Goal: Task Accomplishment & Management: Use online tool/utility

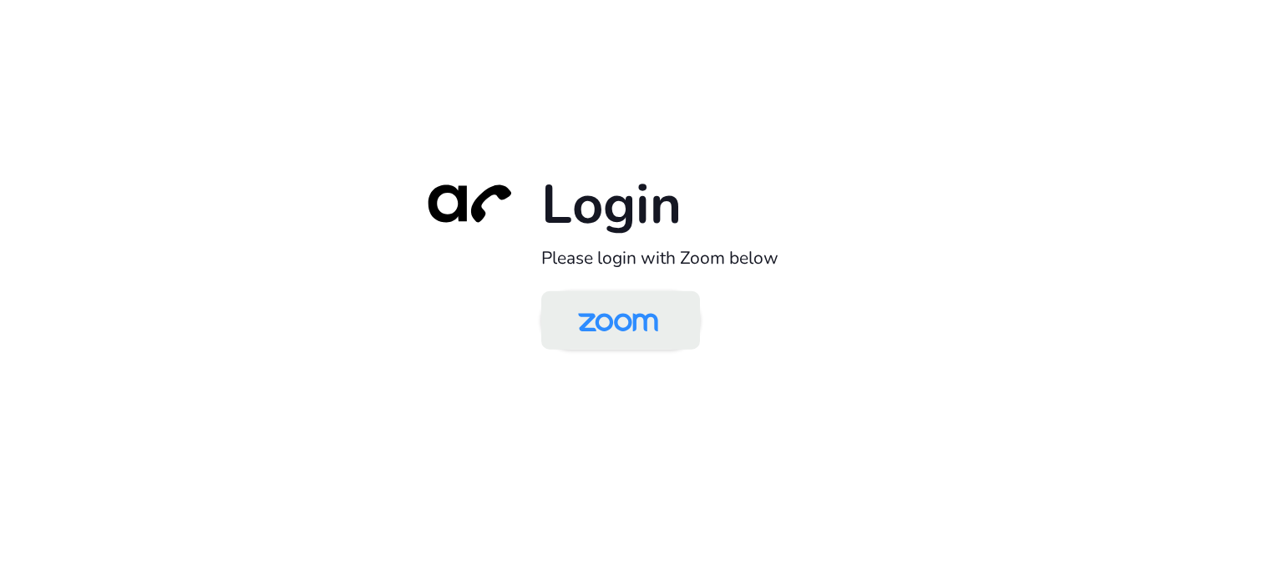
click at [583, 332] on img at bounding box center [617, 322] width 115 height 54
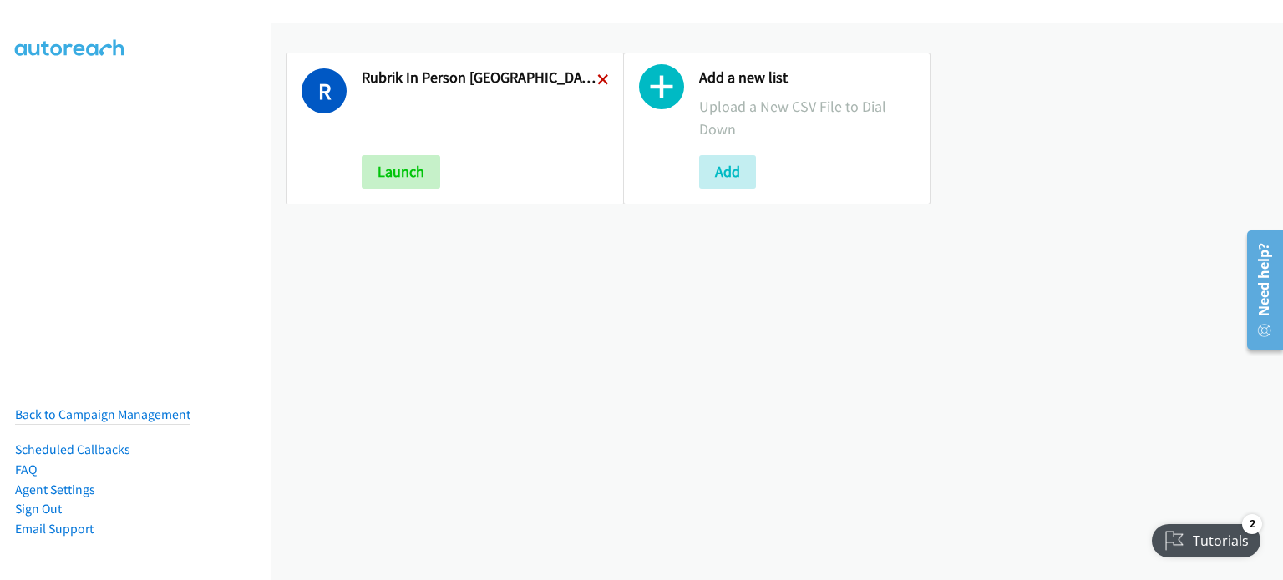
click at [597, 75] on icon at bounding box center [603, 81] width 12 height 12
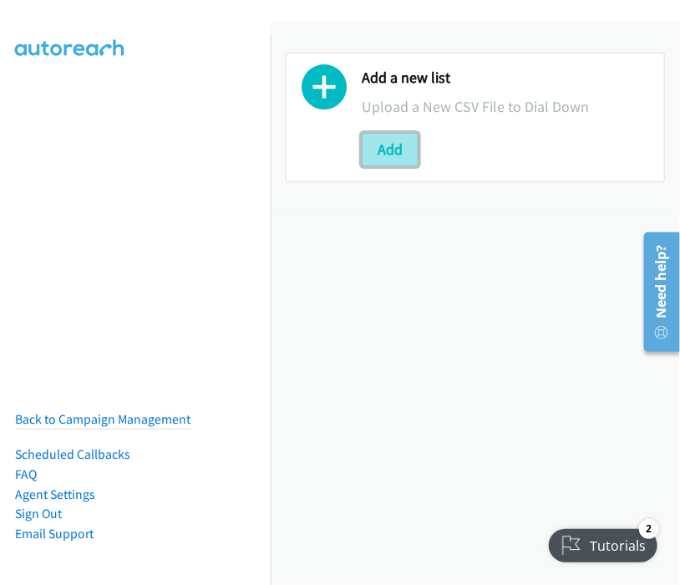
click at [390, 144] on button "Add" at bounding box center [390, 149] width 57 height 33
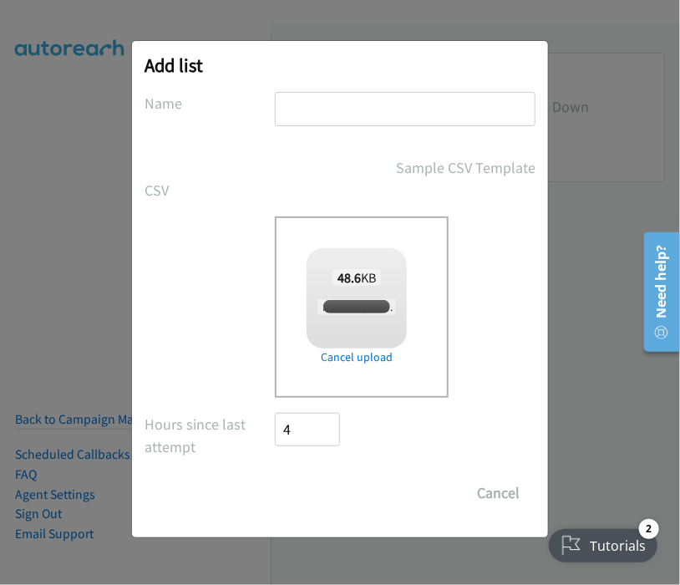
checkbox input "true"
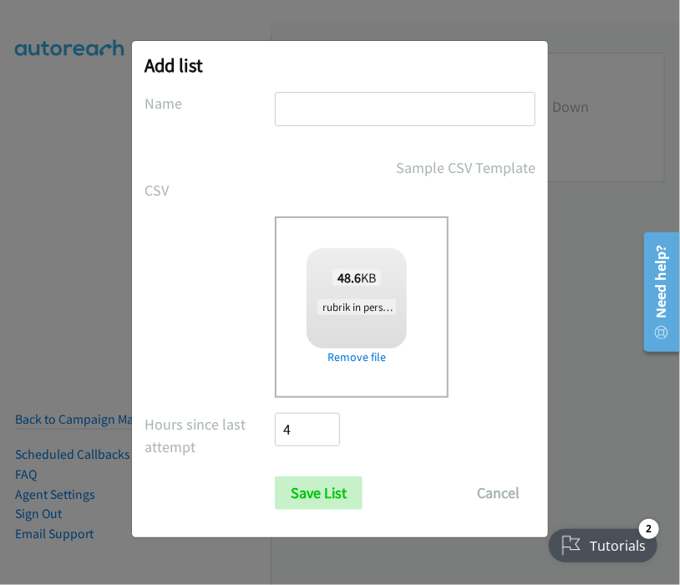
click at [333, 116] on input "text" at bounding box center [405, 109] width 261 height 34
type input "rubrik in person [GEOGRAPHIC_DATA] wed 1"
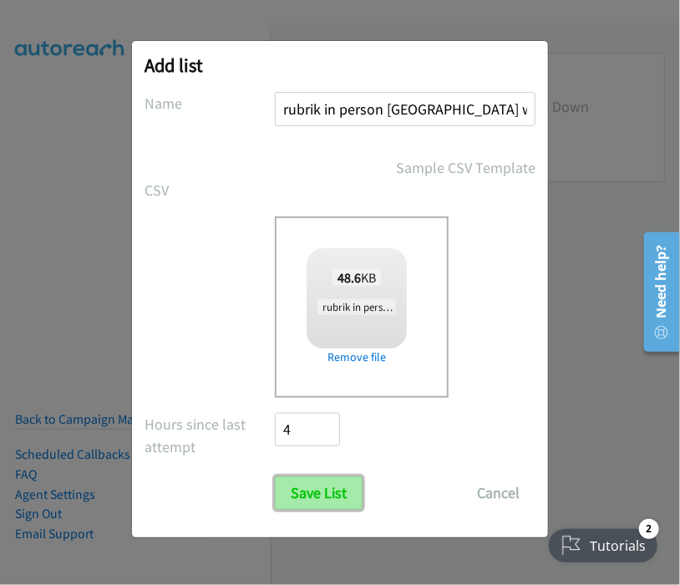
click at [321, 492] on input "Save List" at bounding box center [319, 492] width 88 height 33
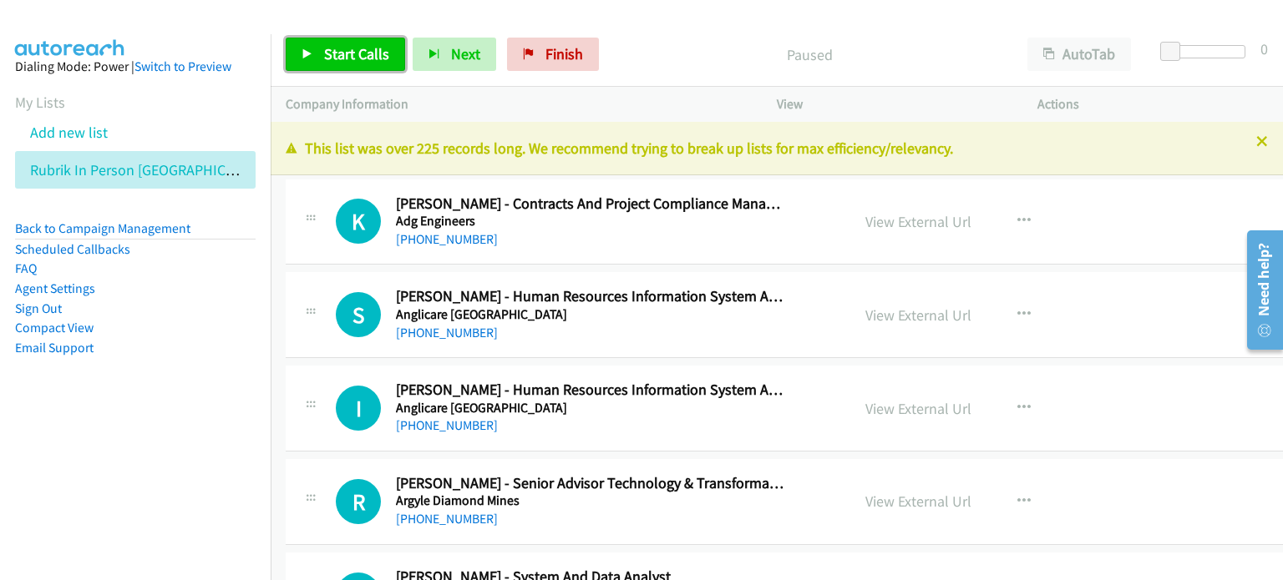
click at [343, 48] on span "Start Calls" at bounding box center [356, 53] width 65 height 19
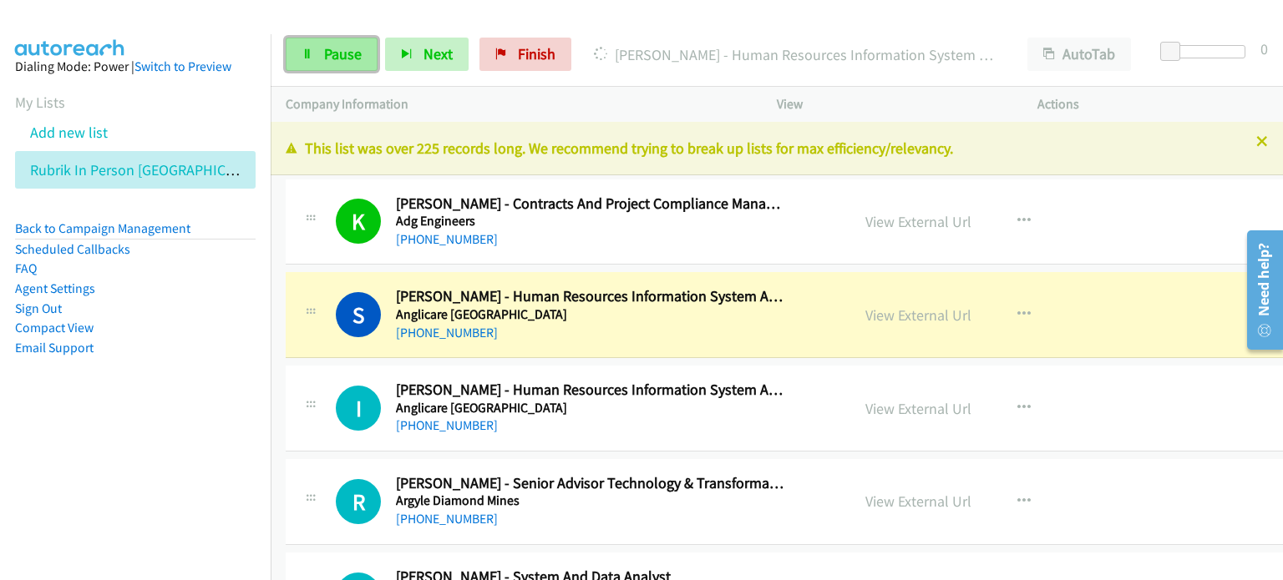
click at [335, 49] on span "Pause" at bounding box center [343, 53] width 38 height 19
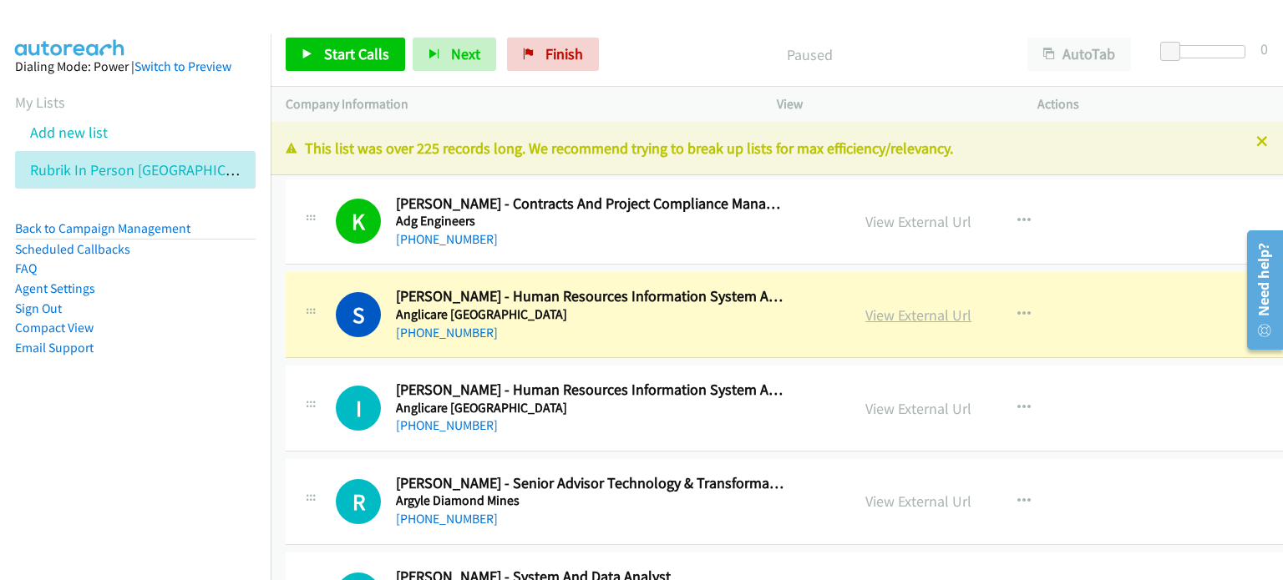
click at [867, 311] on link "View External Url" at bounding box center [918, 315] width 106 height 19
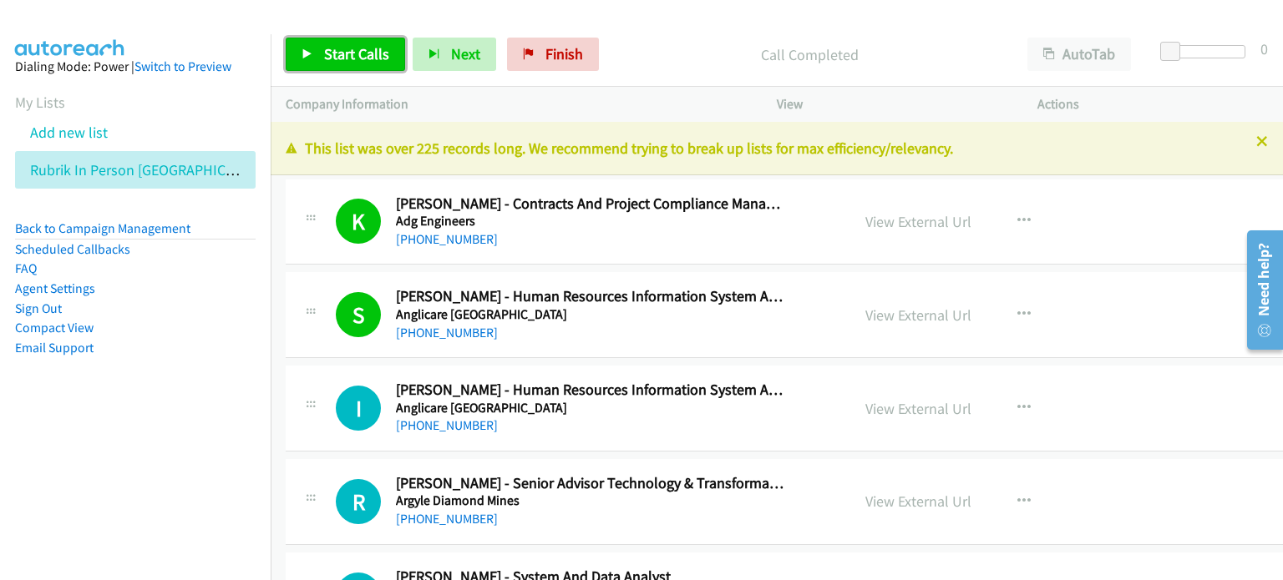
click at [347, 43] on link "Start Calls" at bounding box center [345, 54] width 119 height 33
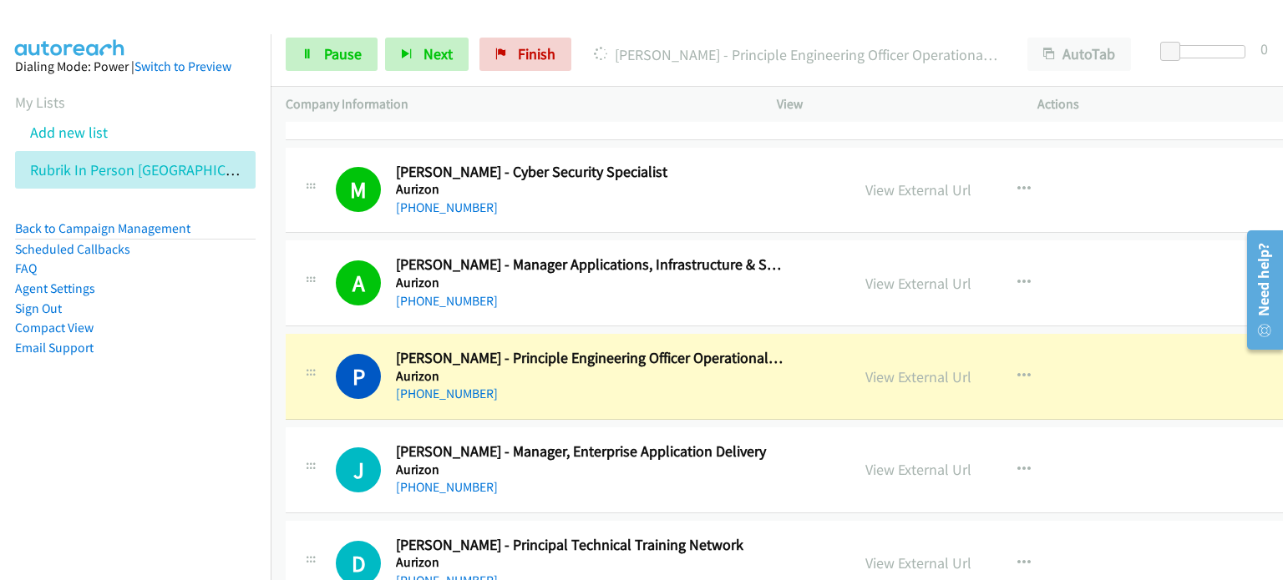
scroll to position [585, 0]
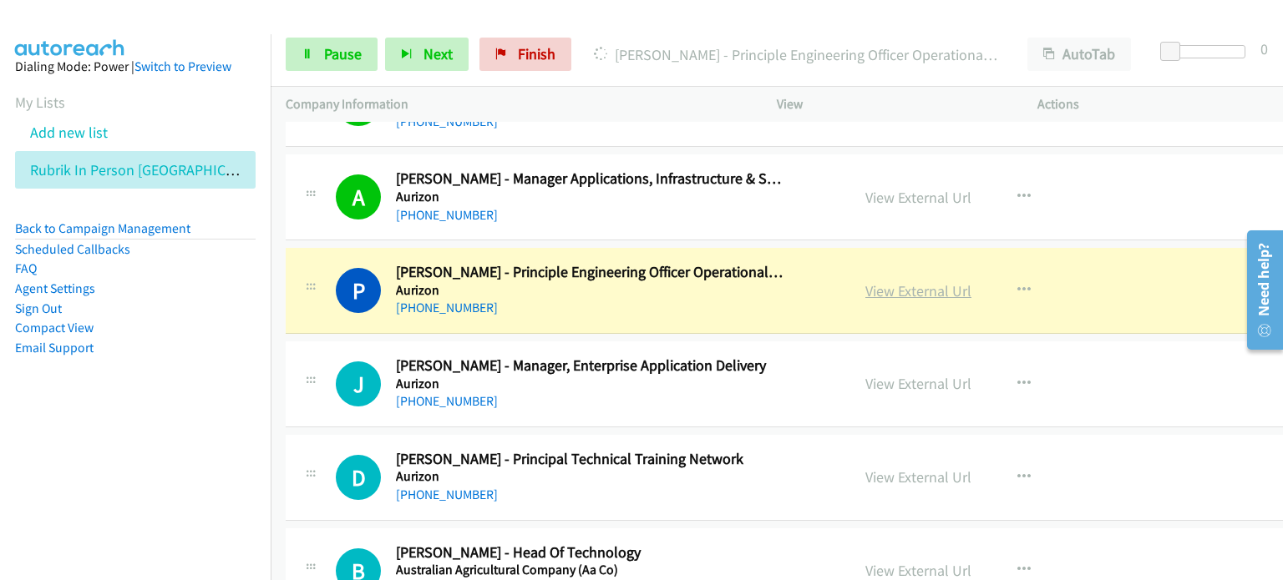
click at [871, 290] on link "View External Url" at bounding box center [918, 290] width 106 height 19
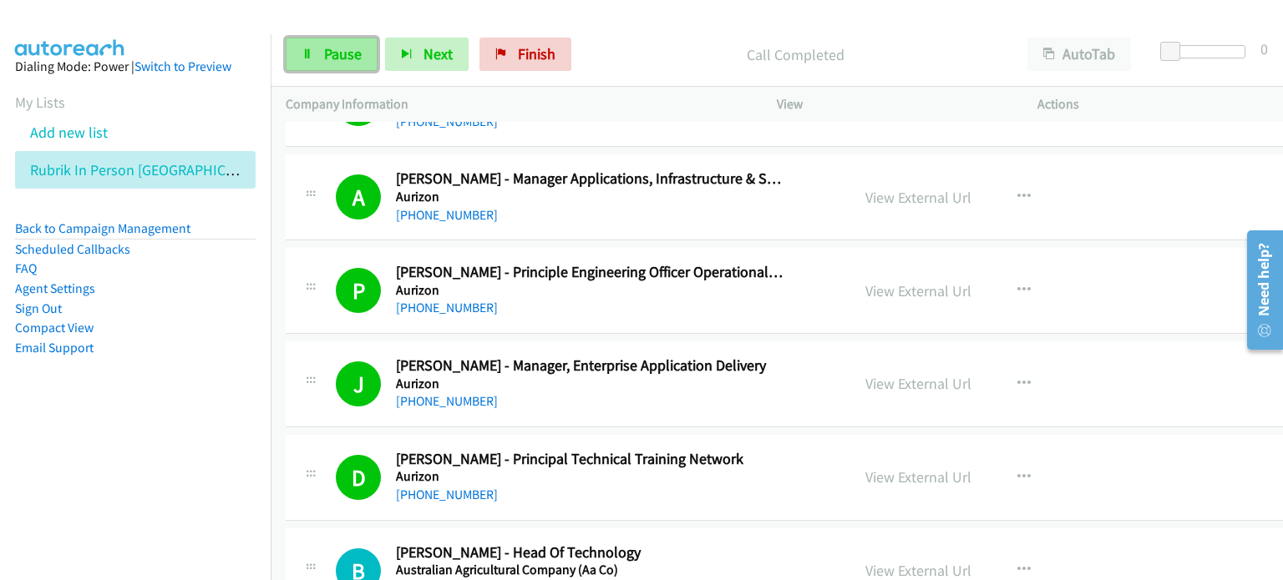
click at [344, 55] on span "Pause" at bounding box center [343, 53] width 38 height 19
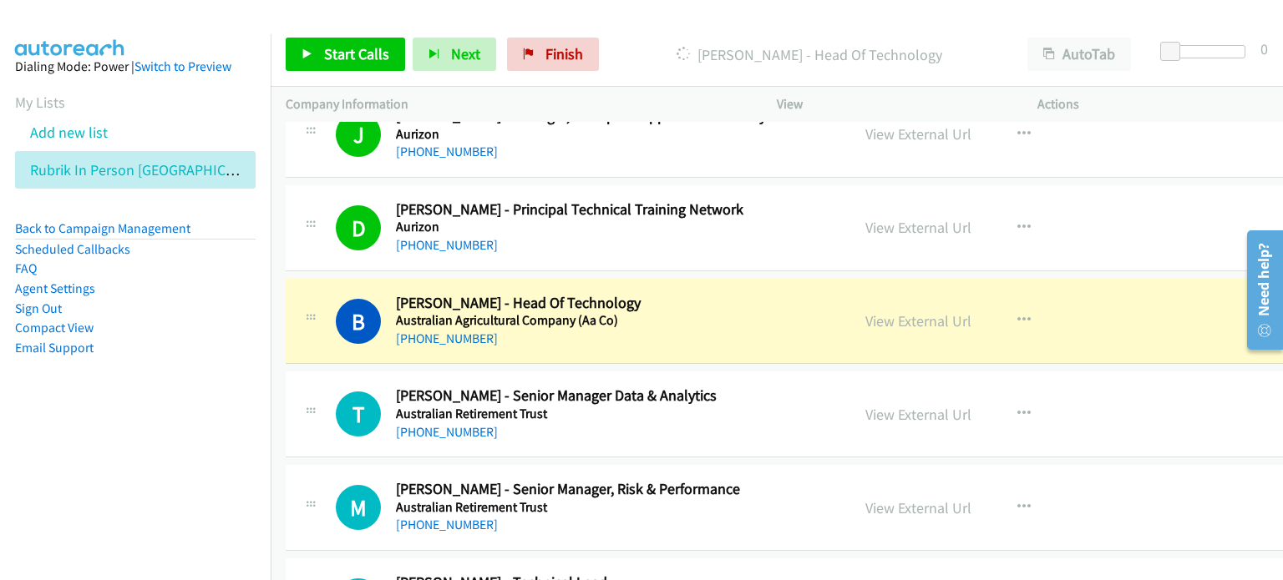
scroll to position [835, 0]
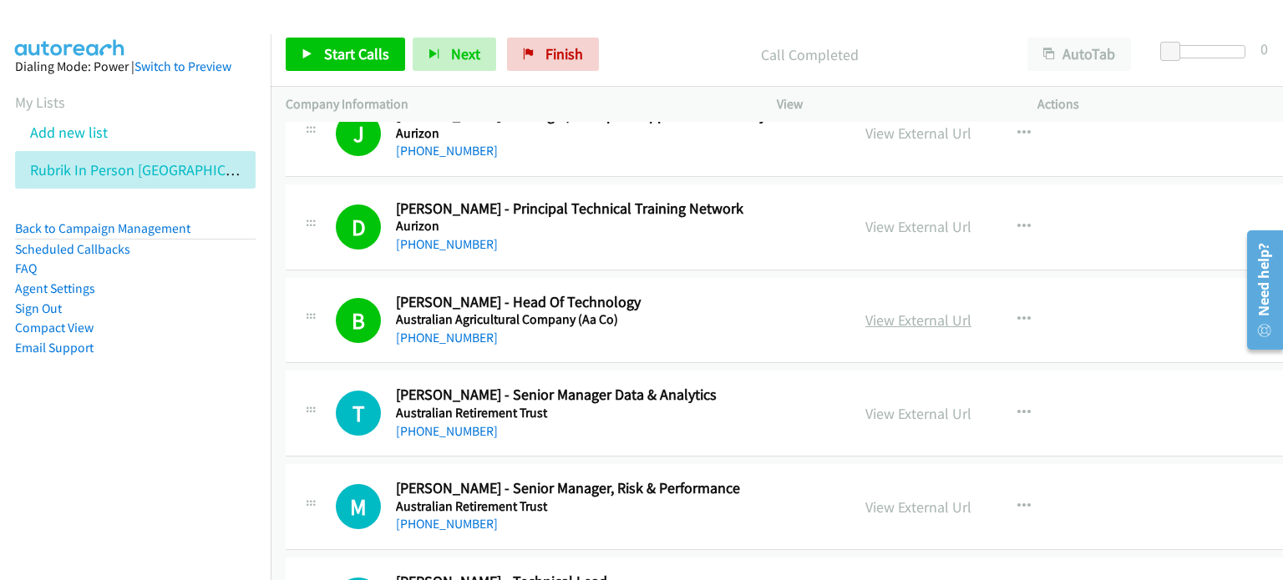
click at [872, 321] on link "View External Url" at bounding box center [918, 320] width 106 height 19
click at [359, 58] on span "Start Calls" at bounding box center [356, 53] width 65 height 19
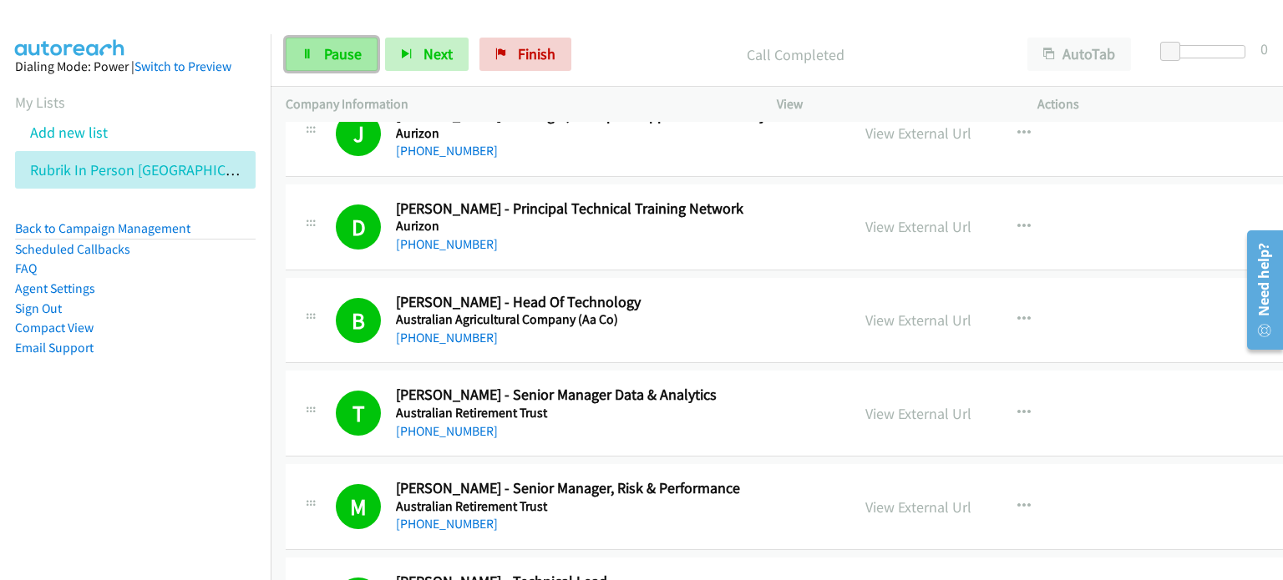
drag, startPoint x: 317, startPoint y: 50, endPoint x: 366, endPoint y: 68, distance: 51.8
click at [317, 50] on link "Pause" at bounding box center [332, 54] width 92 height 33
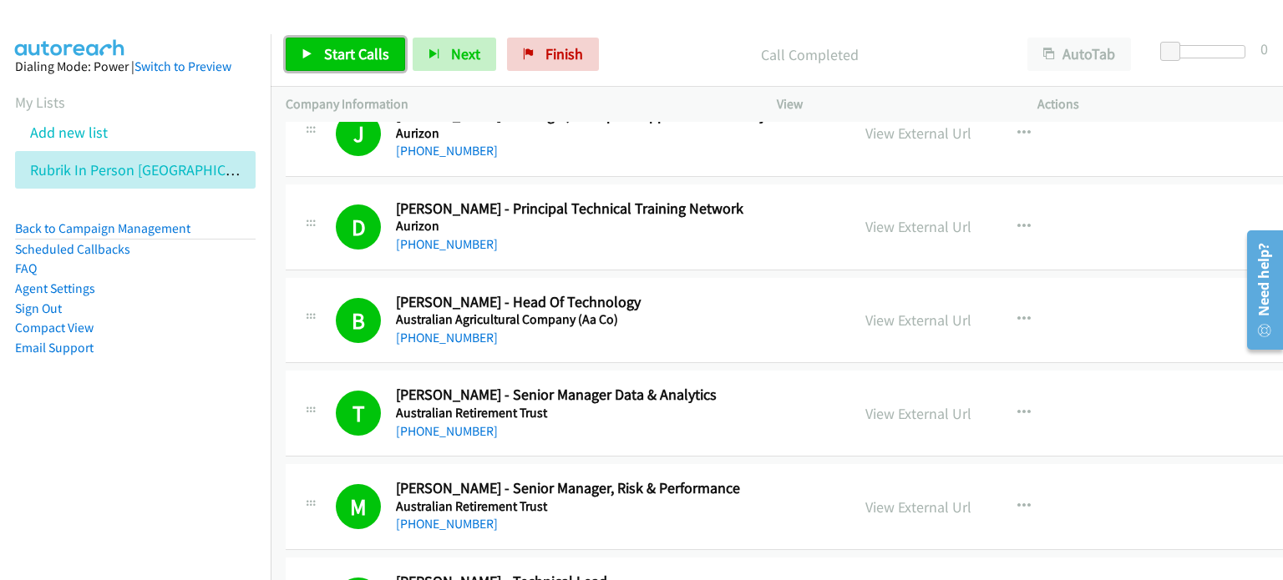
click at [340, 47] on span "Start Calls" at bounding box center [356, 53] width 65 height 19
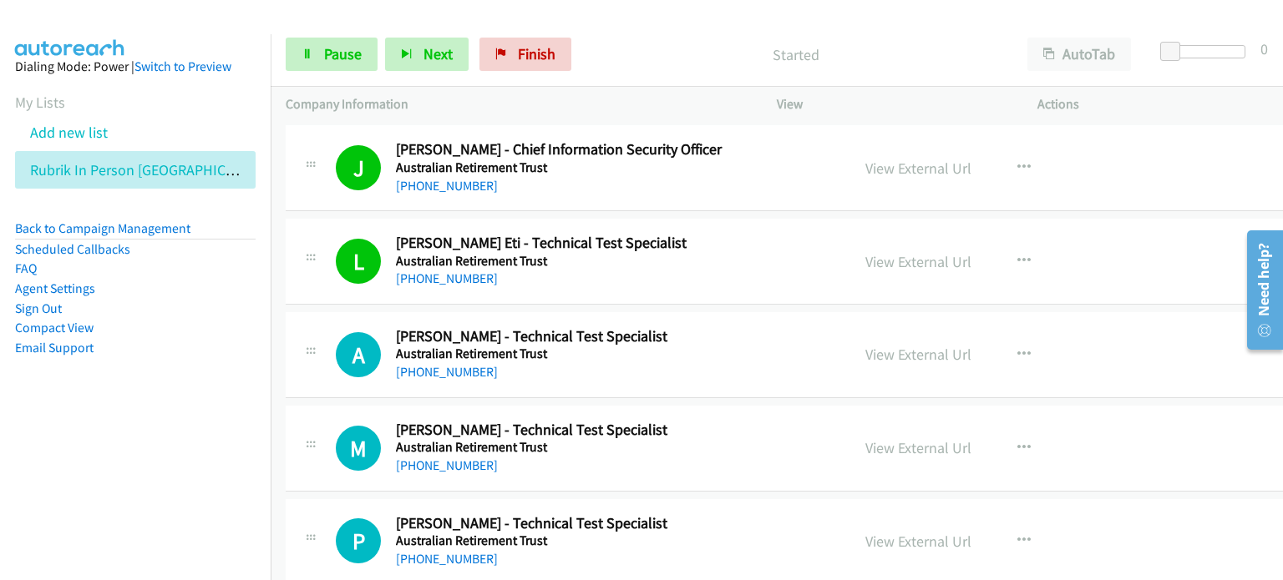
scroll to position [1670, 0]
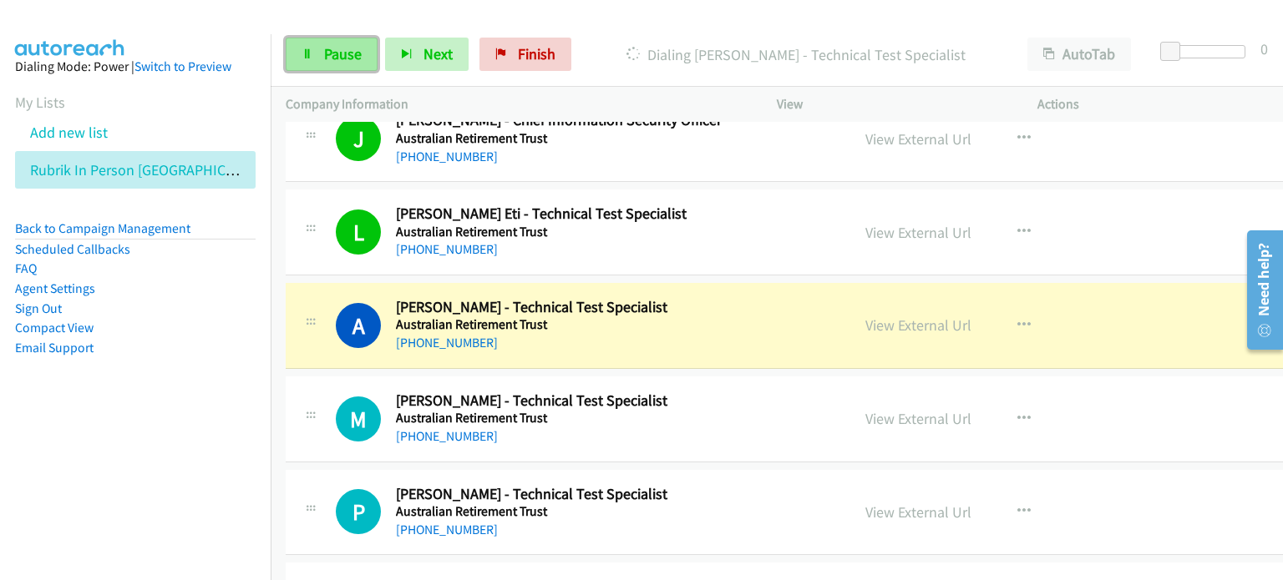
click at [327, 45] on span "Pause" at bounding box center [343, 53] width 38 height 19
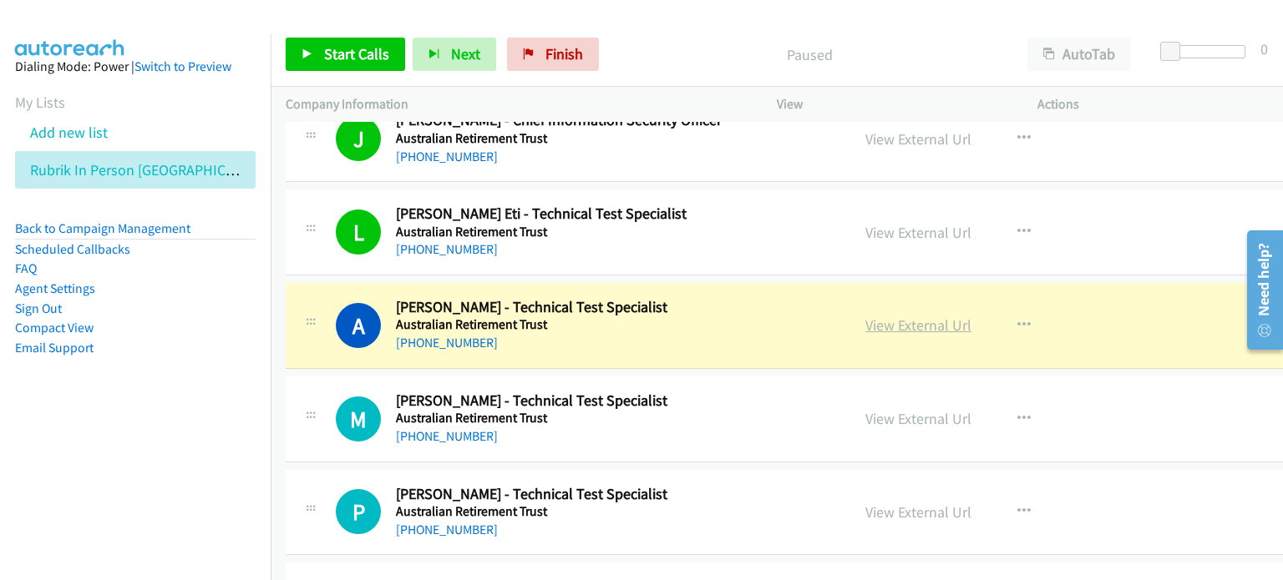
click at [865, 323] on link "View External Url" at bounding box center [918, 325] width 106 height 19
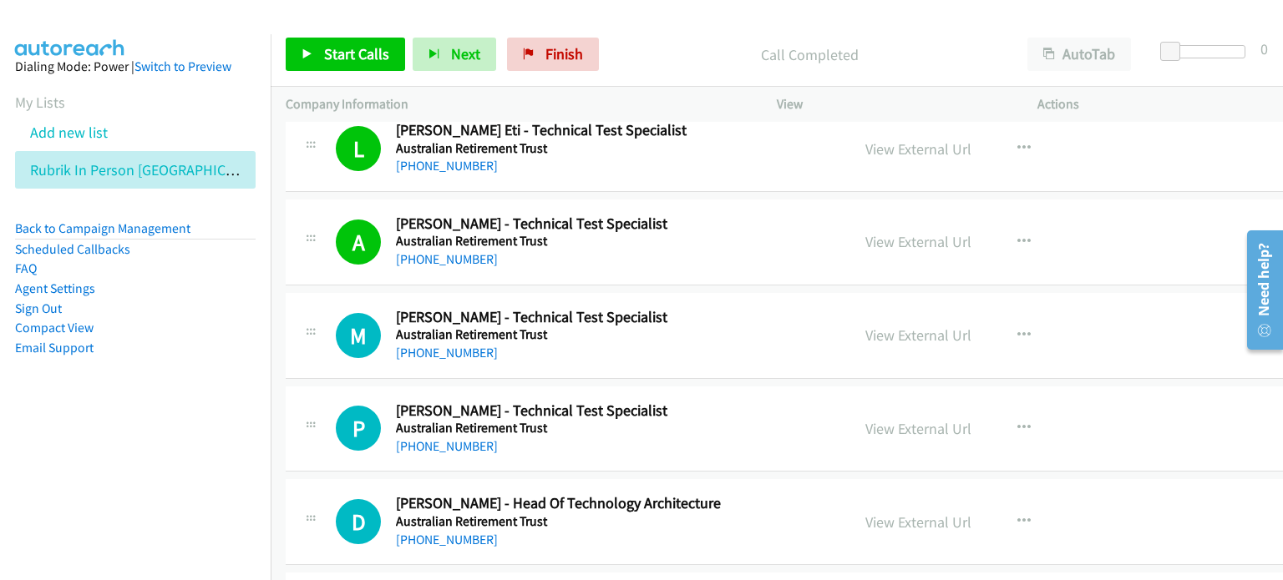
scroll to position [1921, 0]
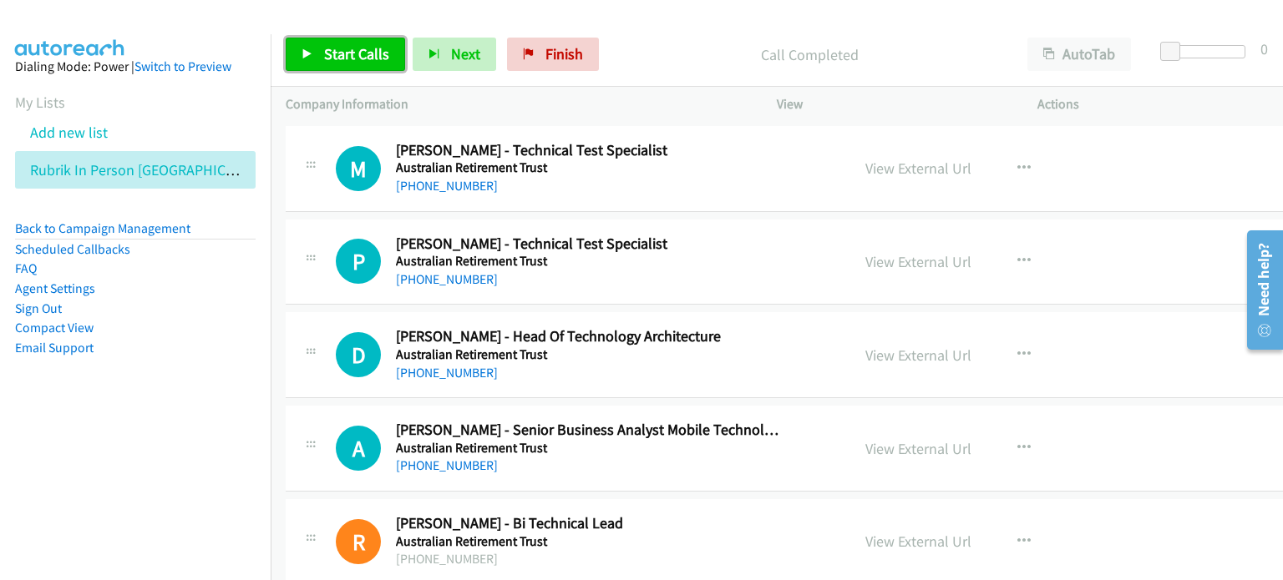
click at [328, 43] on link "Start Calls" at bounding box center [345, 54] width 119 height 33
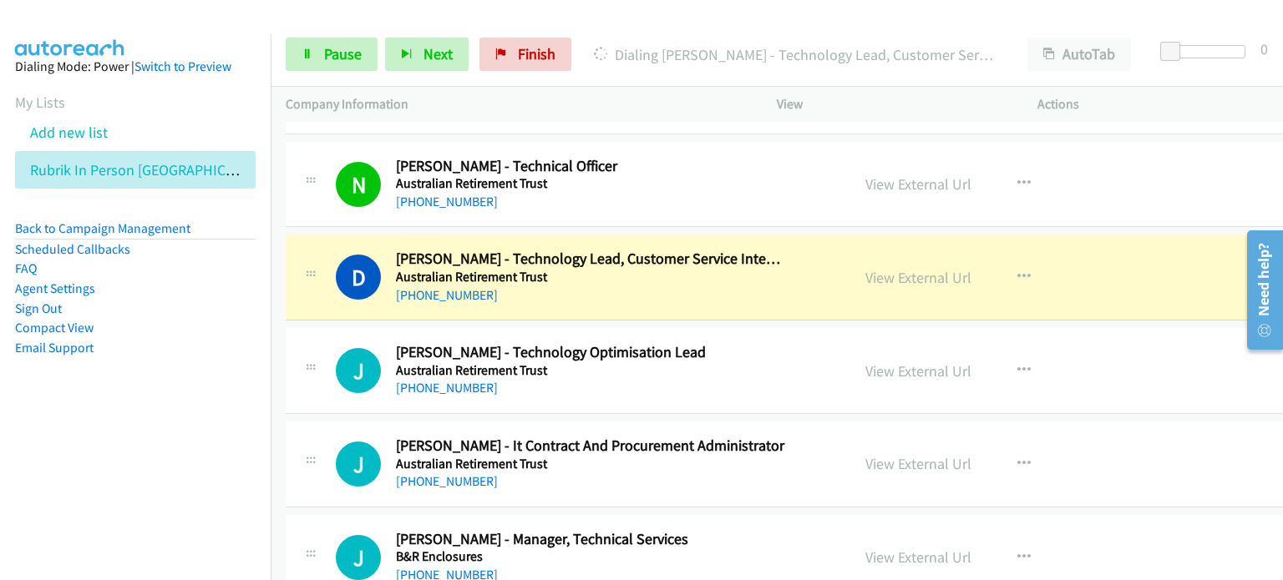
scroll to position [2505, 0]
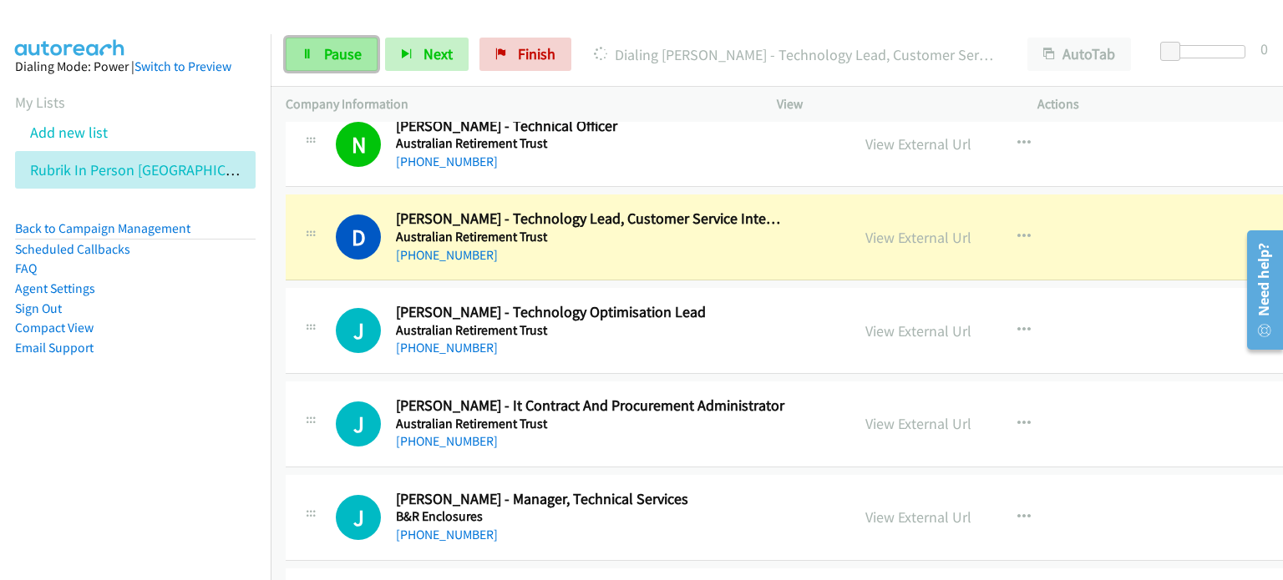
click at [335, 40] on link "Pause" at bounding box center [332, 54] width 92 height 33
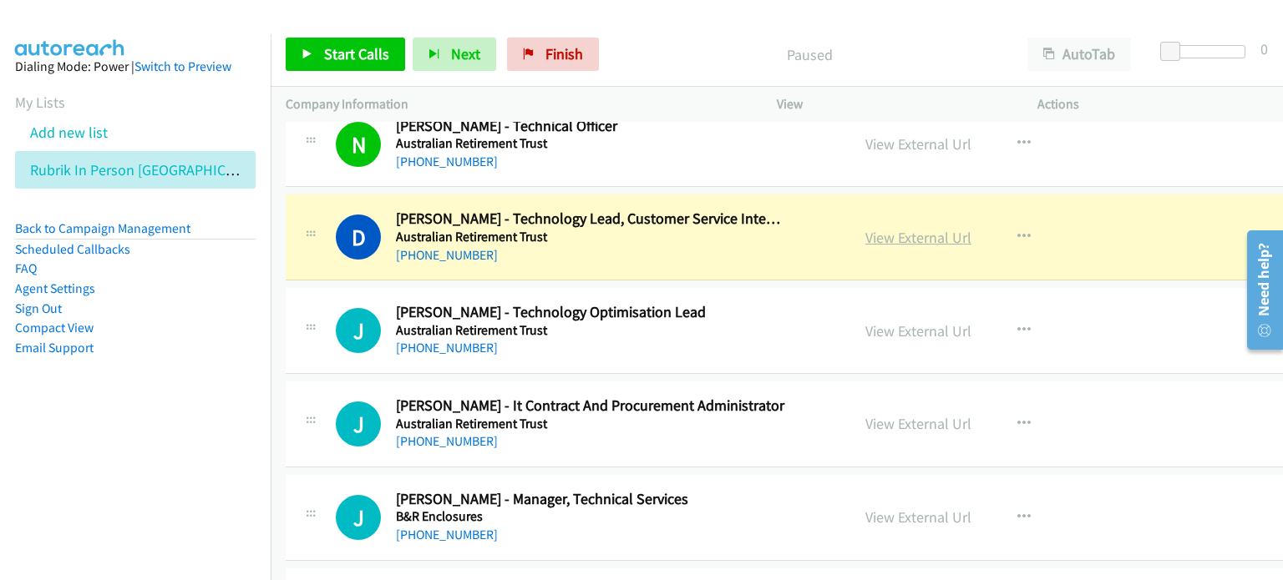
click at [889, 235] on link "View External Url" at bounding box center [918, 237] width 106 height 19
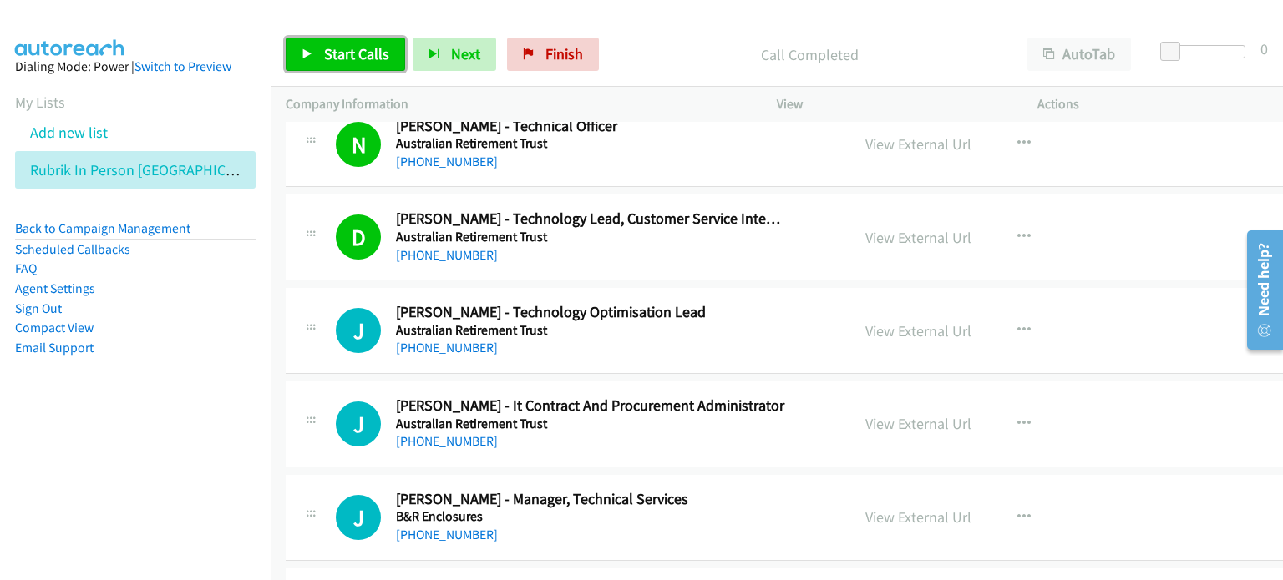
click at [343, 49] on span "Start Calls" at bounding box center [356, 53] width 65 height 19
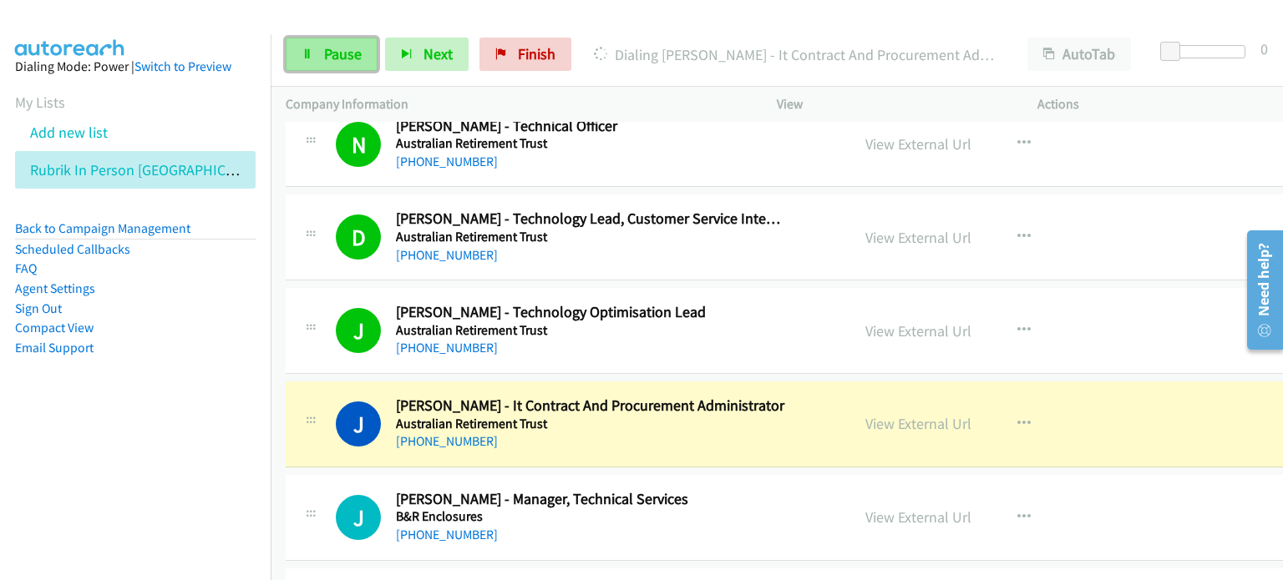
click at [347, 51] on span "Pause" at bounding box center [343, 53] width 38 height 19
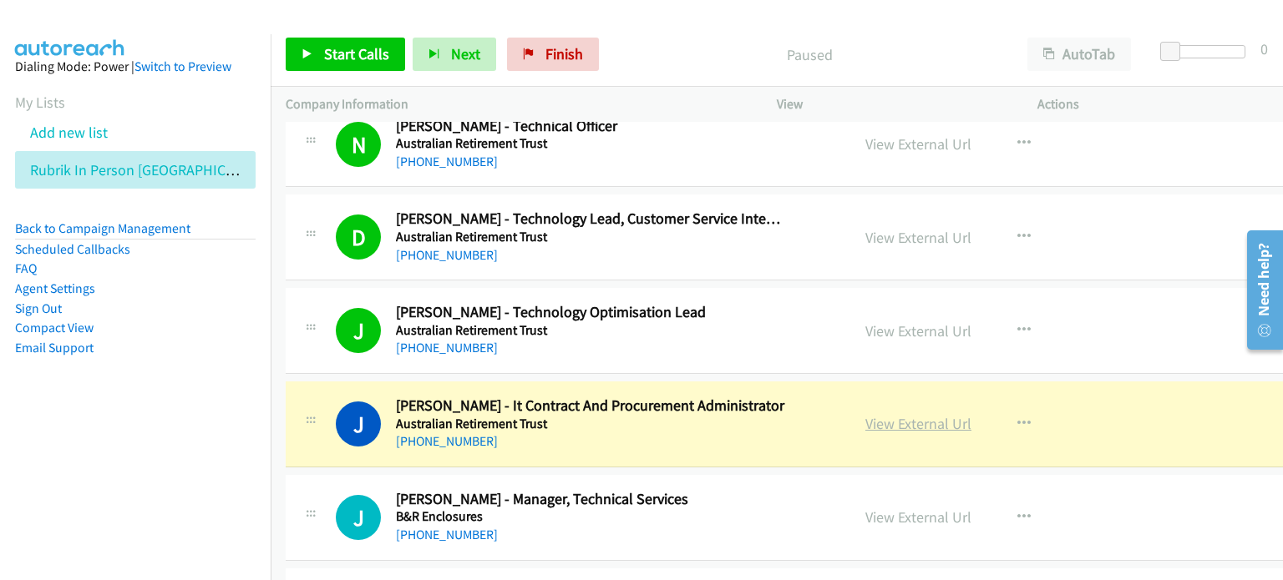
click at [865, 423] on link "View External Url" at bounding box center [918, 423] width 106 height 19
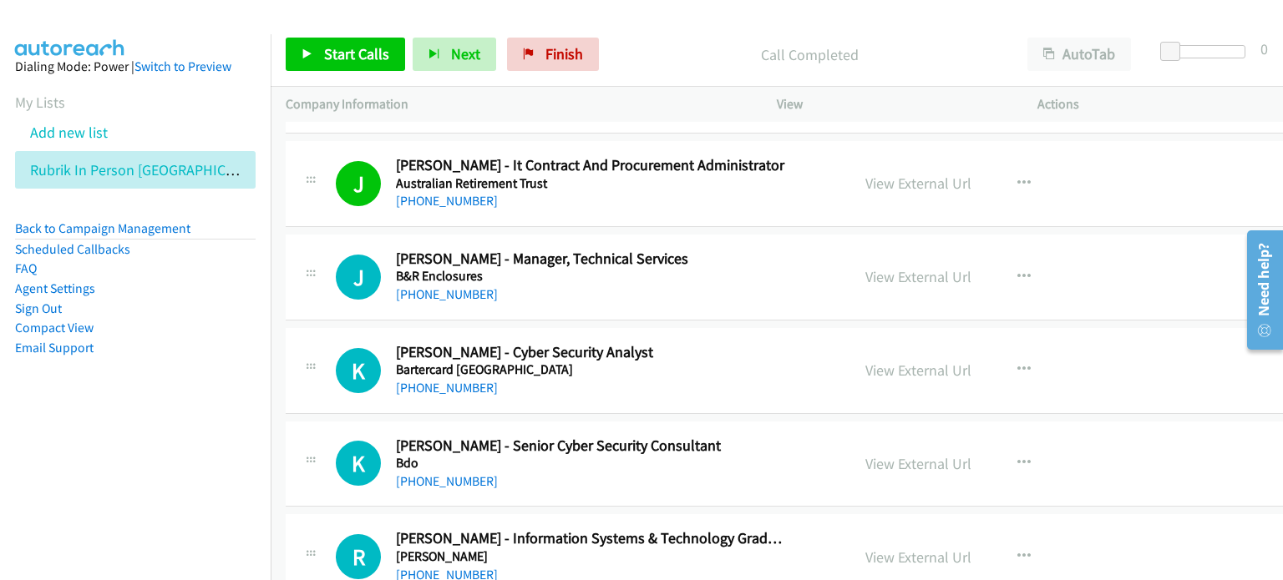
scroll to position [2756, 0]
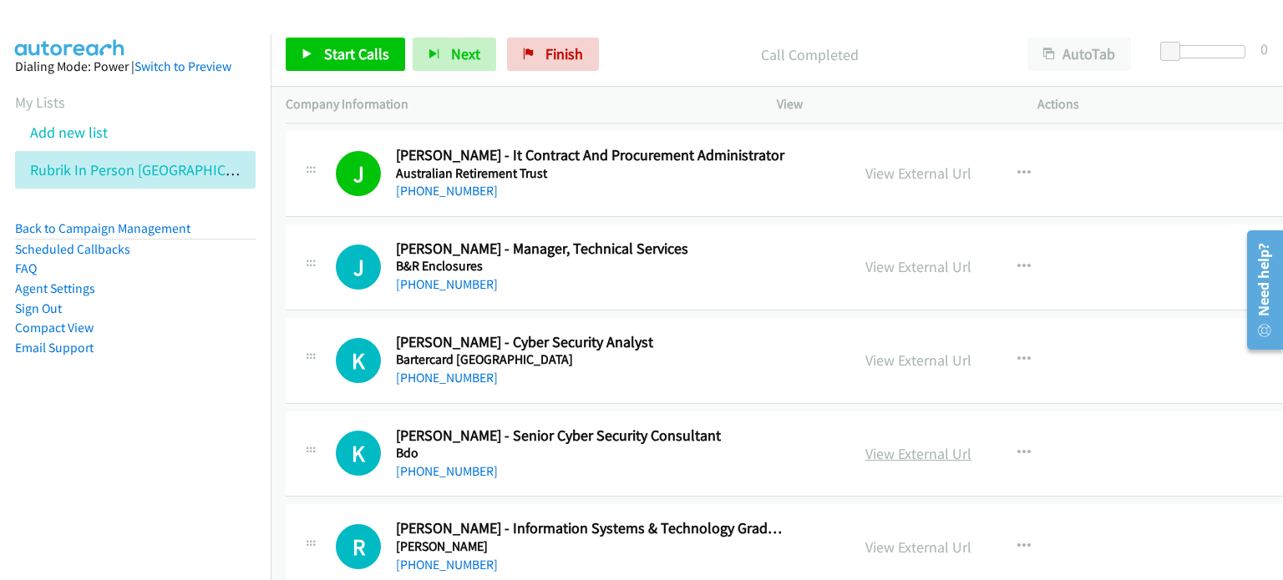
click at [889, 451] on link "View External Url" at bounding box center [918, 453] width 106 height 19
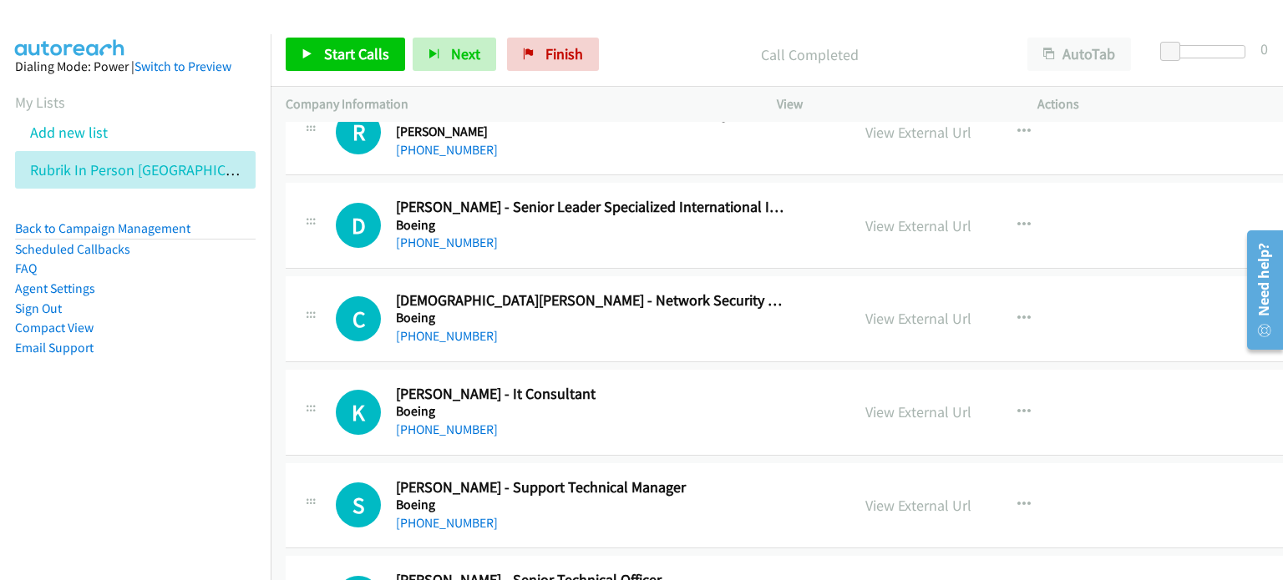
scroll to position [3424, 0]
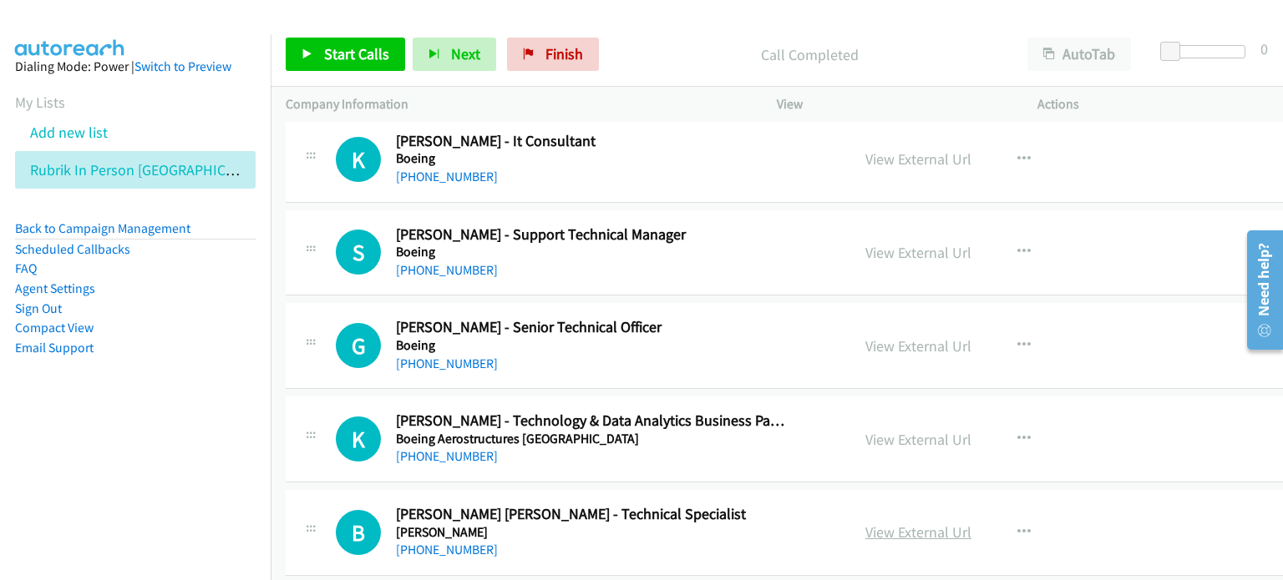
click at [883, 529] on link "View External Url" at bounding box center [918, 532] width 106 height 19
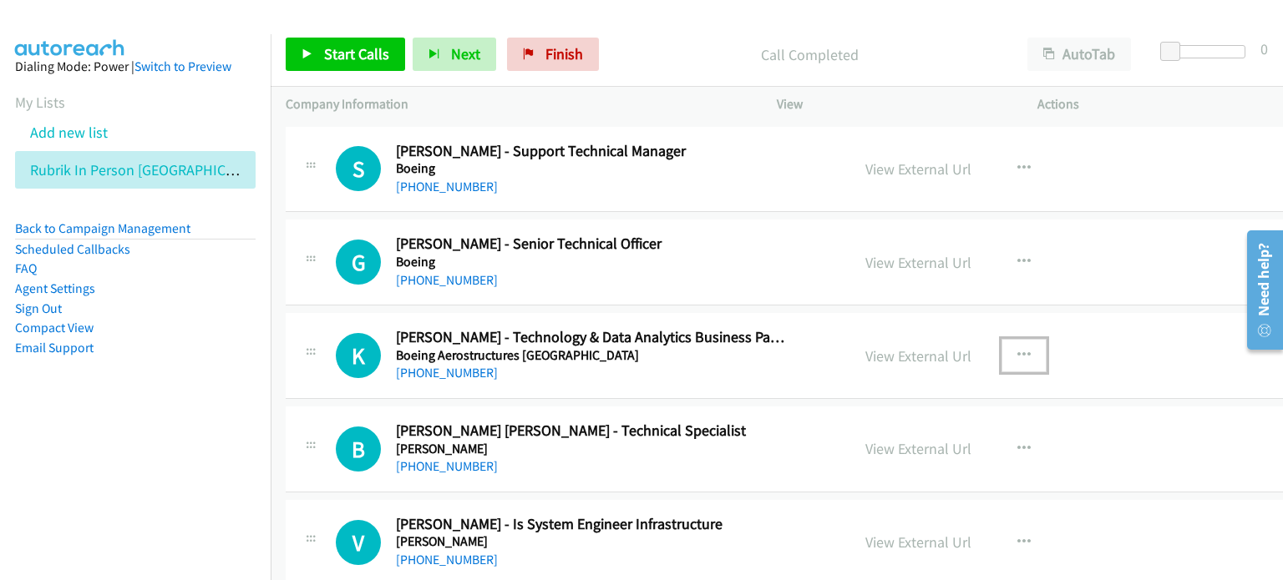
click at [1017, 349] on icon "button" at bounding box center [1023, 355] width 13 height 13
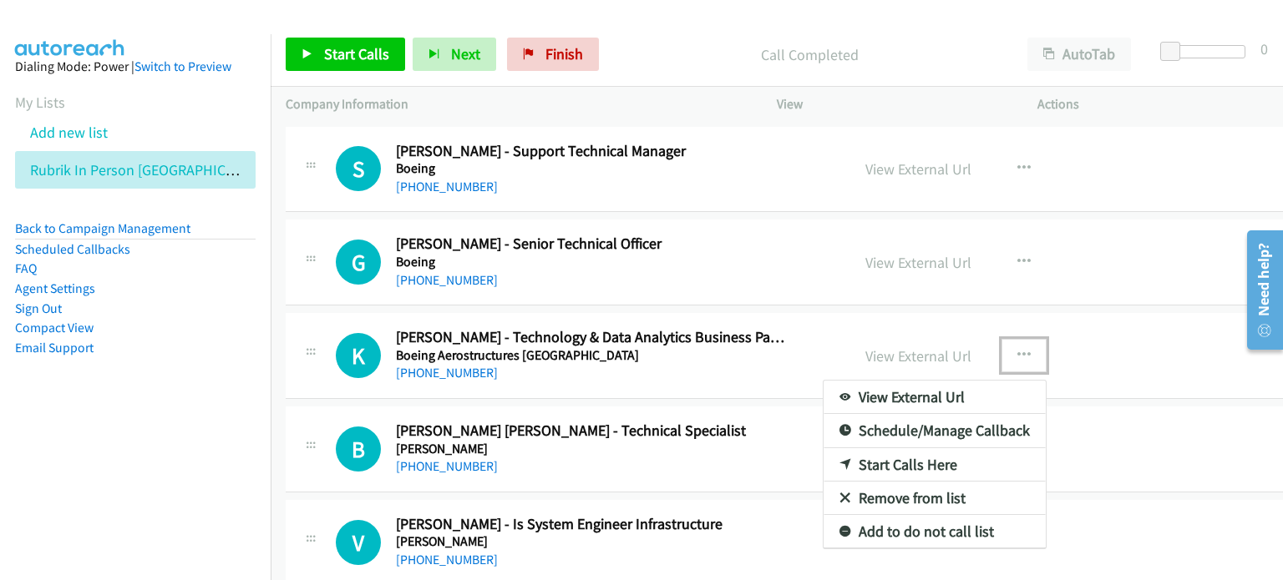
click at [877, 453] on link "Start Calls Here" at bounding box center [934, 464] width 222 height 33
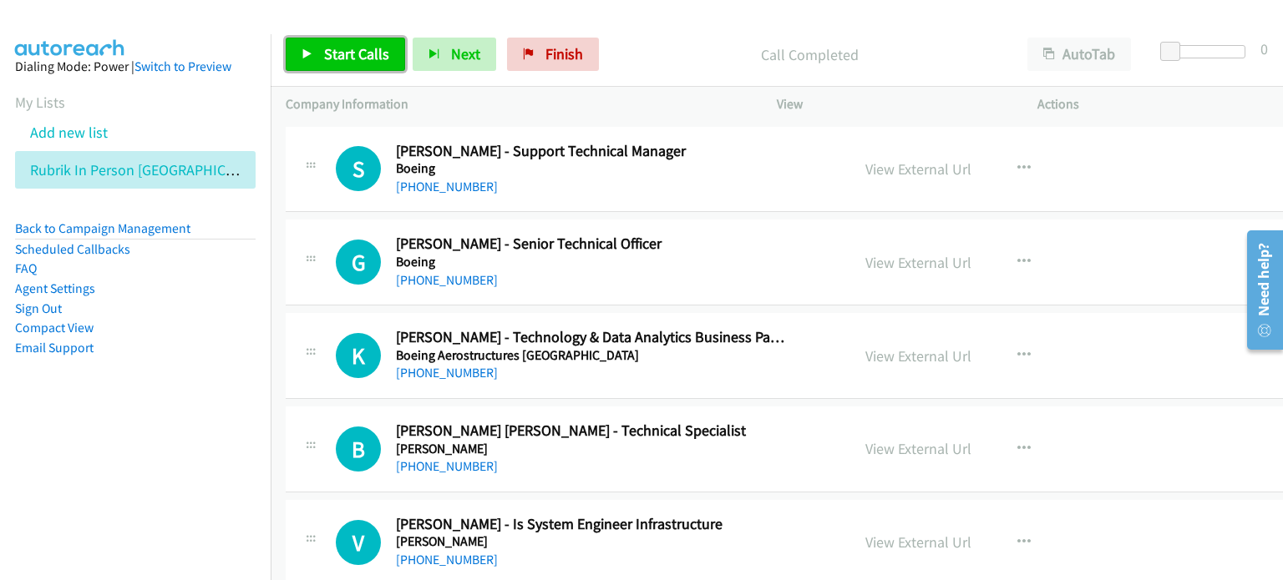
click at [354, 56] on span "Start Calls" at bounding box center [356, 53] width 65 height 19
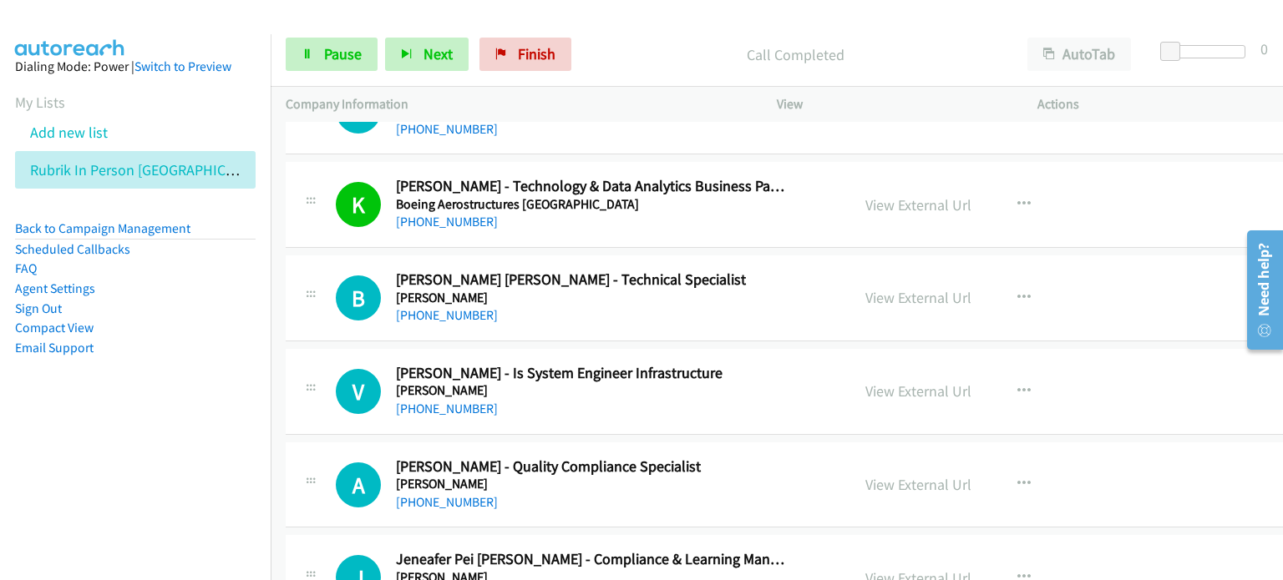
scroll to position [3674, 0]
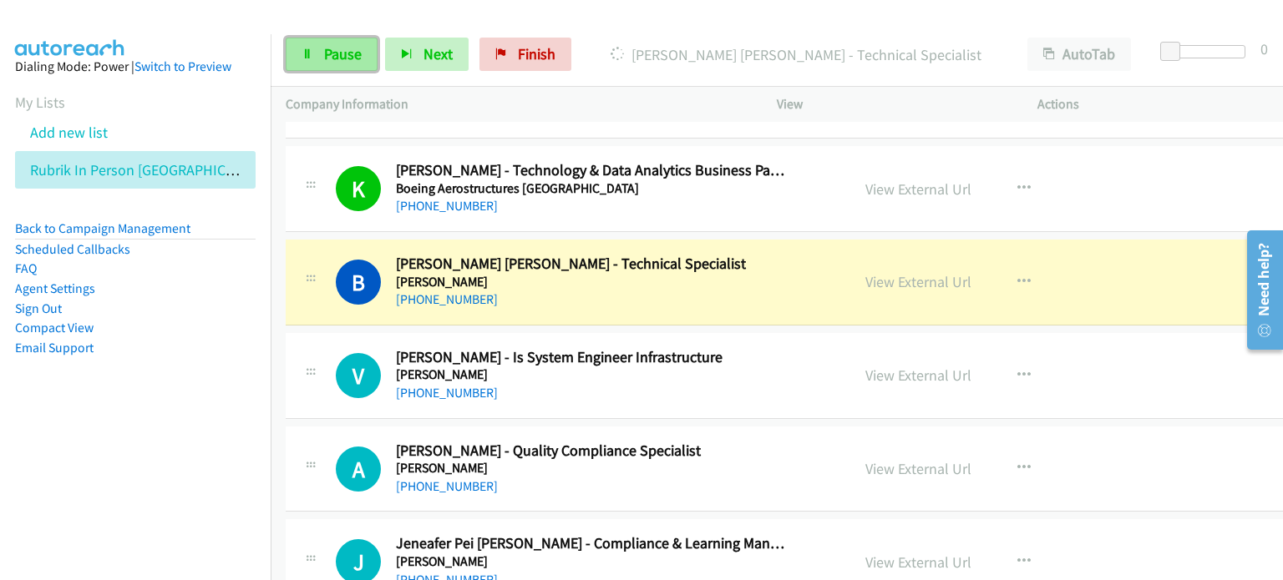
click at [332, 51] on span "Pause" at bounding box center [343, 53] width 38 height 19
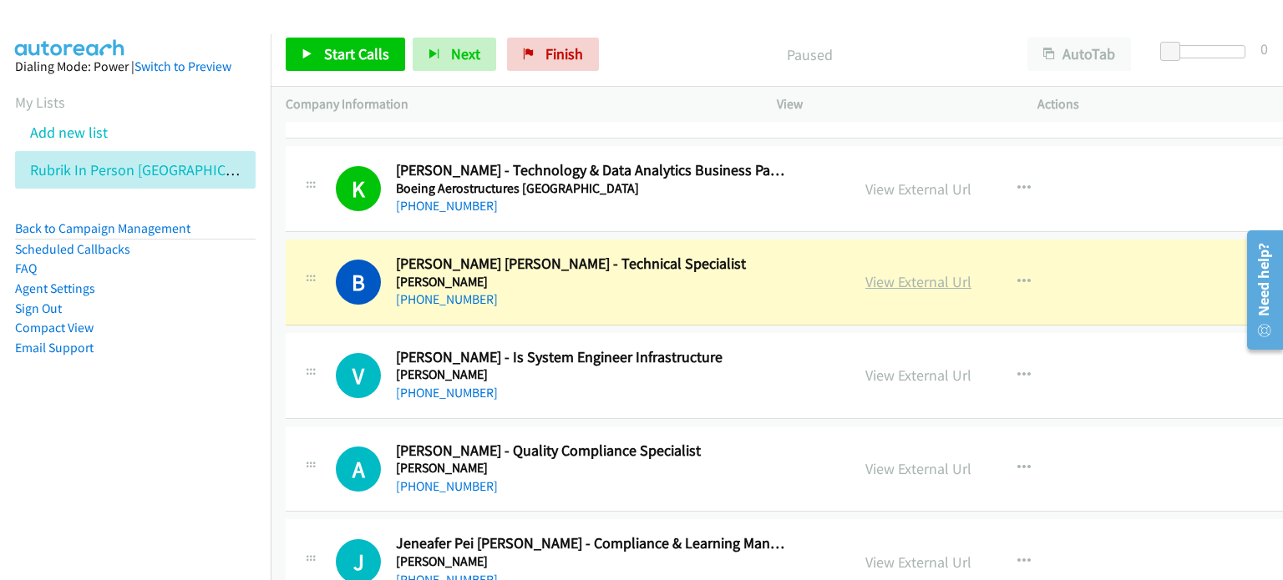
click at [880, 272] on link "View External Url" at bounding box center [918, 281] width 106 height 19
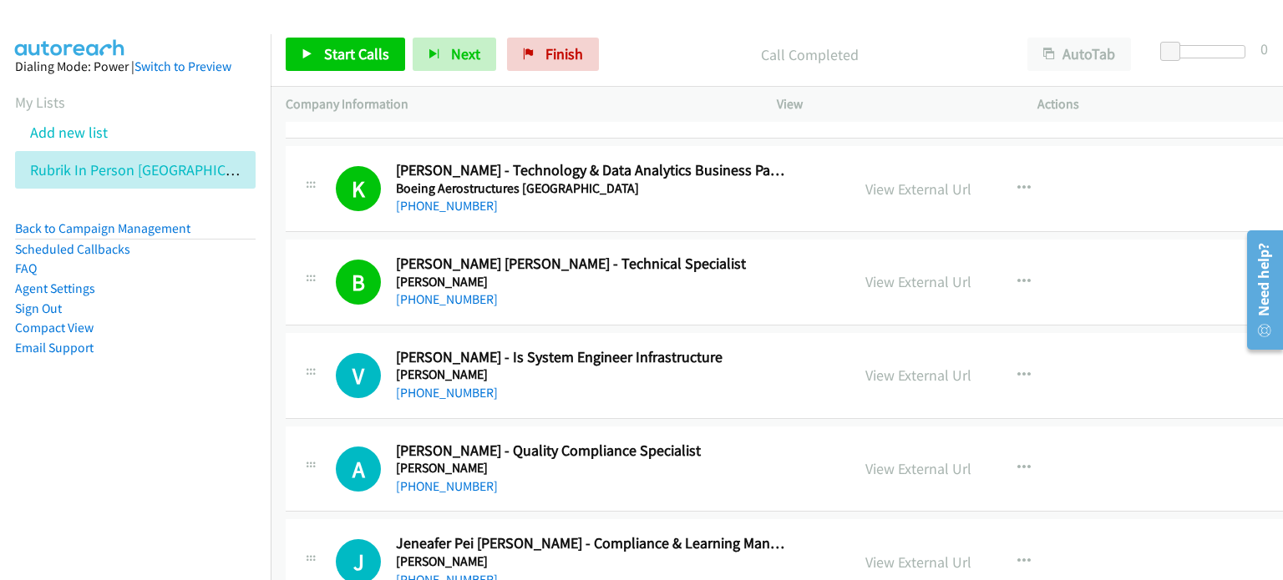
drag, startPoint x: 682, startPoint y: 47, endPoint x: 703, endPoint y: 27, distance: 28.9
click at [682, 46] on p "Call Completed" at bounding box center [809, 54] width 376 height 23
click at [297, 53] on link "Start Calls" at bounding box center [345, 54] width 119 height 33
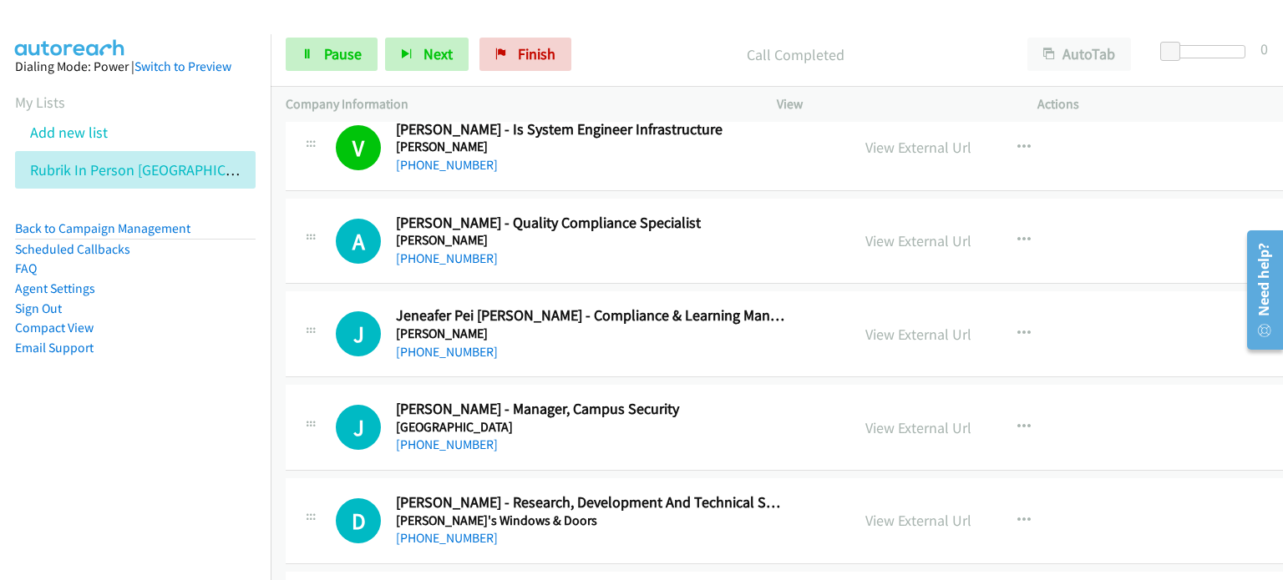
scroll to position [3925, 0]
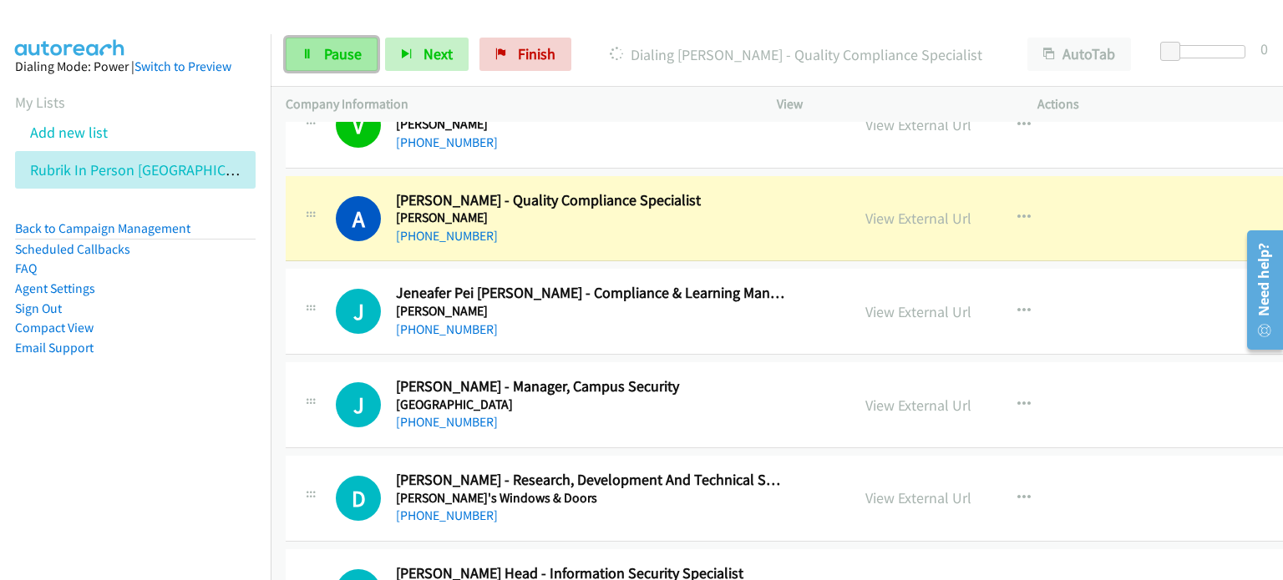
click at [321, 43] on link "Pause" at bounding box center [332, 54] width 92 height 33
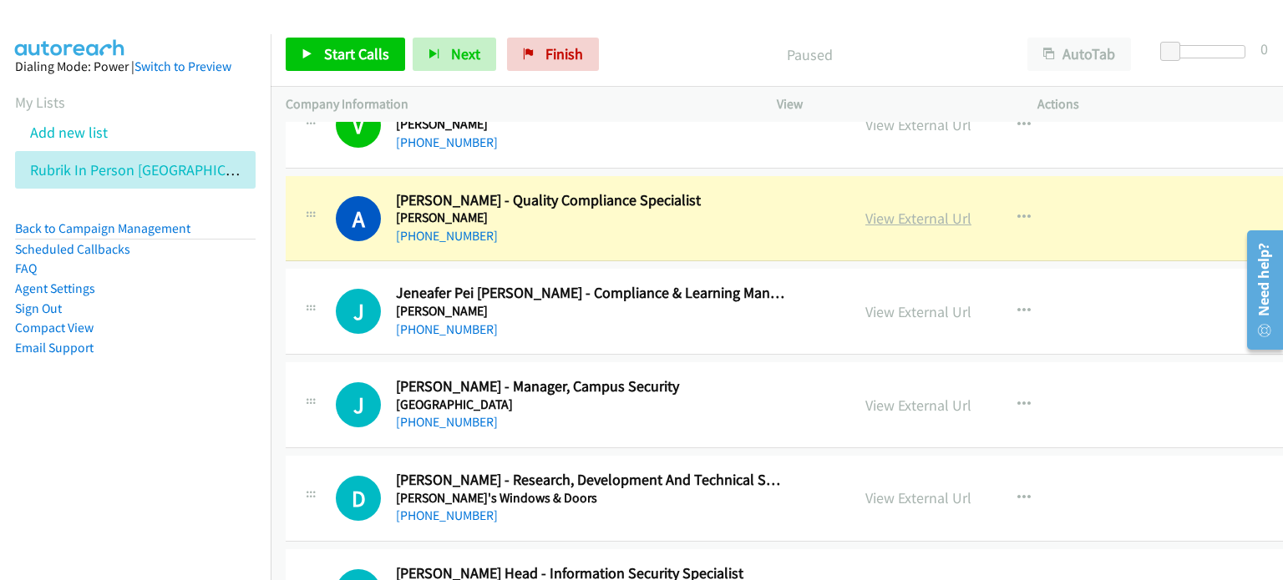
click at [894, 210] on link "View External Url" at bounding box center [918, 218] width 106 height 19
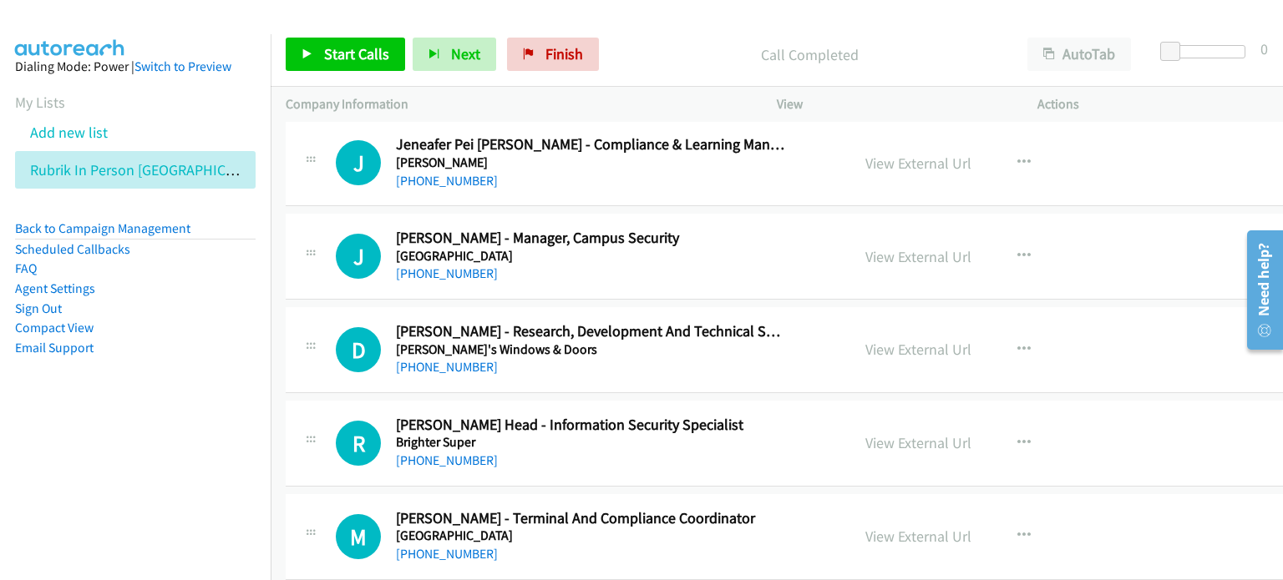
scroll to position [4092, 0]
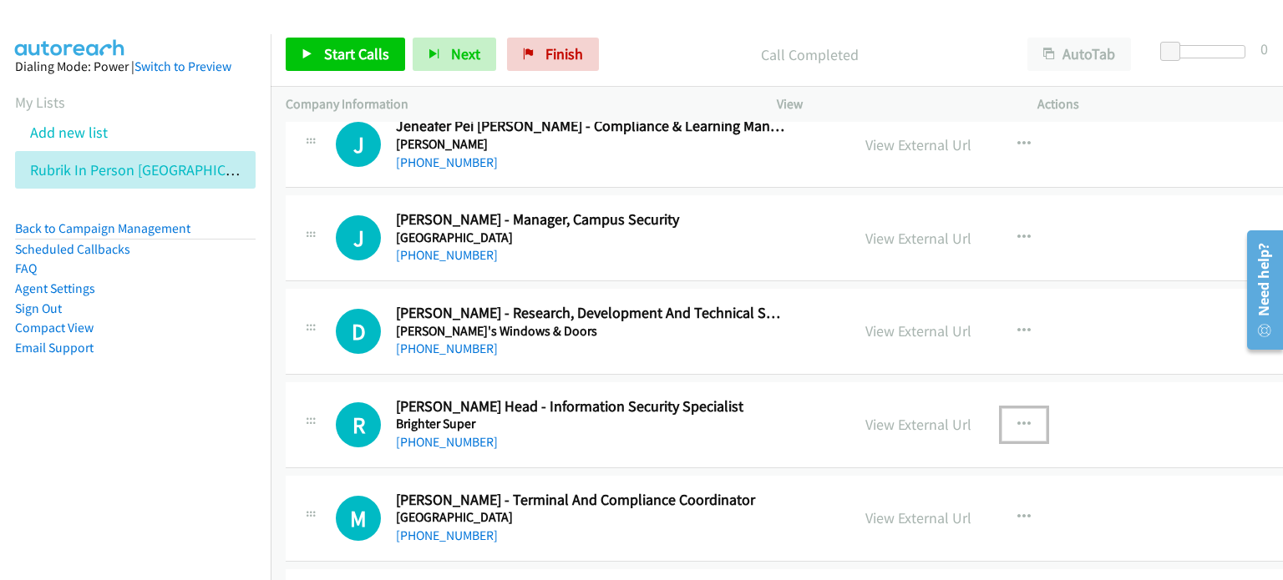
click at [1017, 418] on icon "button" at bounding box center [1023, 424] width 13 height 13
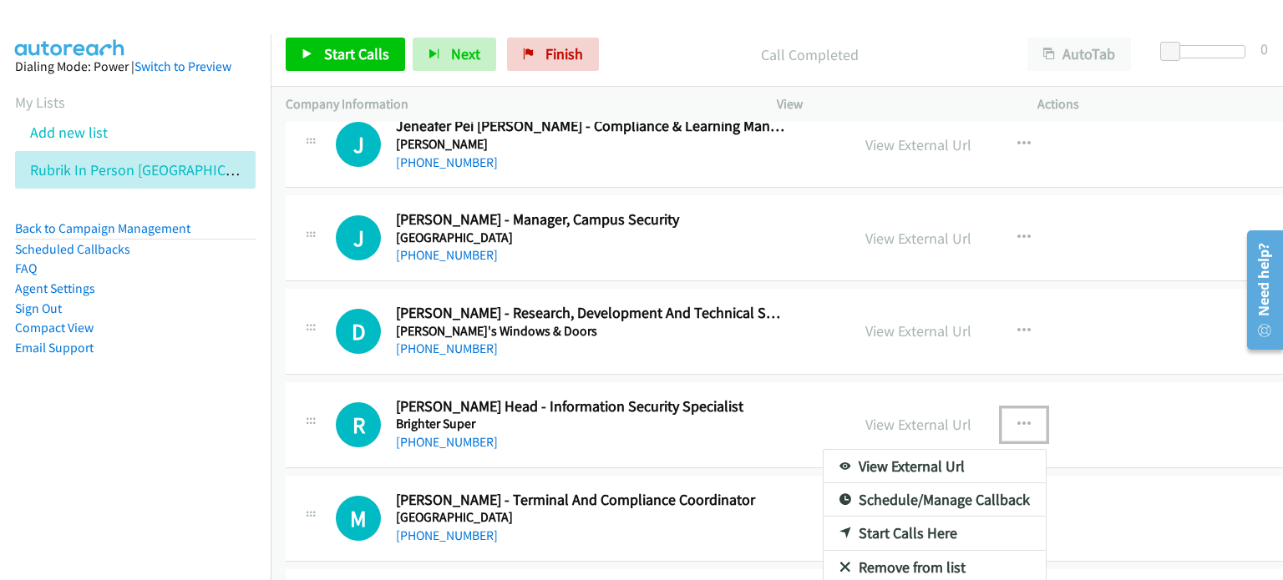
click at [887, 524] on link "Start Calls Here" at bounding box center [934, 533] width 222 height 33
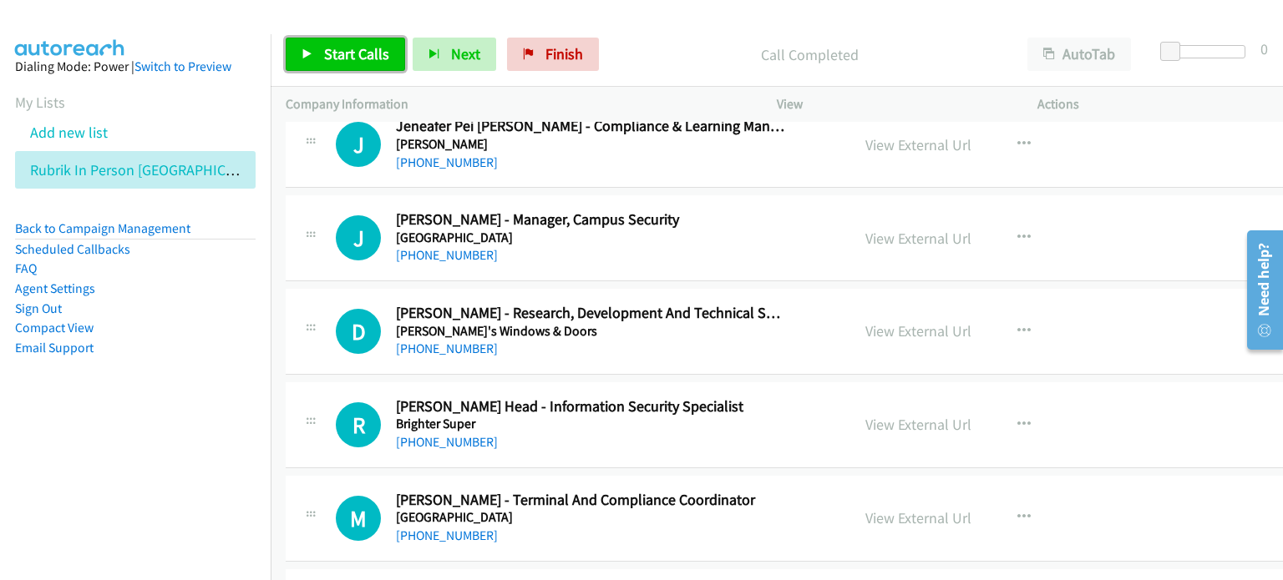
click at [347, 43] on link "Start Calls" at bounding box center [345, 54] width 119 height 33
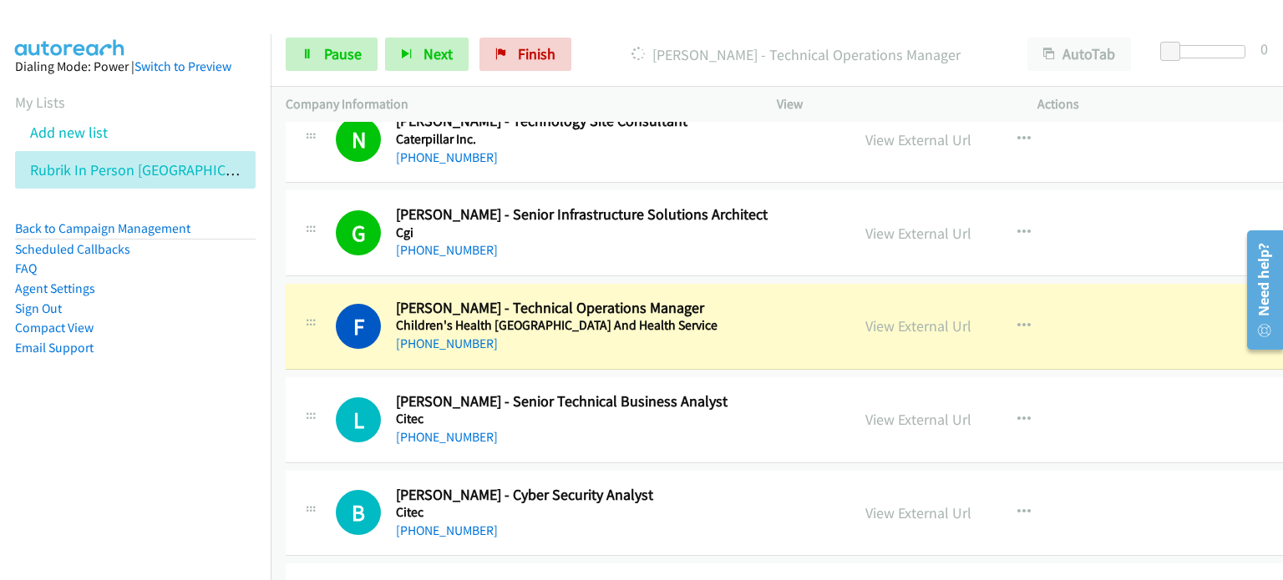
scroll to position [4676, 0]
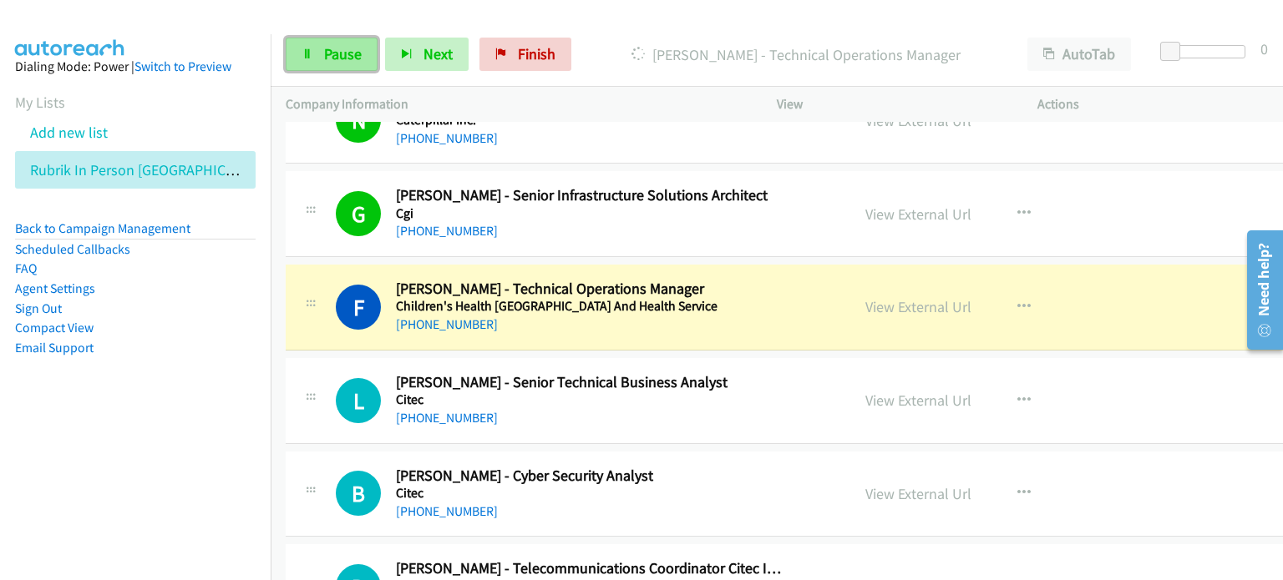
click at [337, 53] on span "Pause" at bounding box center [343, 53] width 38 height 19
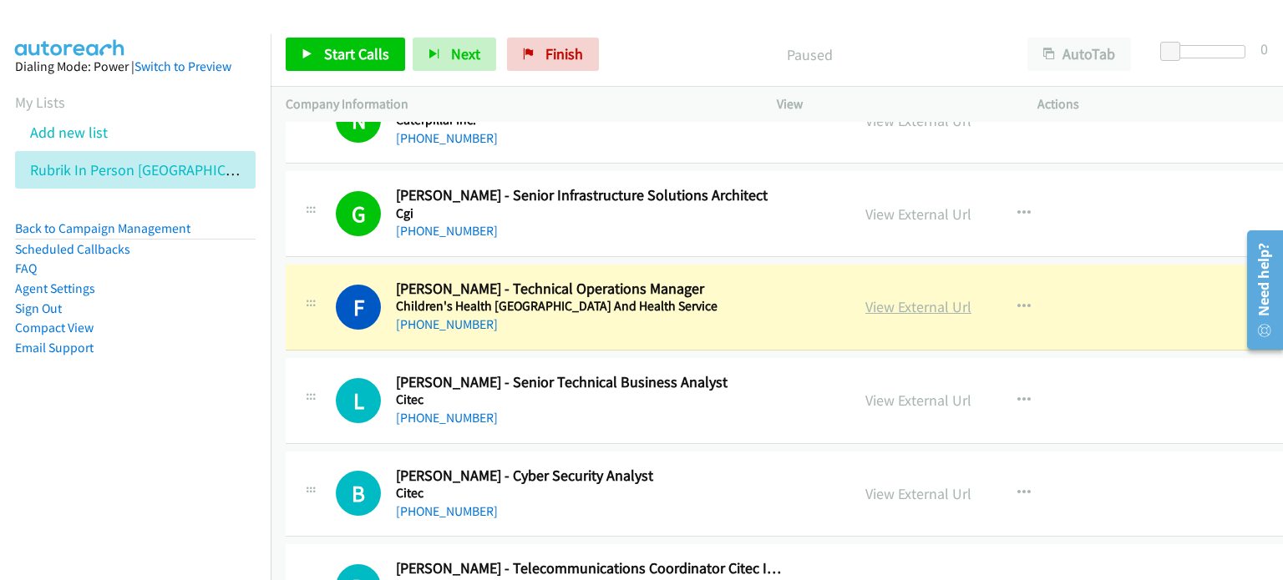
click at [868, 299] on link "View External Url" at bounding box center [918, 306] width 106 height 19
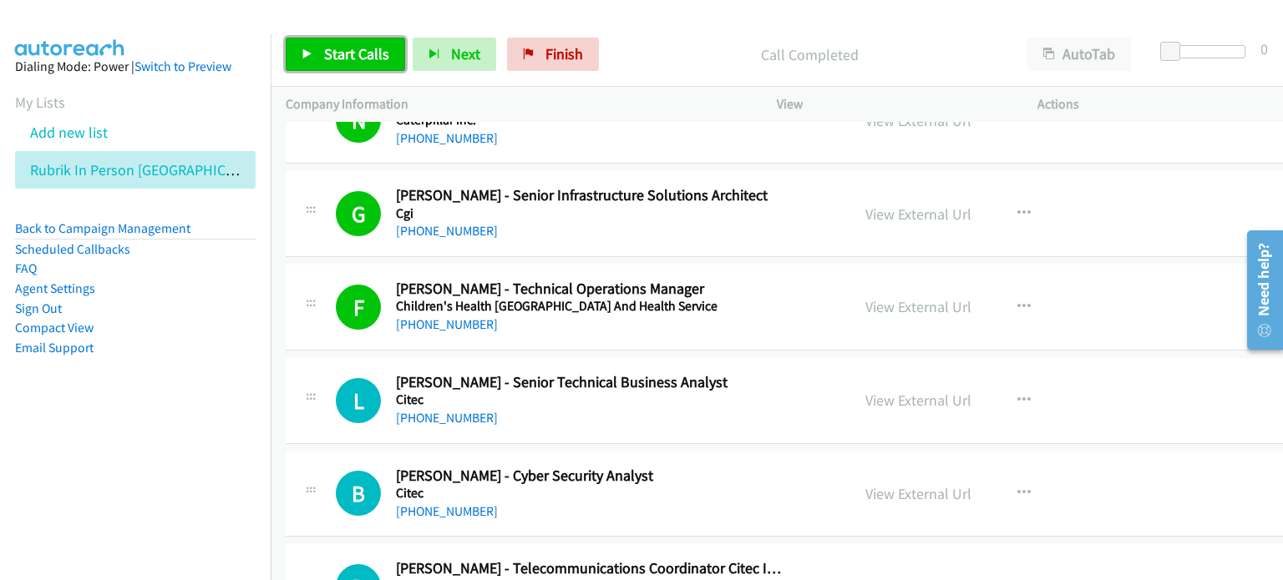
drag, startPoint x: 353, startPoint y: 46, endPoint x: 371, endPoint y: 50, distance: 18.0
click at [353, 46] on span "Start Calls" at bounding box center [356, 53] width 65 height 19
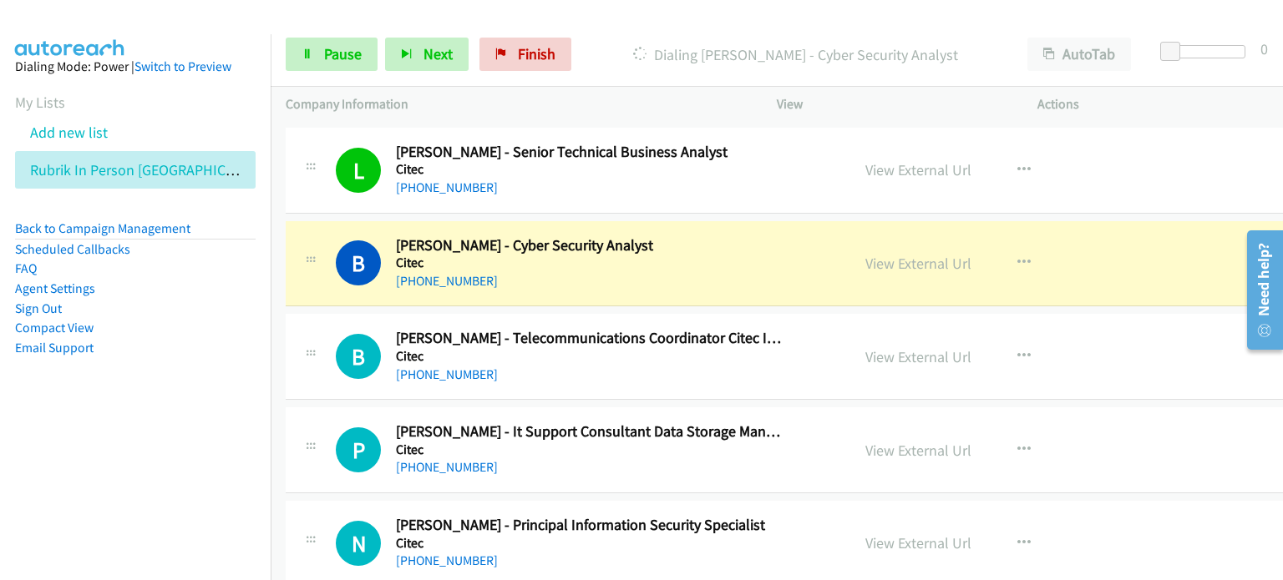
scroll to position [4927, 0]
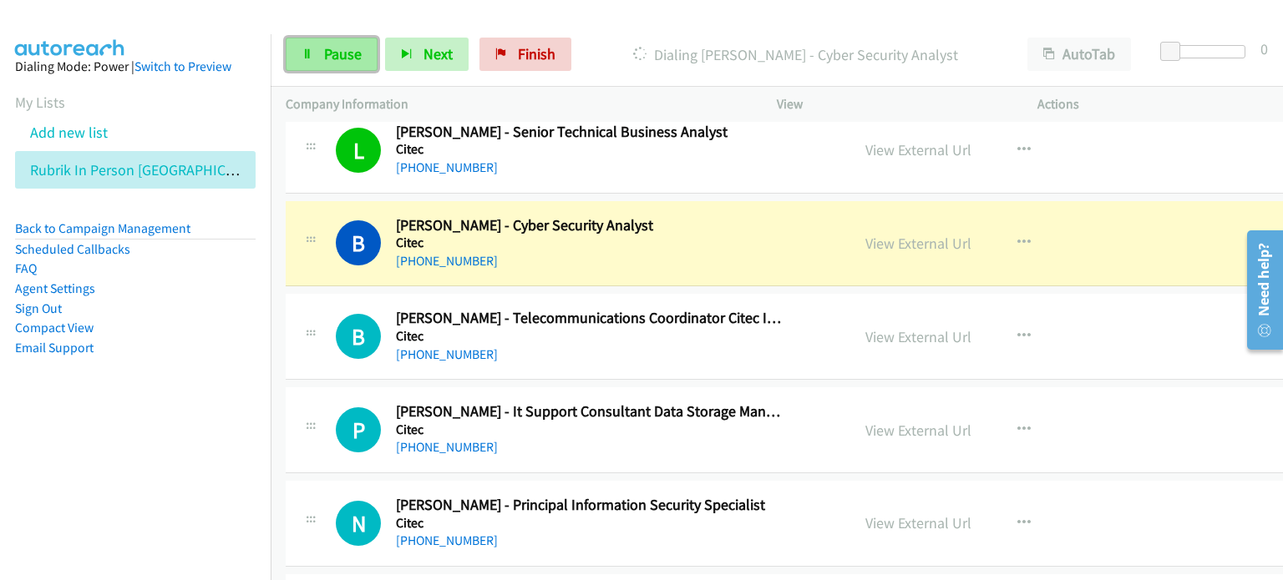
click at [334, 43] on link "Pause" at bounding box center [332, 54] width 92 height 33
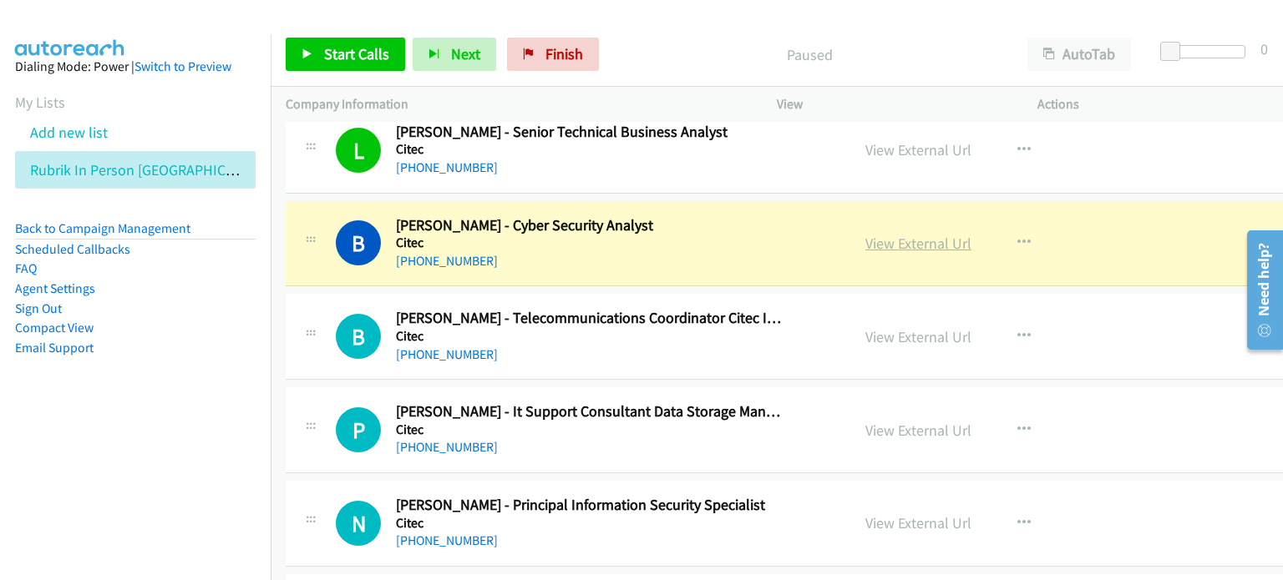
click at [865, 234] on link "View External Url" at bounding box center [918, 243] width 106 height 19
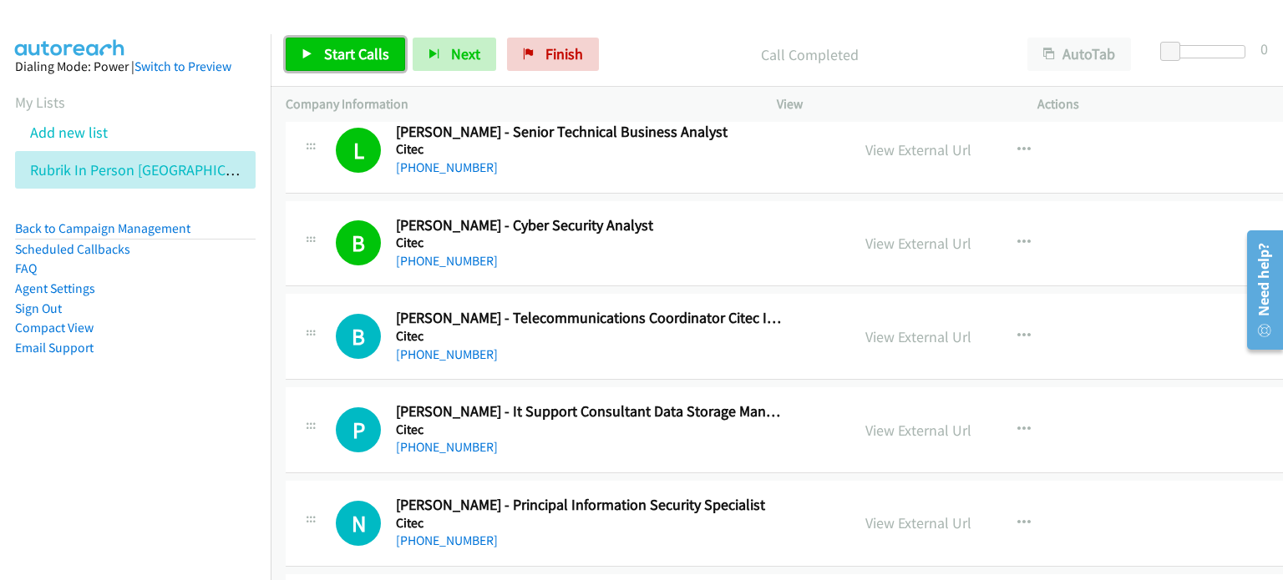
click at [335, 44] on span "Start Calls" at bounding box center [356, 53] width 65 height 19
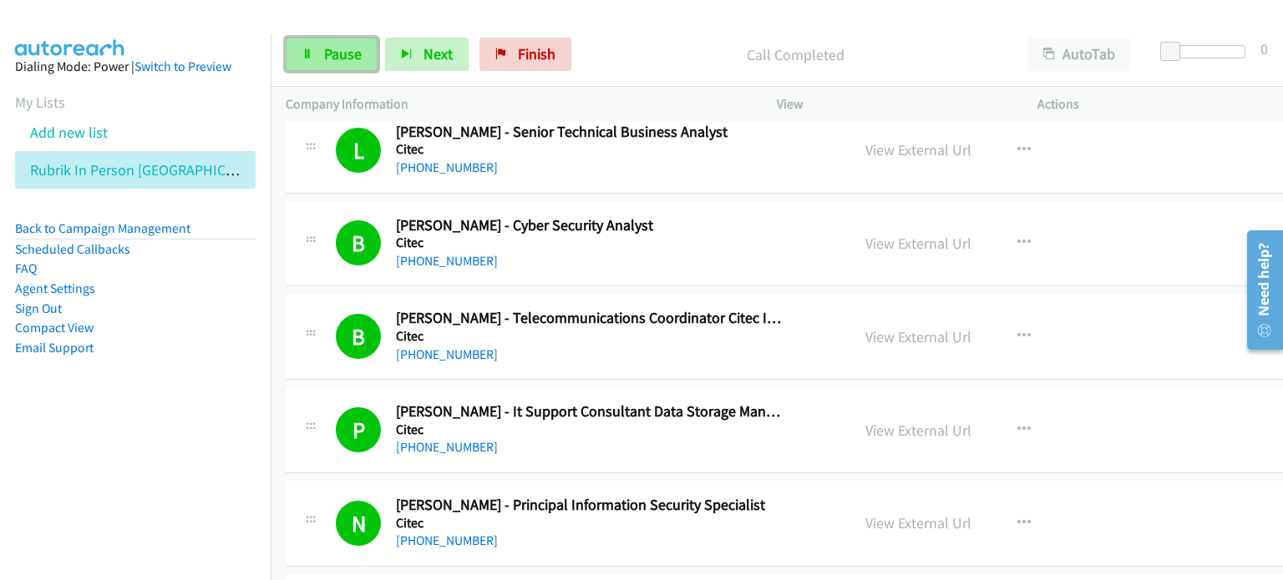
click at [351, 49] on span "Pause" at bounding box center [343, 53] width 38 height 19
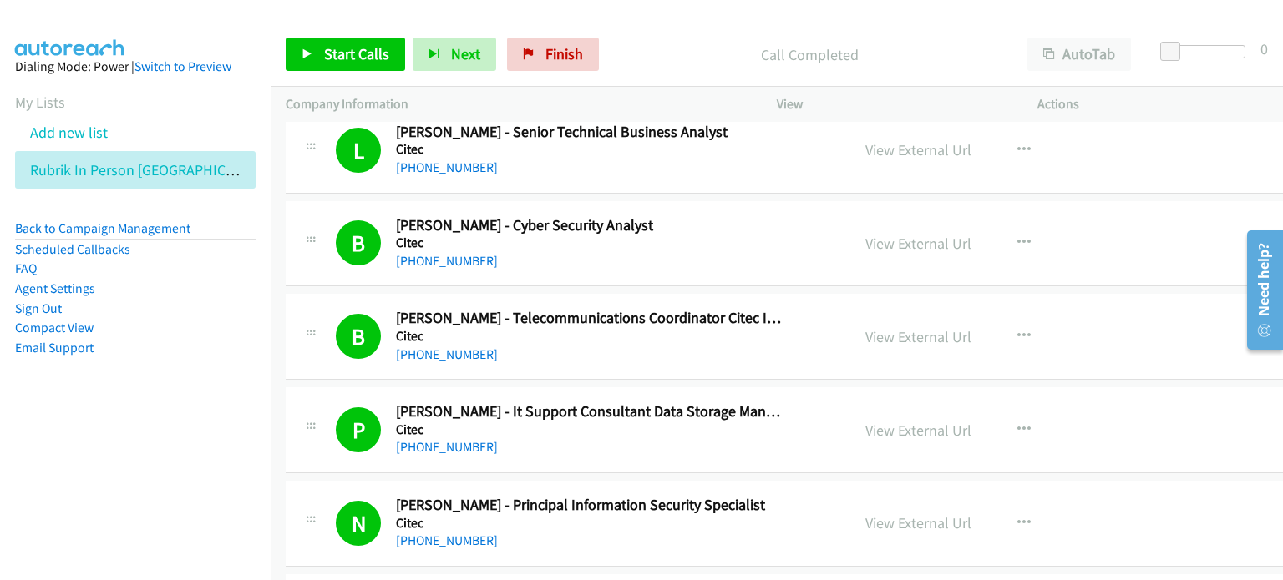
click at [204, 373] on aside "Dialing Mode: Power | Switch to Preview My Lists Add new list Rubrik In Person …" at bounding box center [135, 233] width 271 height 399
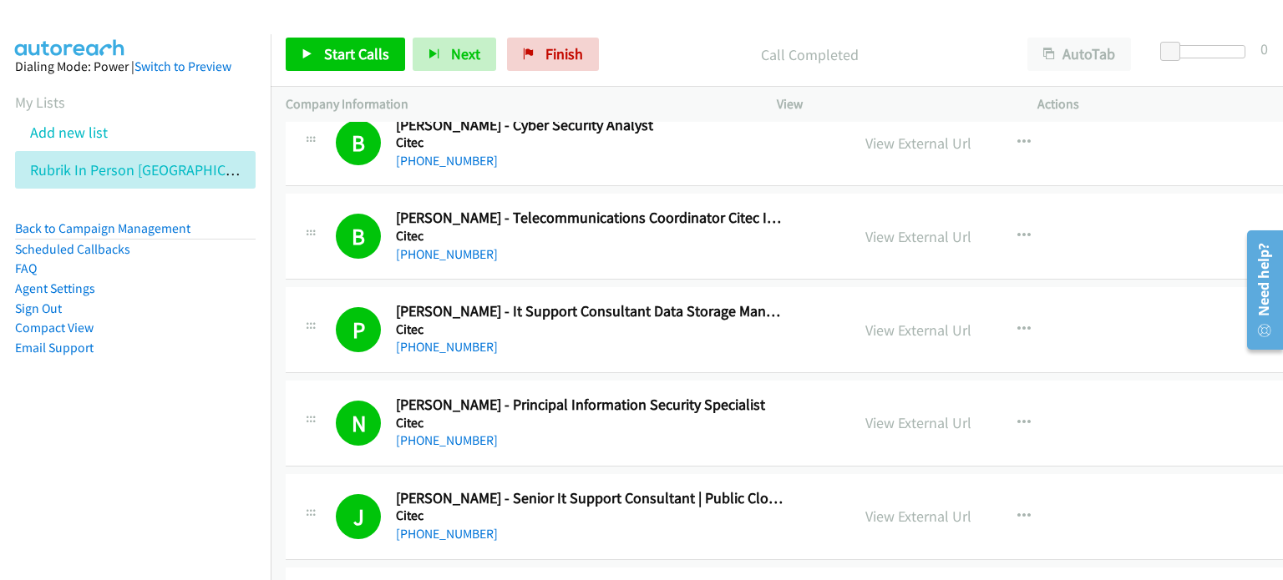
scroll to position [5094, 0]
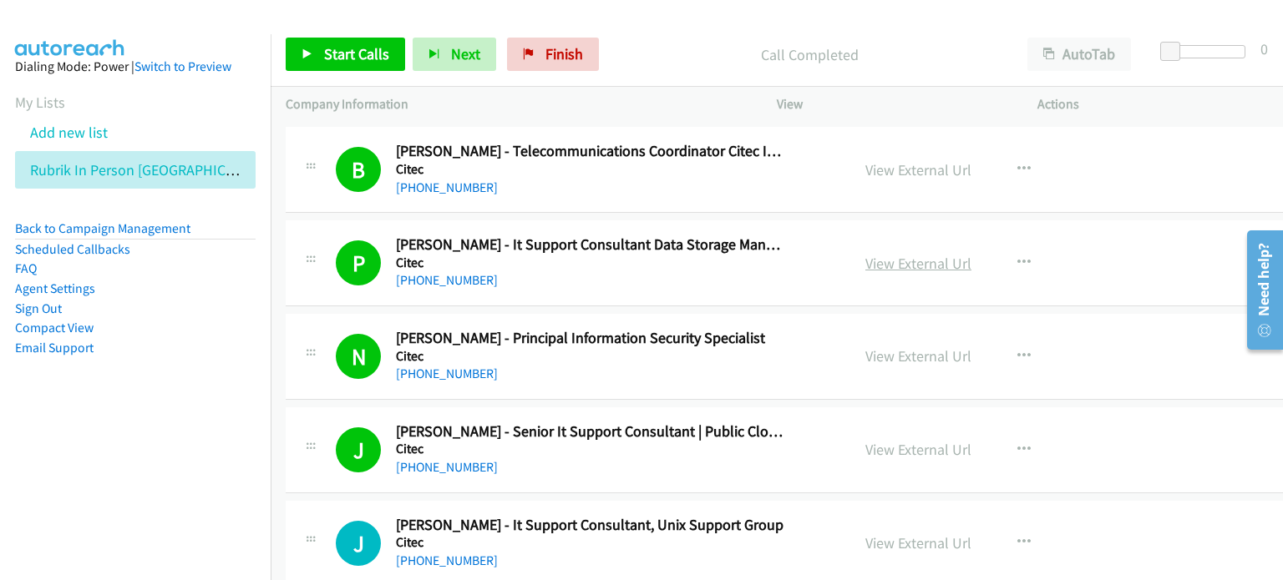
click at [866, 254] on link "View External Url" at bounding box center [918, 263] width 106 height 19
click at [895, 350] on link "View External Url" at bounding box center [918, 356] width 106 height 19
click at [176, 430] on aside "Dialing Mode: Power | Switch to Preview My Lists Add new list Rubrik In Person …" at bounding box center [135, 233] width 271 height 399
click at [341, 47] on span "Start Calls" at bounding box center [356, 53] width 65 height 19
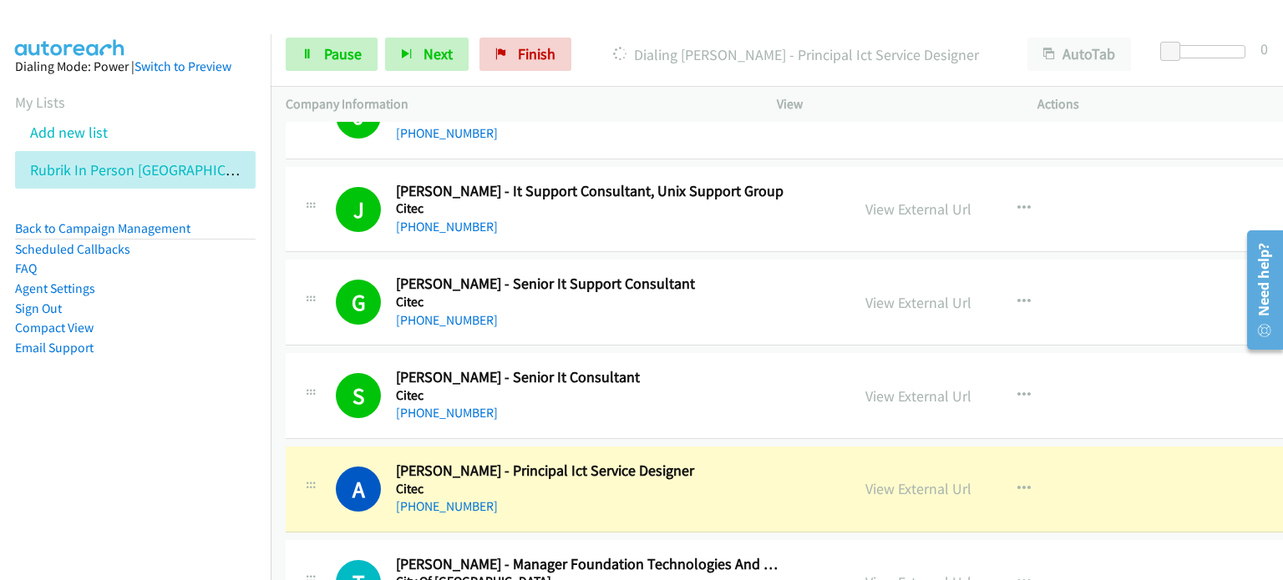
scroll to position [5679, 0]
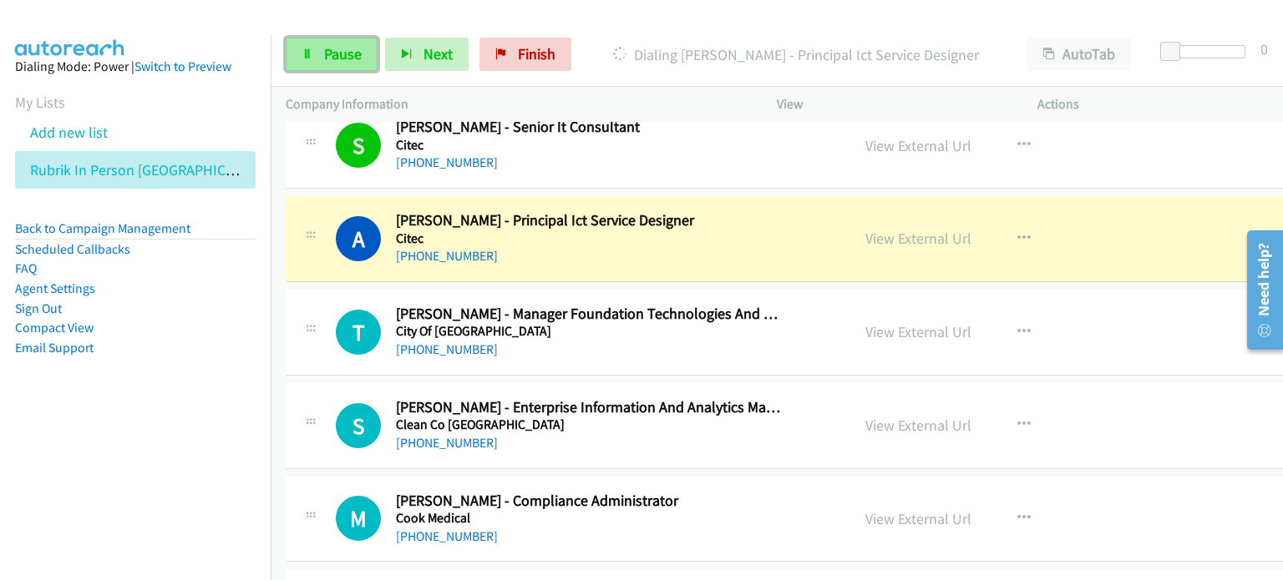
click at [316, 44] on link "Pause" at bounding box center [332, 54] width 92 height 33
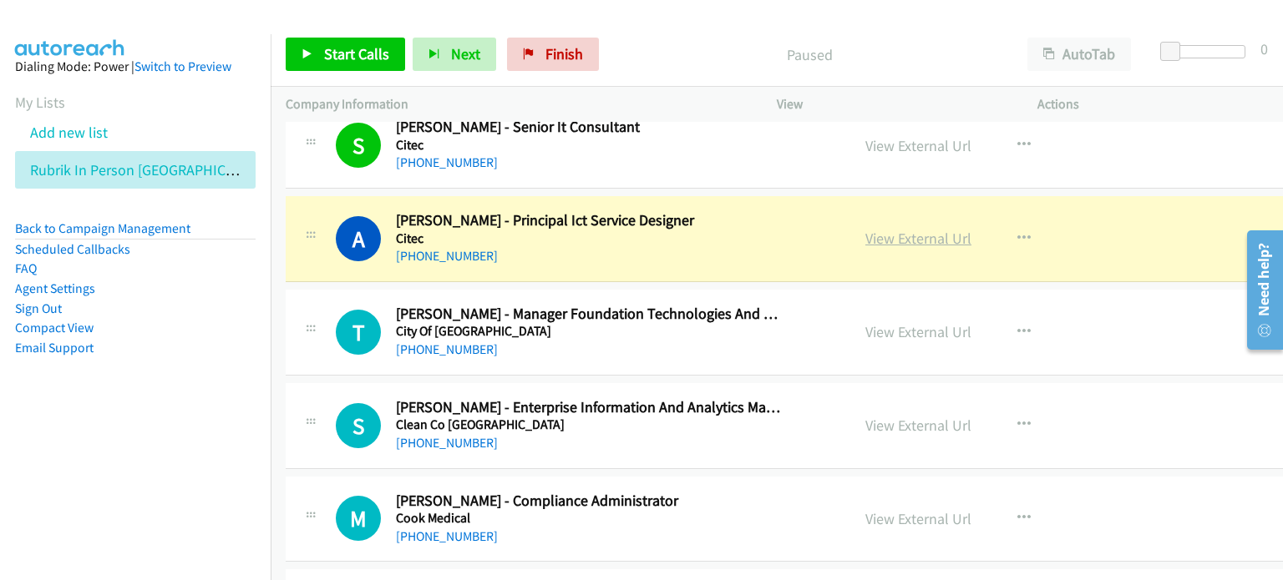
click at [878, 230] on link "View External Url" at bounding box center [918, 238] width 106 height 19
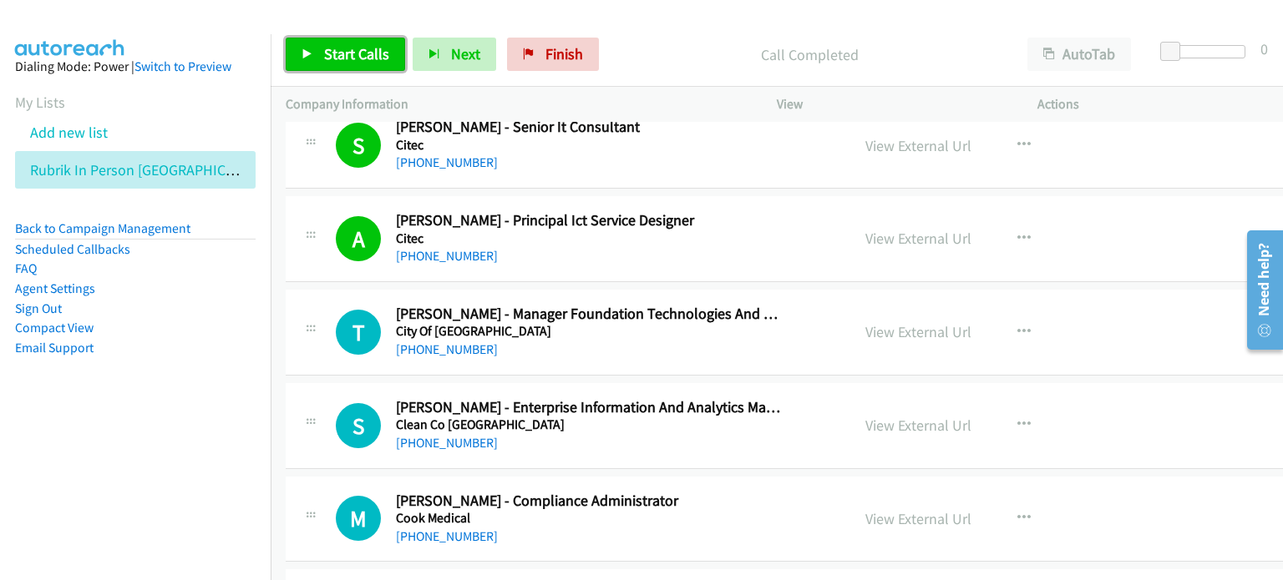
click at [352, 46] on span "Start Calls" at bounding box center [356, 53] width 65 height 19
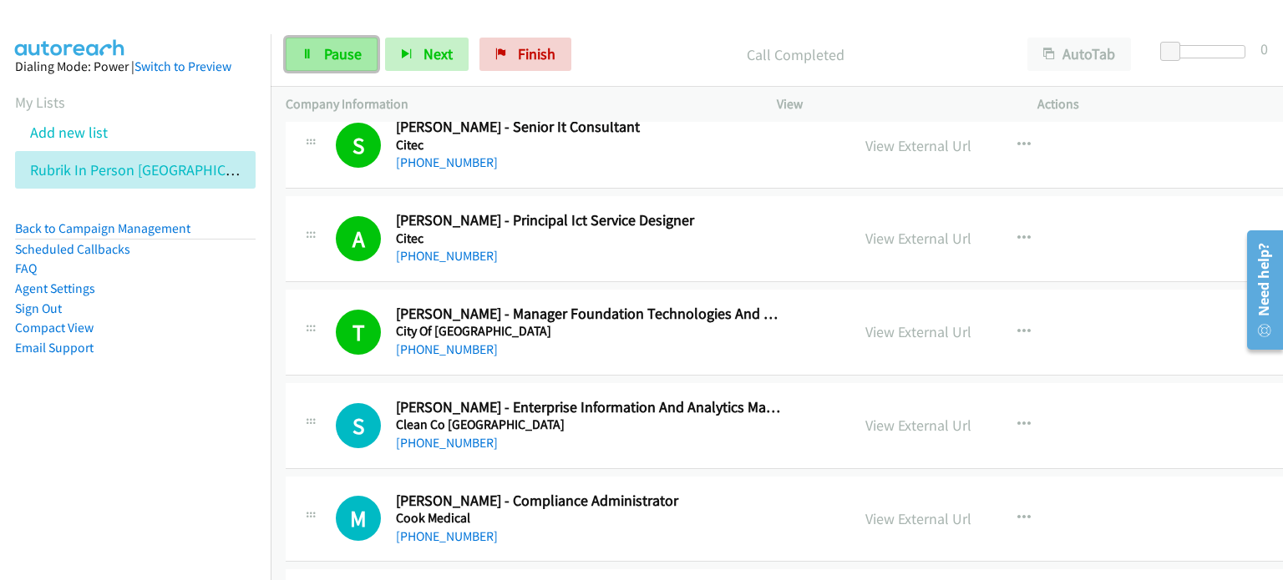
click at [340, 57] on span "Pause" at bounding box center [343, 53] width 38 height 19
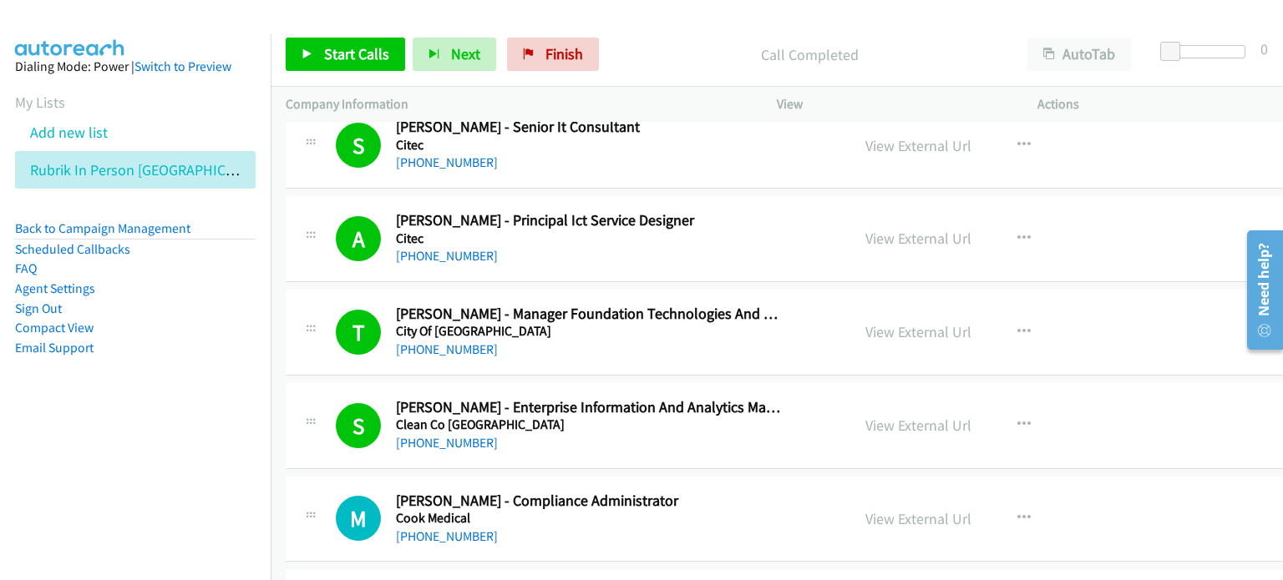
click at [647, 26] on div "Start Calls Pause Next Finish Call Completed AutoTab AutoTab 0" at bounding box center [777, 55] width 1012 height 64
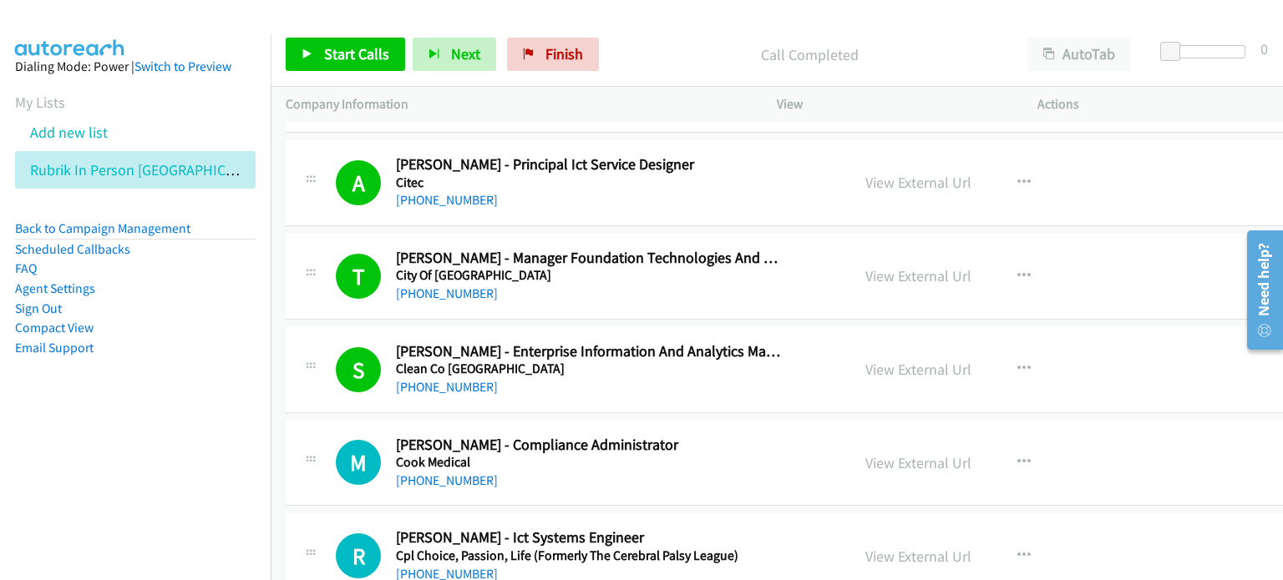
scroll to position [5762, 0]
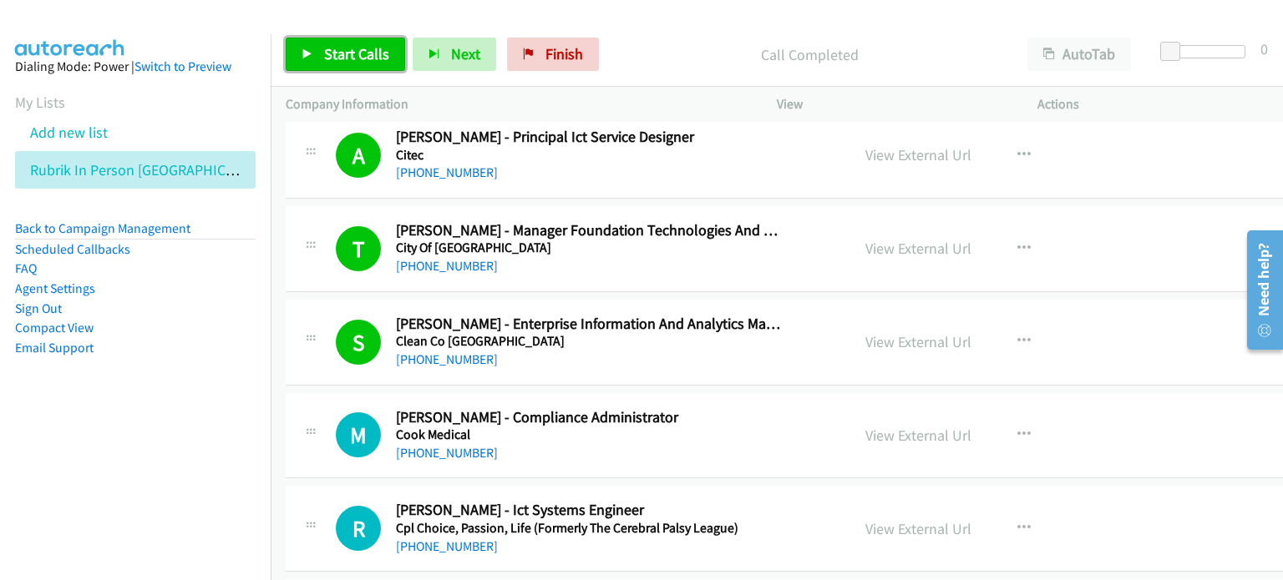
drag, startPoint x: 344, startPoint y: 39, endPoint x: 351, endPoint y: 48, distance: 11.4
click at [343, 39] on link "Start Calls" at bounding box center [345, 54] width 119 height 33
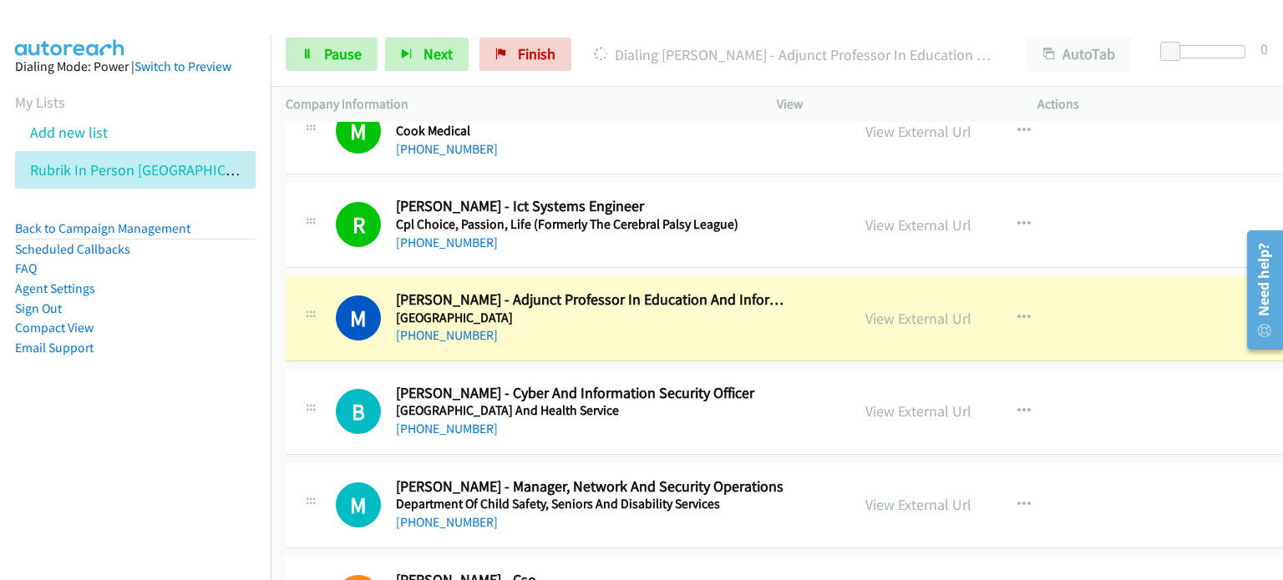
scroll to position [6096, 0]
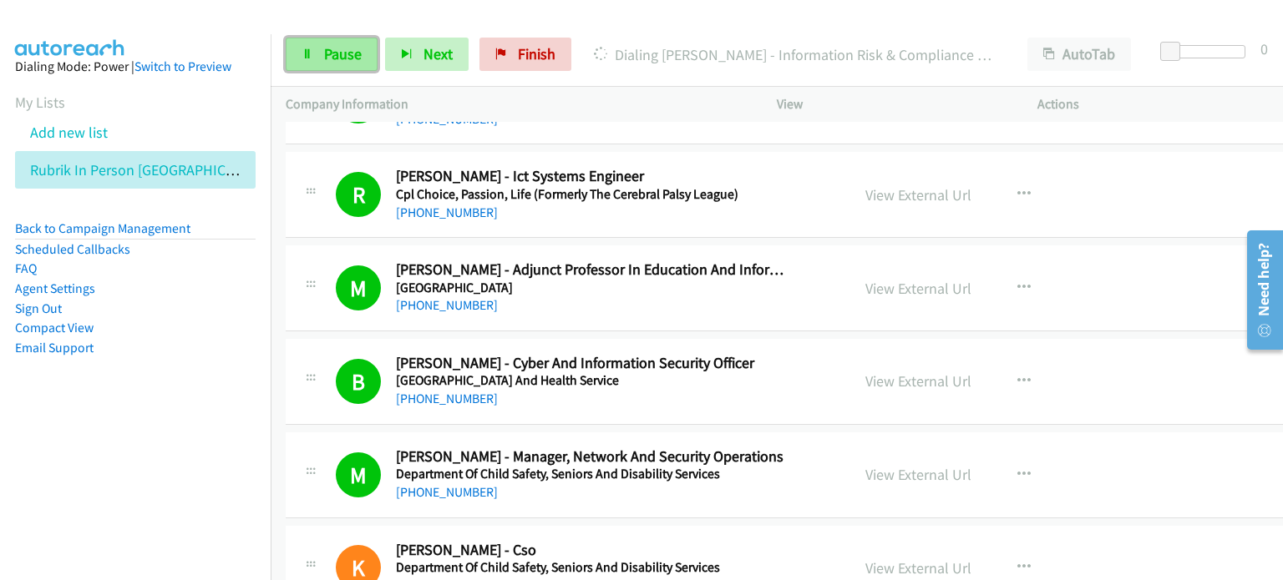
click at [348, 47] on span "Pause" at bounding box center [343, 53] width 38 height 19
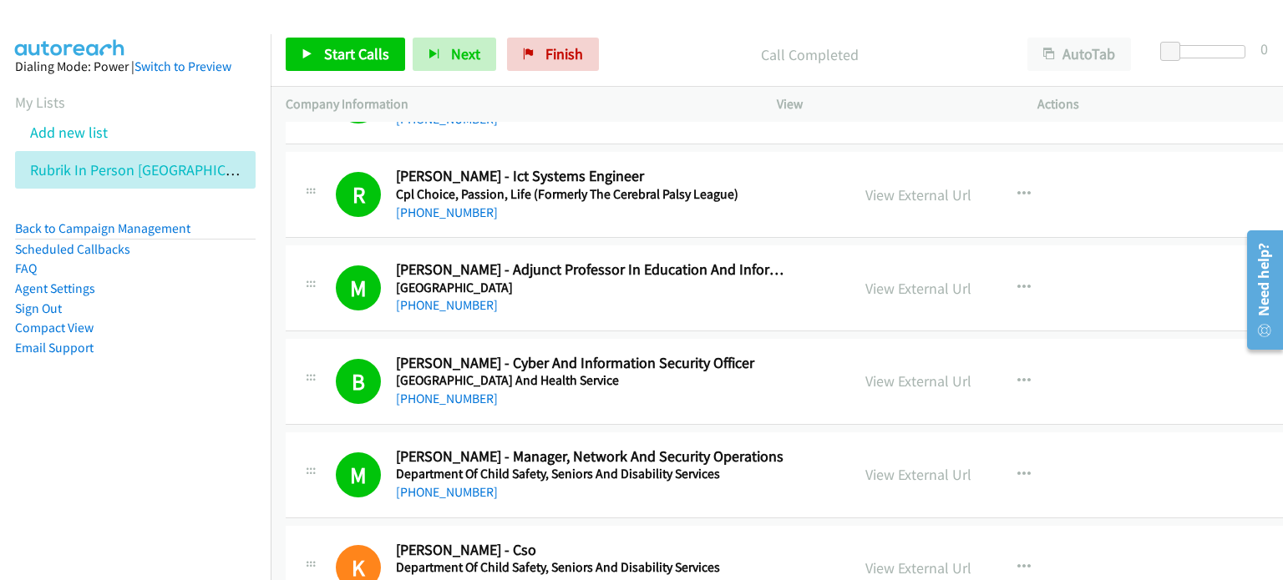
click at [648, 53] on p "Call Completed" at bounding box center [809, 54] width 376 height 23
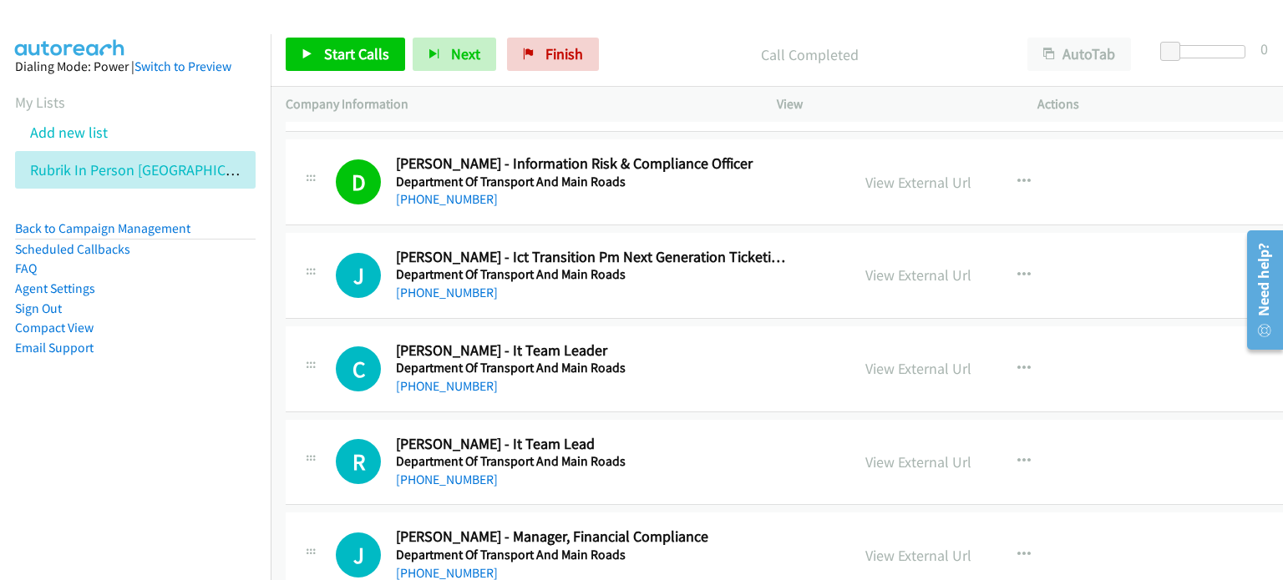
scroll to position [7599, 0]
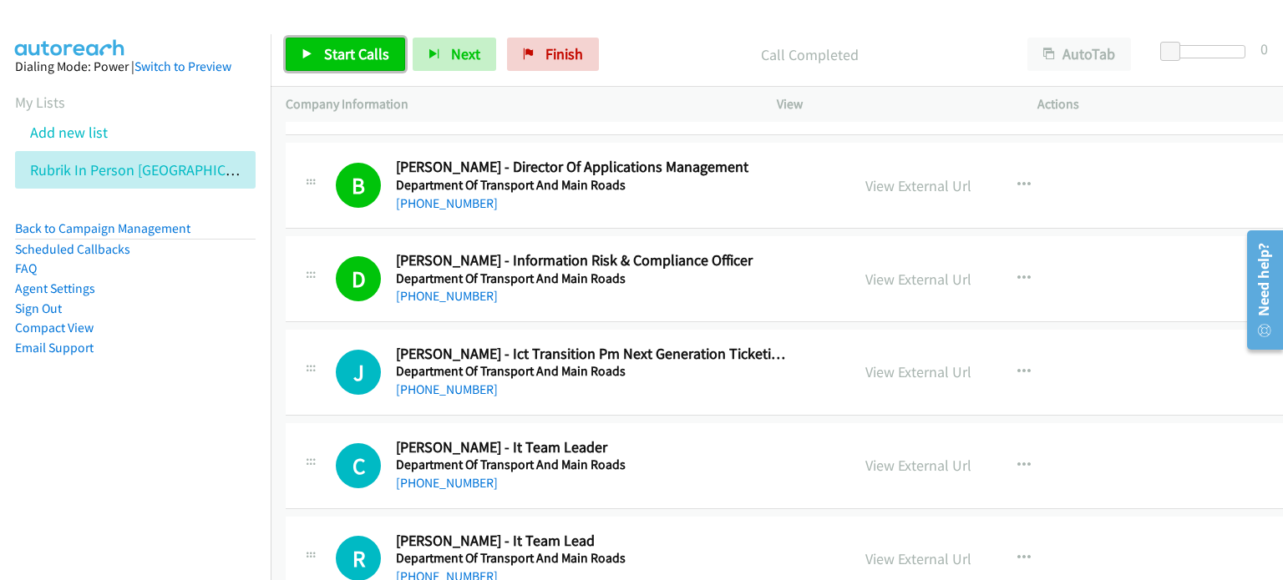
click at [346, 43] on link "Start Calls" at bounding box center [345, 54] width 119 height 33
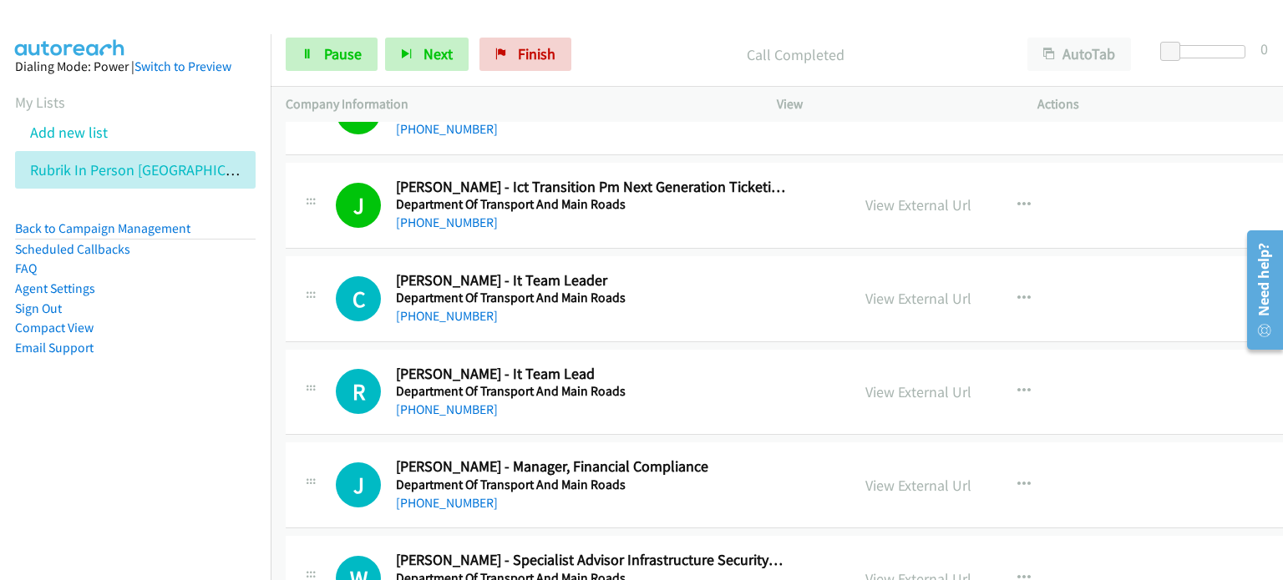
scroll to position [7850, 0]
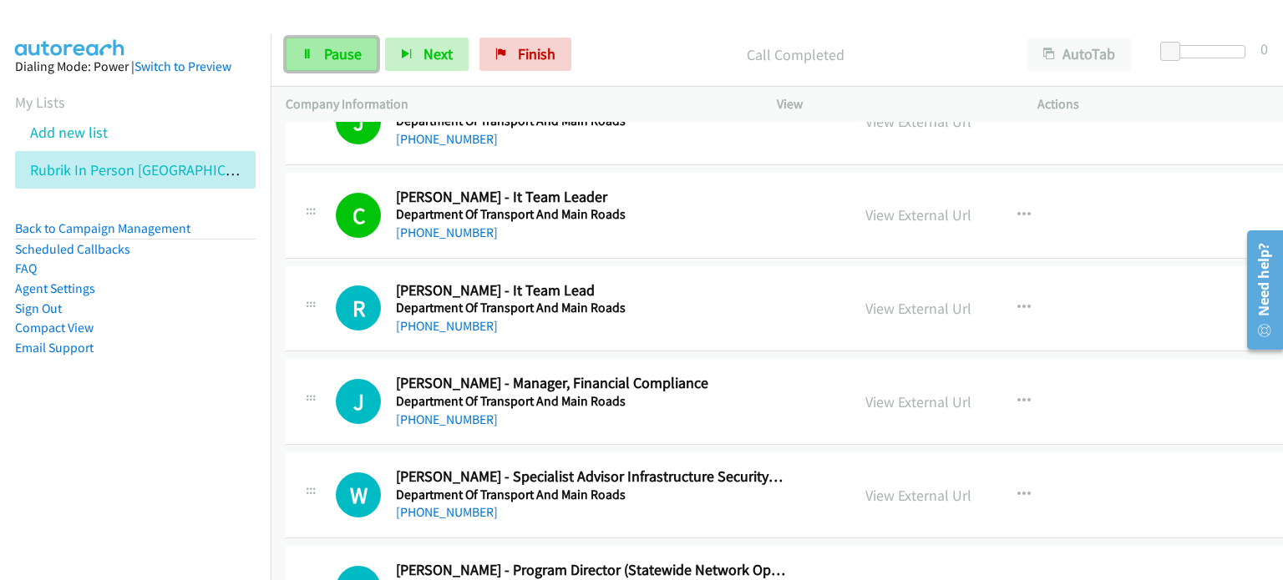
click at [331, 48] on span "Pause" at bounding box center [343, 53] width 38 height 19
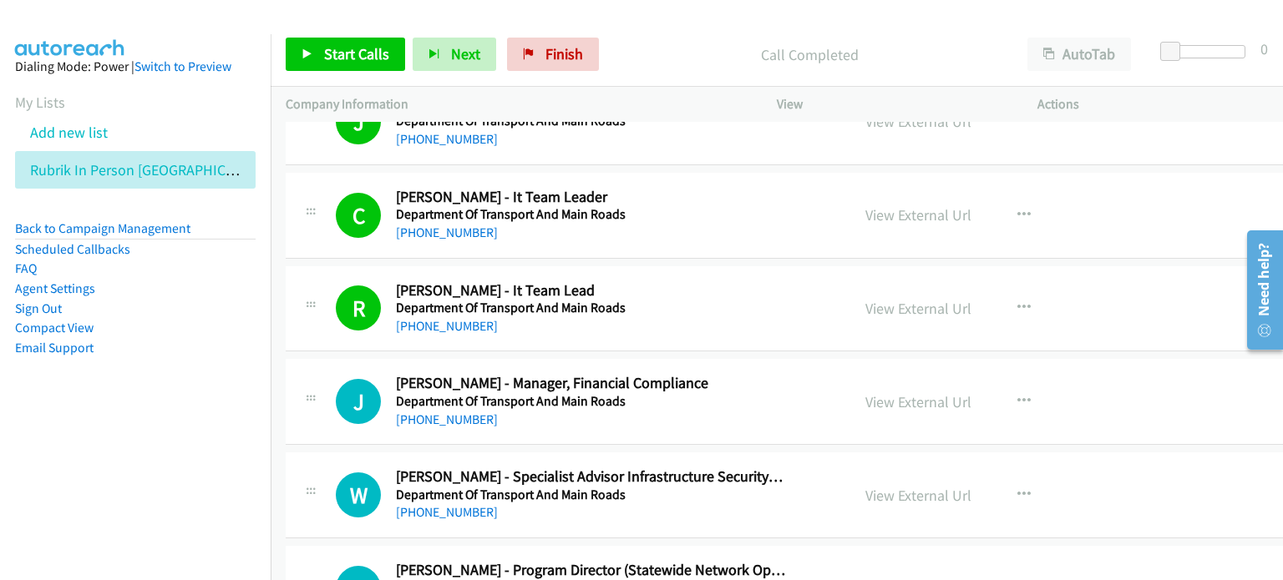
click at [680, 53] on p "Call Completed" at bounding box center [809, 54] width 376 height 23
click at [344, 49] on span "Start Calls" at bounding box center [356, 53] width 65 height 19
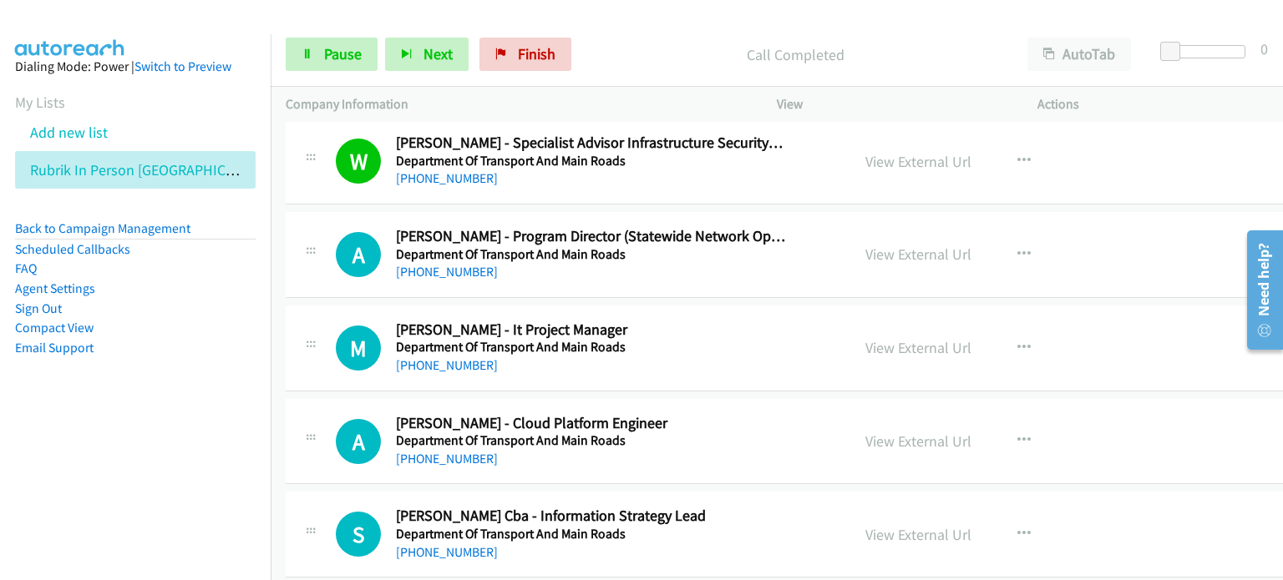
scroll to position [8267, 0]
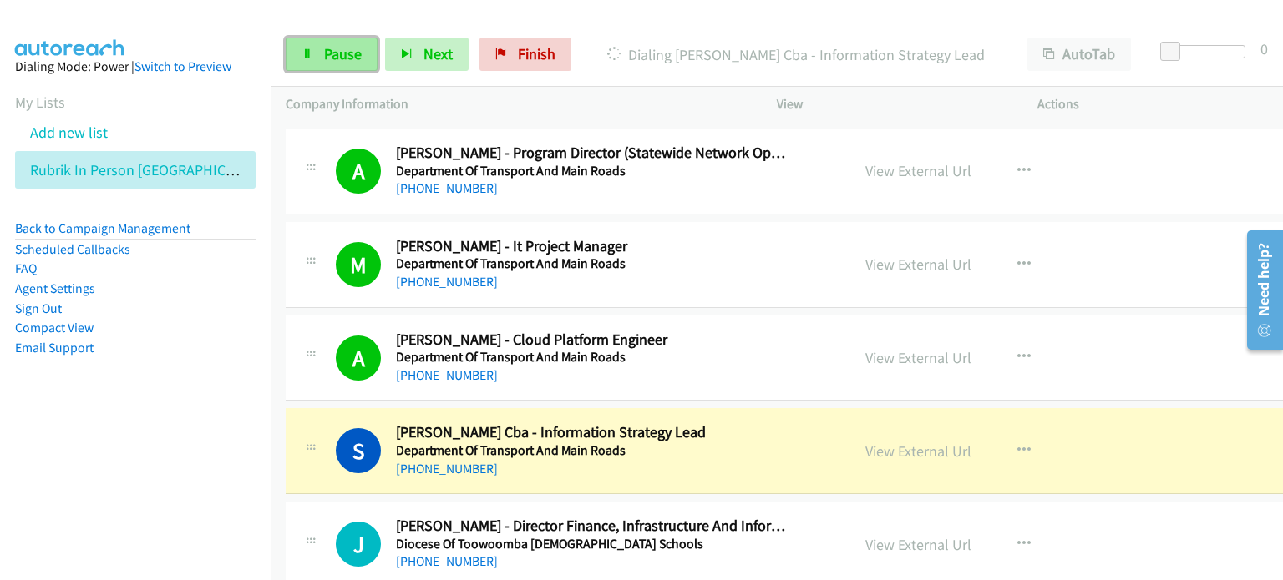
click at [342, 49] on span "Pause" at bounding box center [343, 53] width 38 height 19
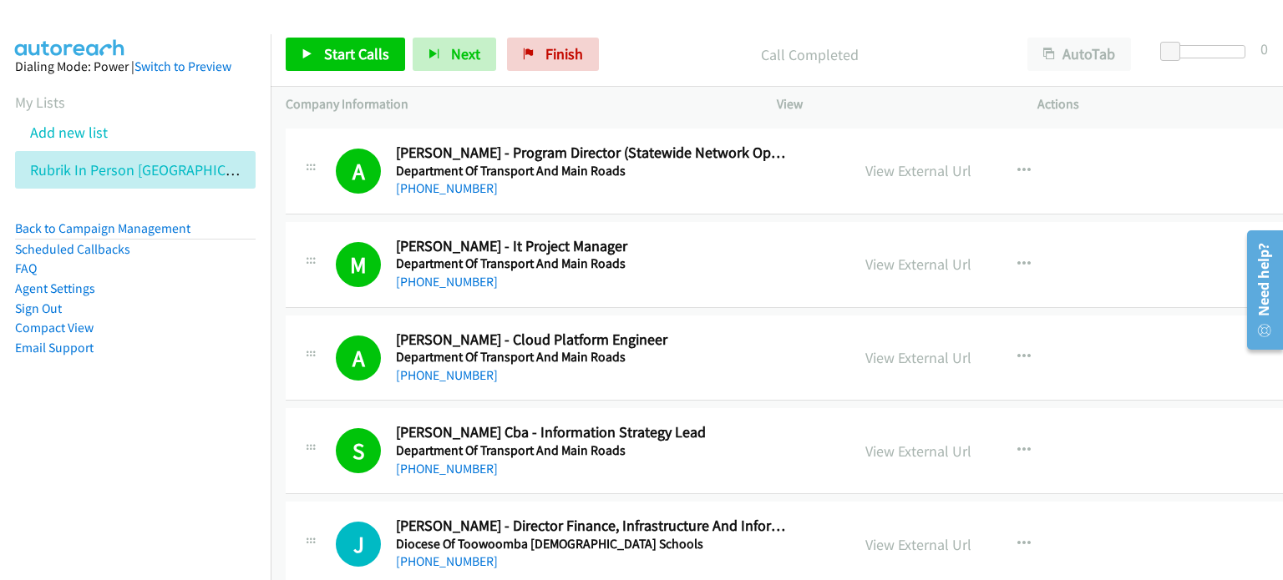
click at [657, 28] on div "Start Calls Pause Next Finish Call Completed AutoTab AutoTab 0" at bounding box center [777, 55] width 1012 height 64
click at [865, 442] on link "View External Url" at bounding box center [918, 451] width 106 height 19
click at [352, 49] on span "Start Calls" at bounding box center [356, 53] width 65 height 19
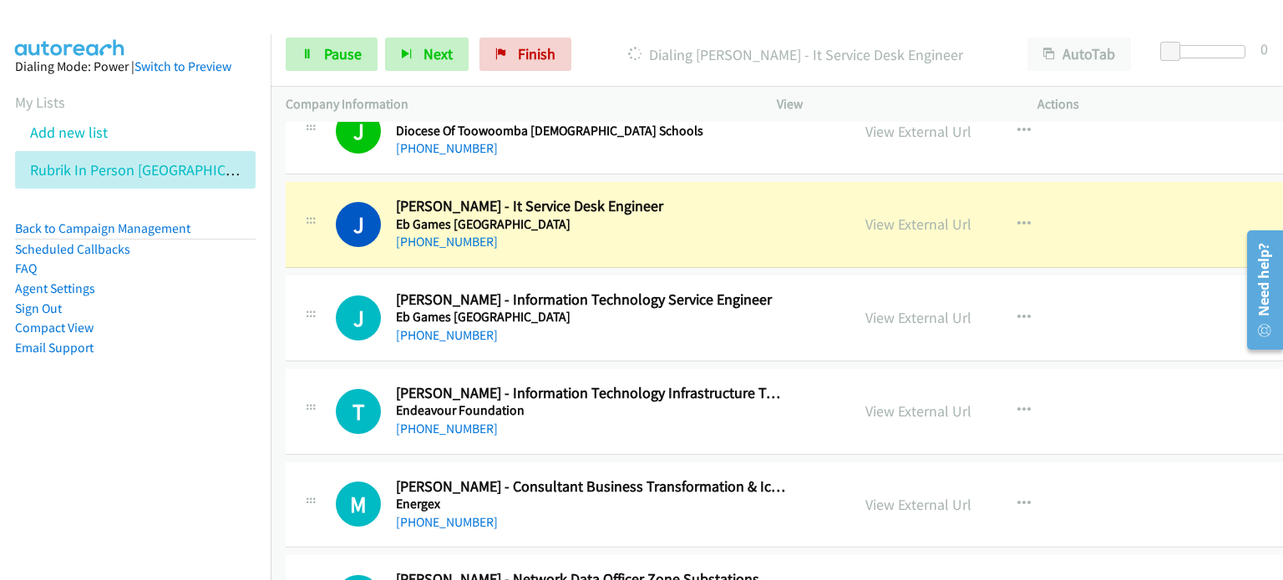
scroll to position [8685, 0]
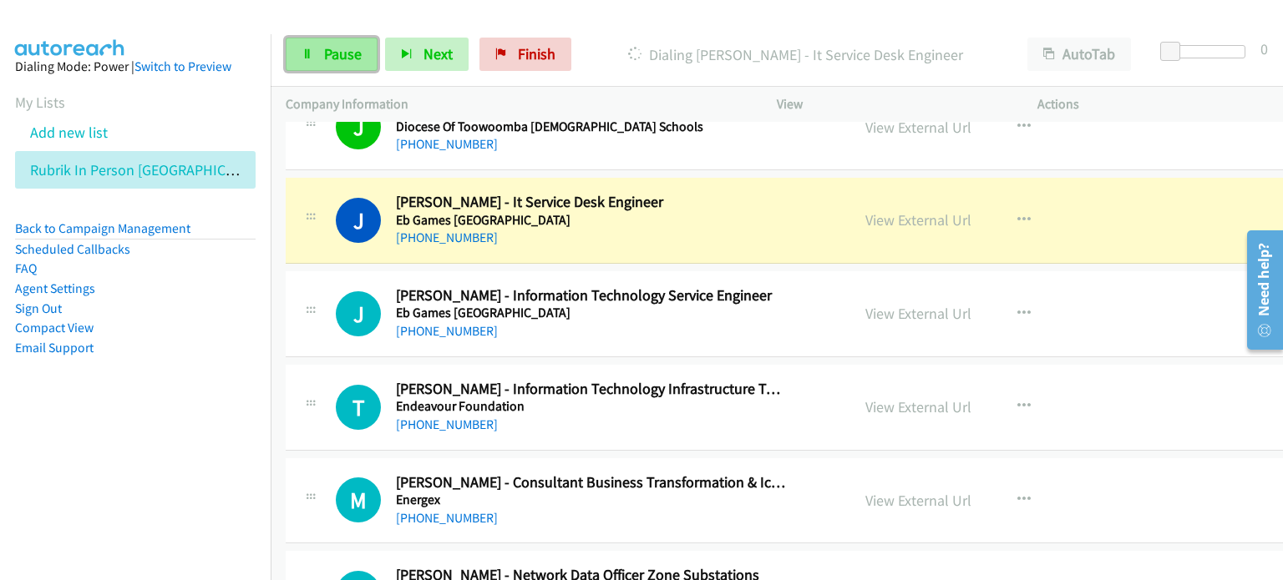
click at [342, 50] on span "Pause" at bounding box center [343, 53] width 38 height 19
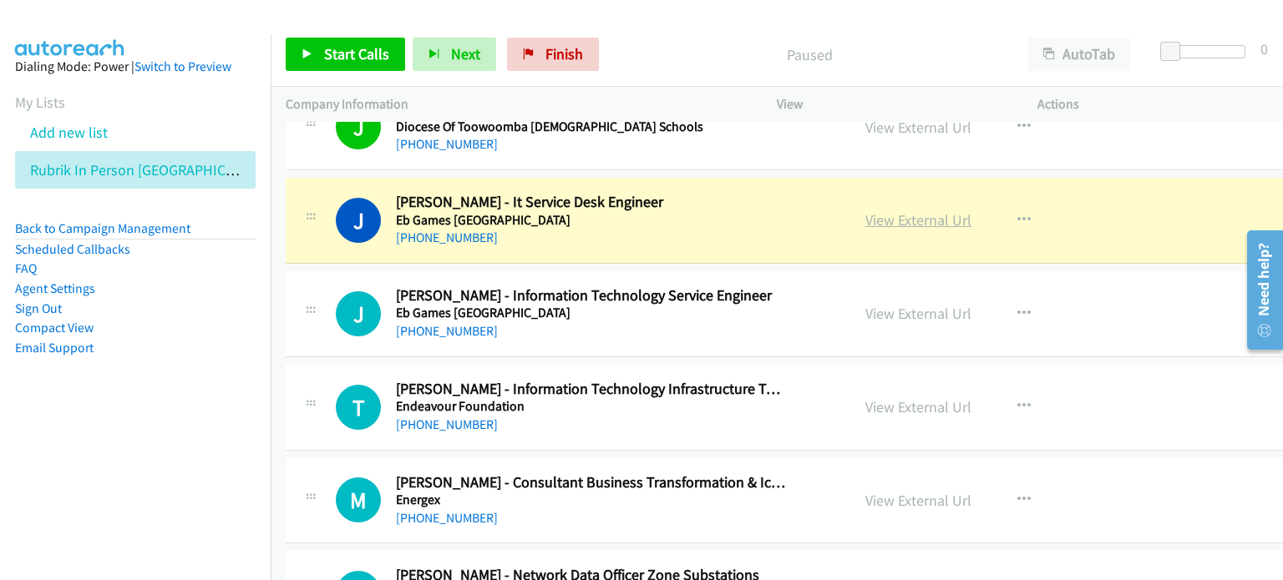
click at [883, 210] on link "View External Url" at bounding box center [918, 219] width 106 height 19
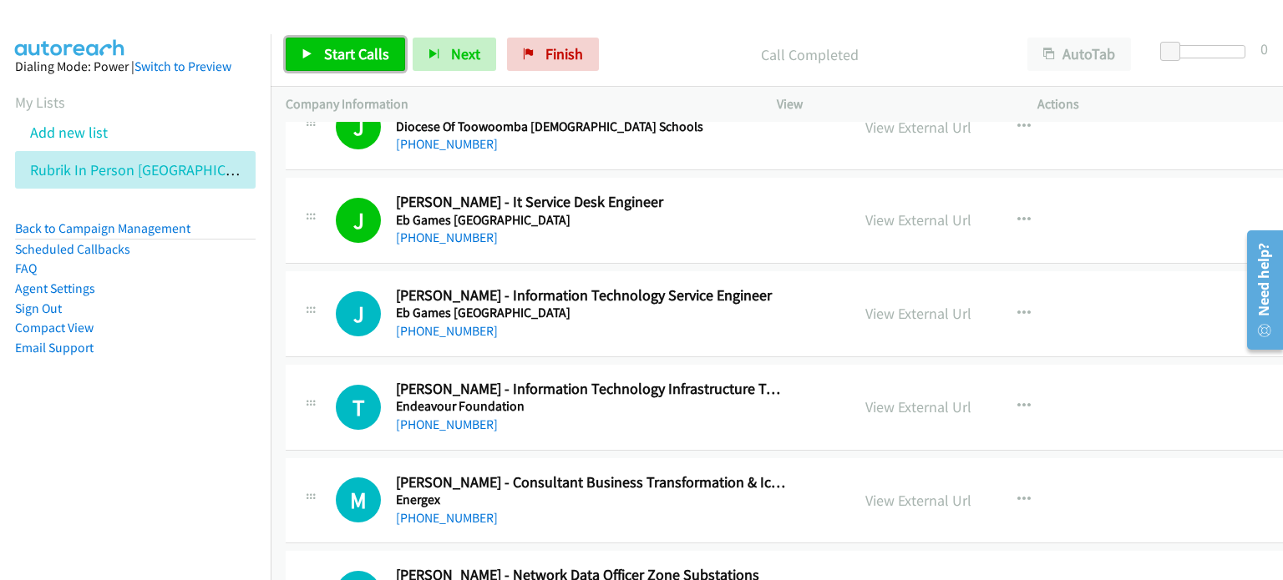
click at [340, 48] on span "Start Calls" at bounding box center [356, 53] width 65 height 19
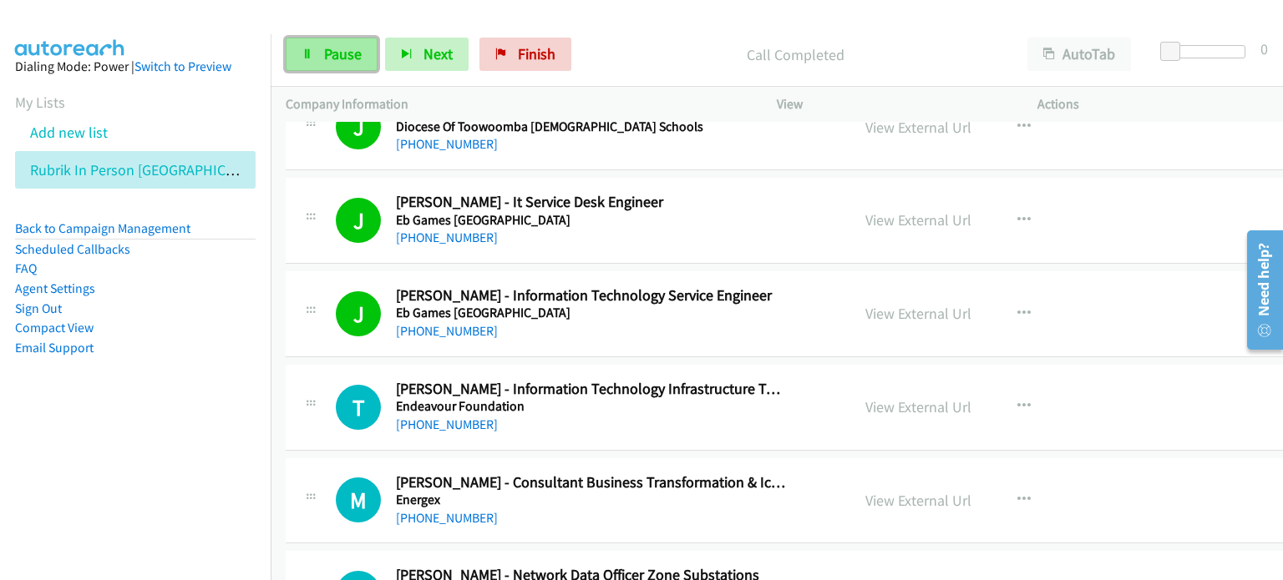
click at [294, 51] on link "Pause" at bounding box center [332, 54] width 92 height 33
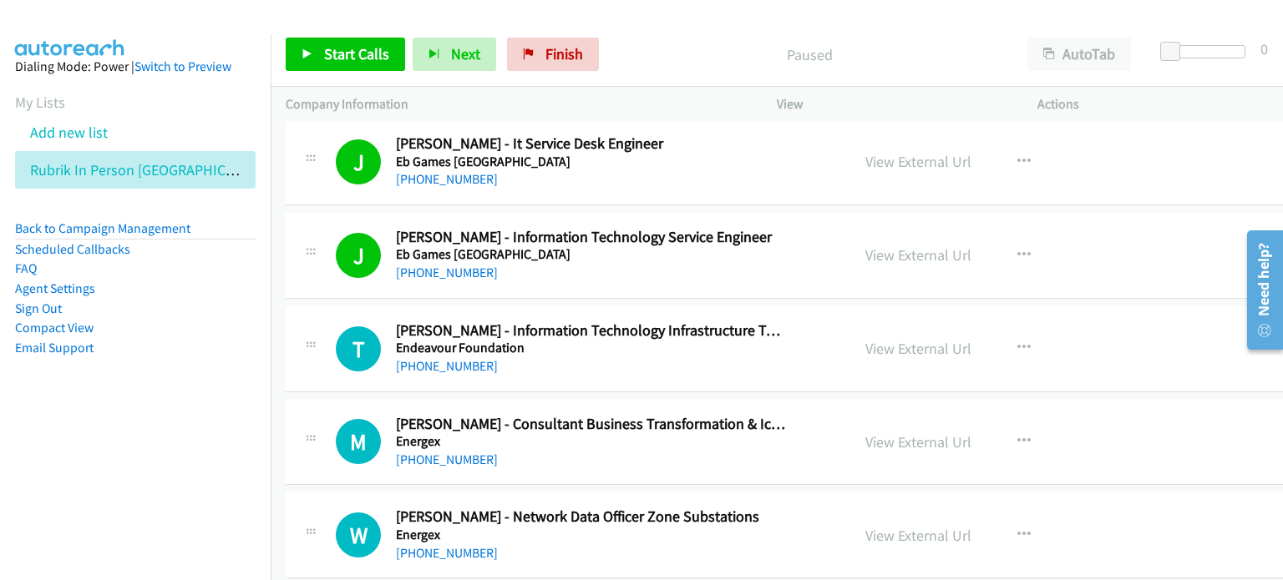
scroll to position [8768, 0]
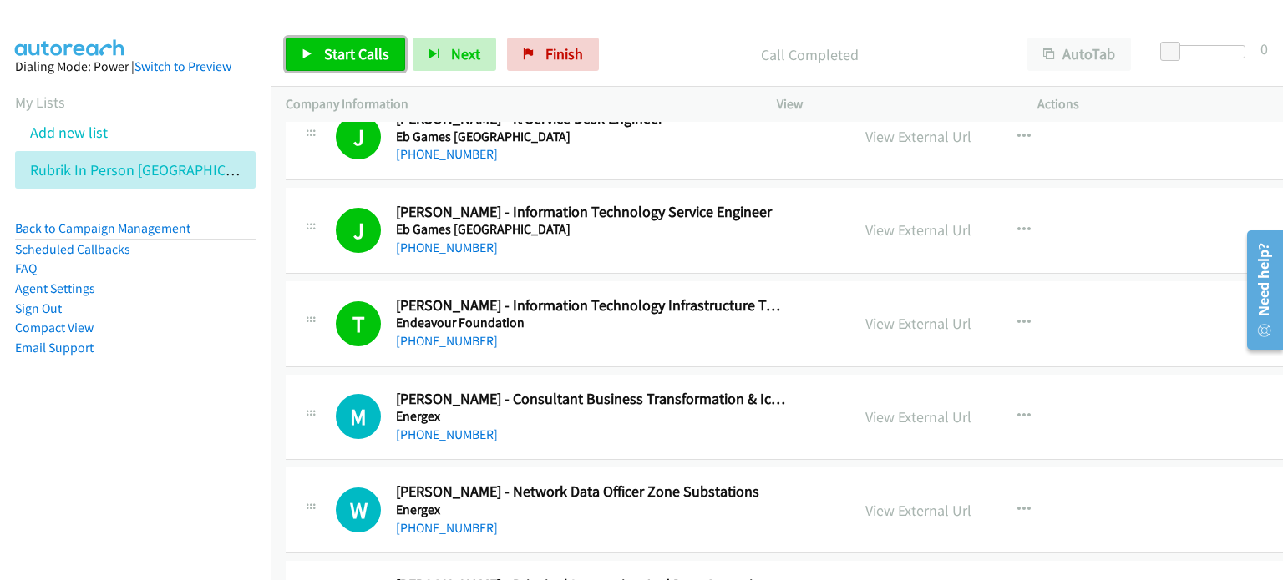
click at [342, 56] on span "Start Calls" at bounding box center [356, 53] width 65 height 19
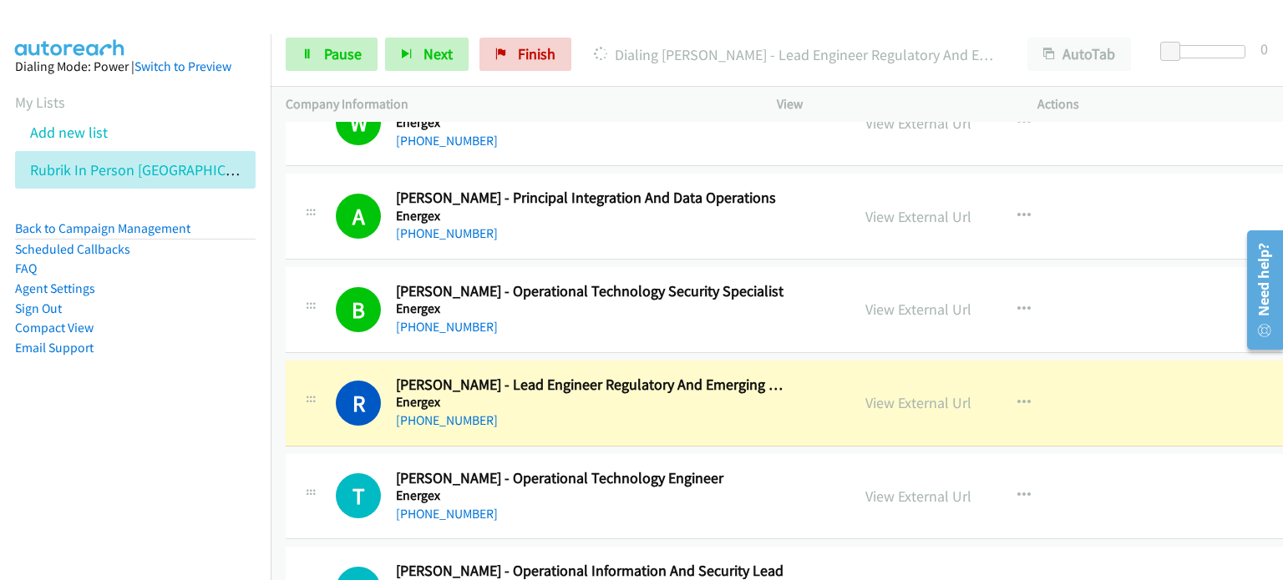
scroll to position [9186, 0]
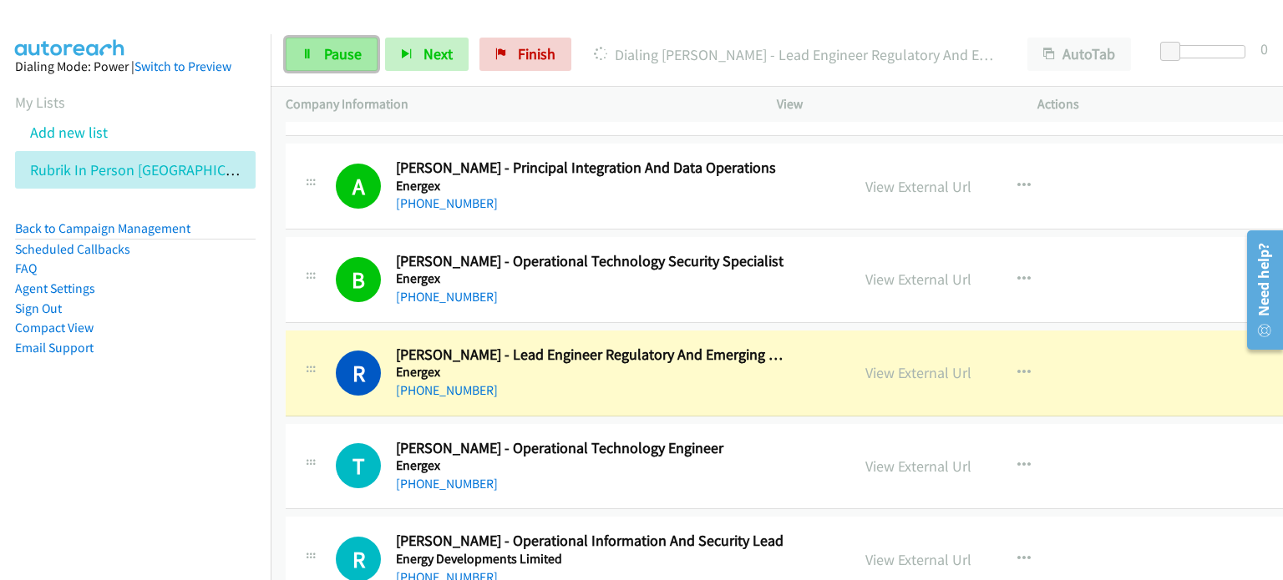
click at [332, 47] on span "Pause" at bounding box center [343, 53] width 38 height 19
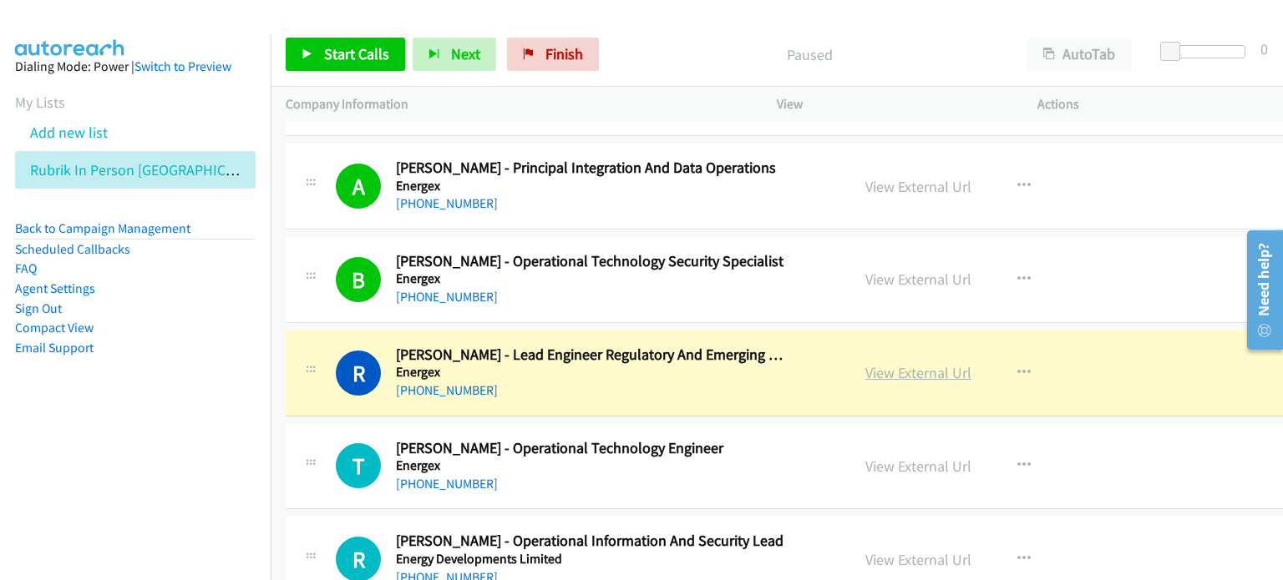
click at [875, 363] on link "View External Url" at bounding box center [918, 372] width 106 height 19
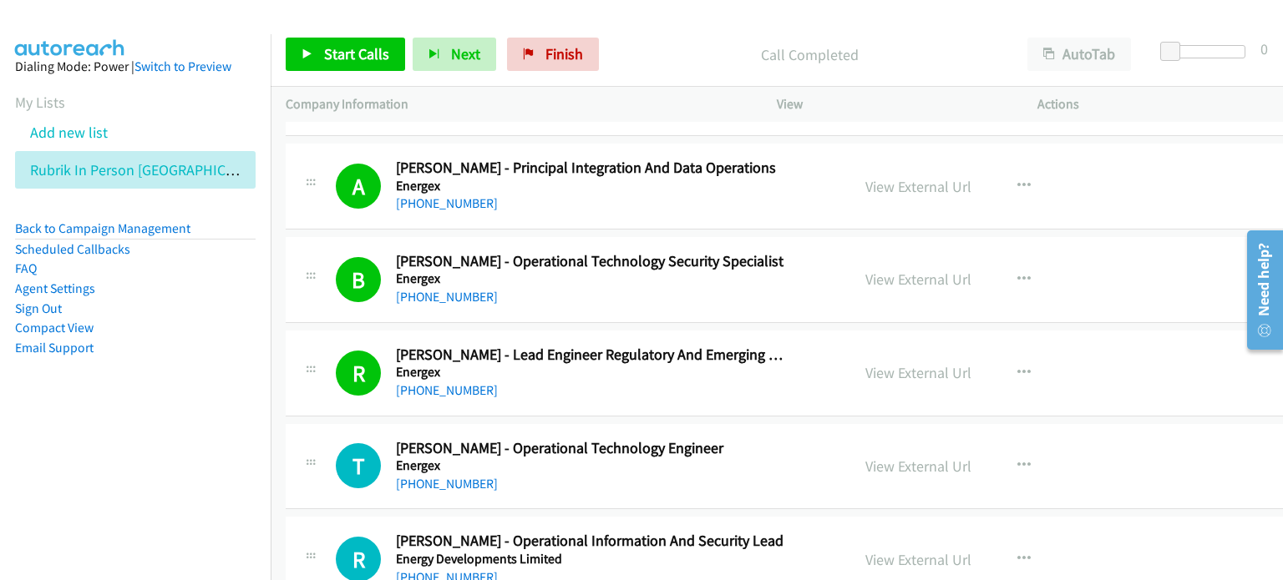
click at [334, 33] on div "Start Calls Pause Next Finish Call Completed AutoTab AutoTab 0" at bounding box center [777, 55] width 1012 height 64
click at [332, 53] on span "Start Calls" at bounding box center [356, 53] width 65 height 19
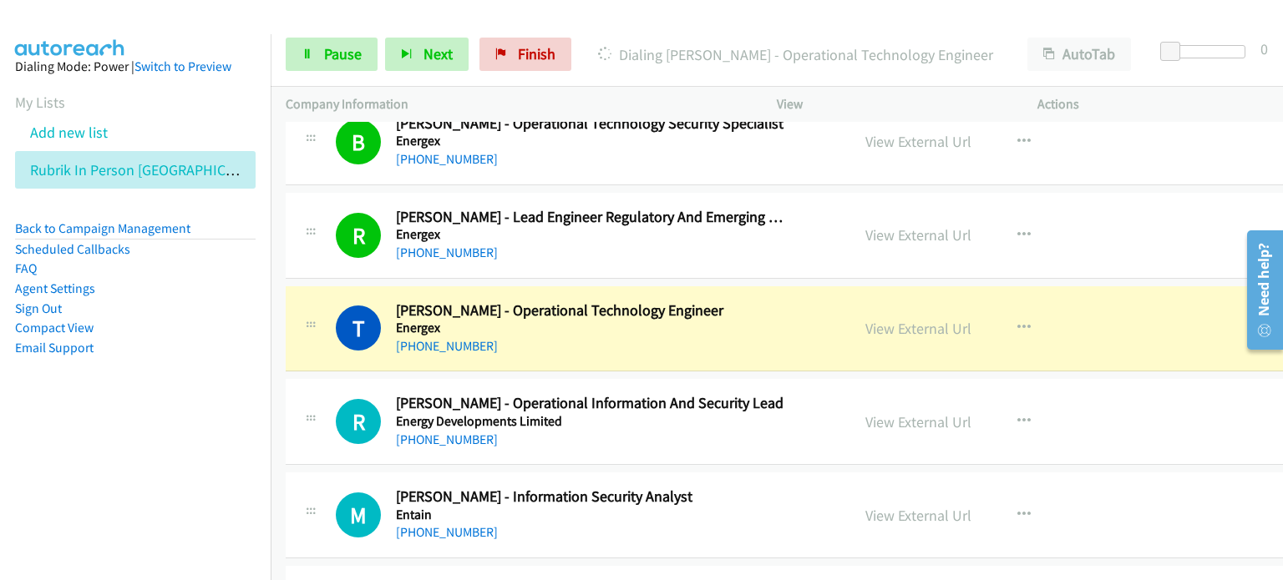
scroll to position [9353, 0]
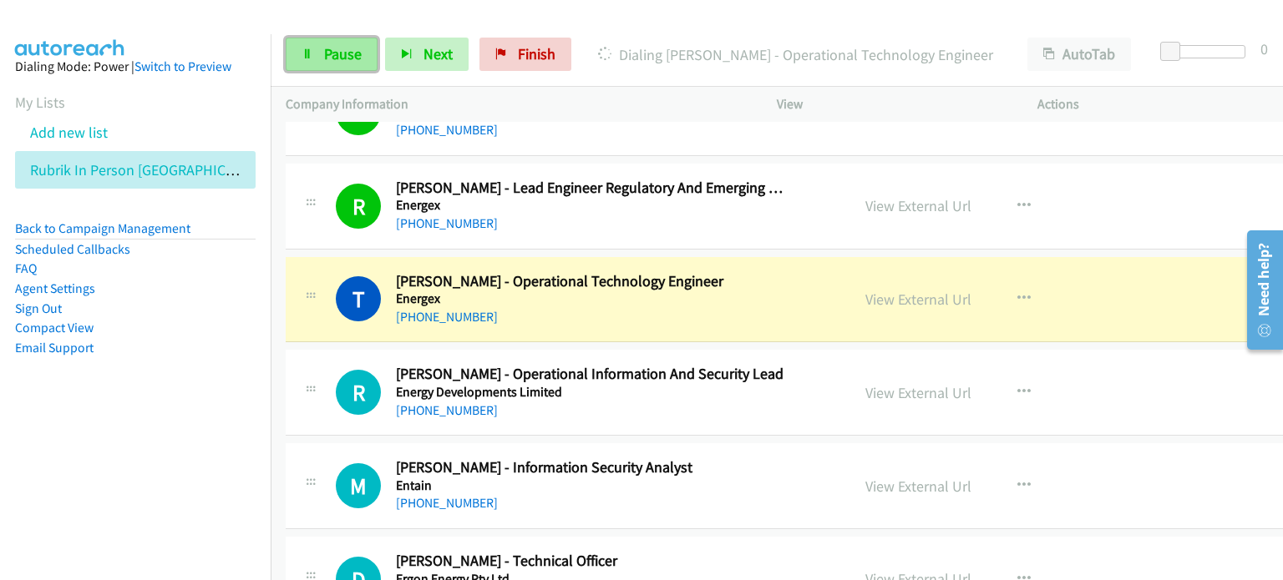
click at [327, 50] on span "Pause" at bounding box center [343, 53] width 38 height 19
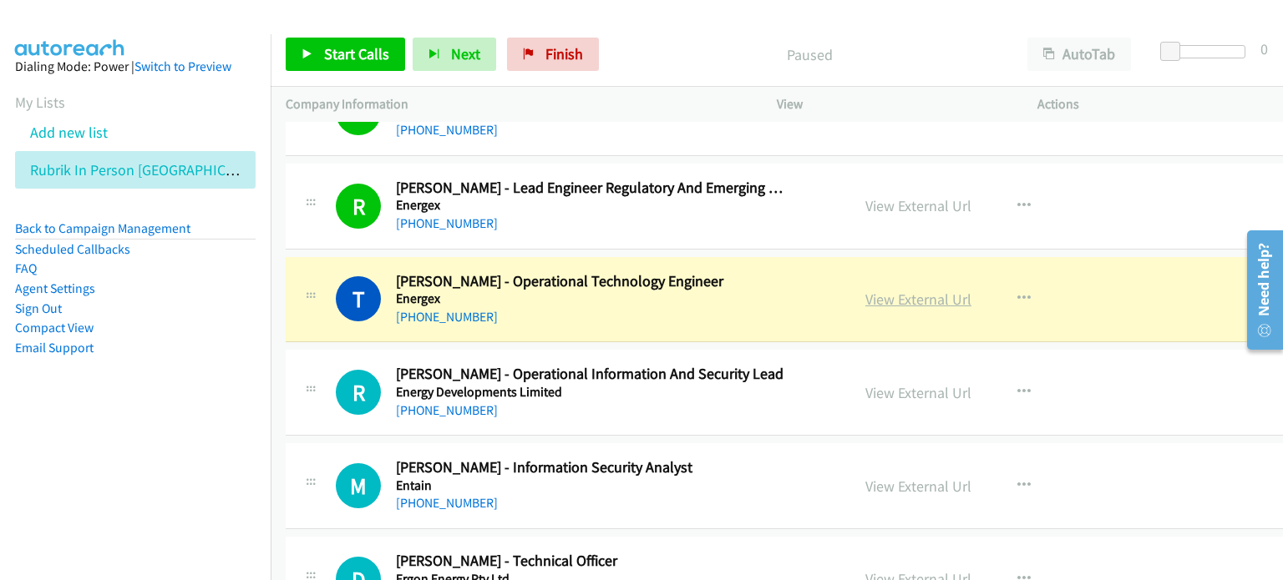
click at [902, 290] on link "View External Url" at bounding box center [918, 299] width 106 height 19
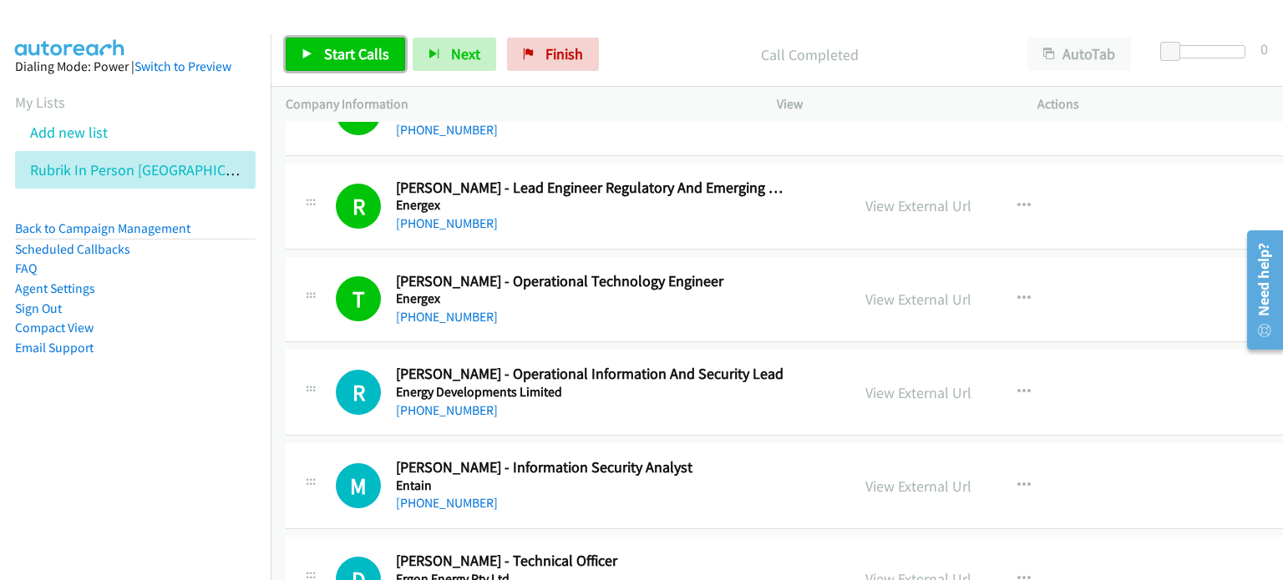
click at [354, 49] on span "Start Calls" at bounding box center [356, 53] width 65 height 19
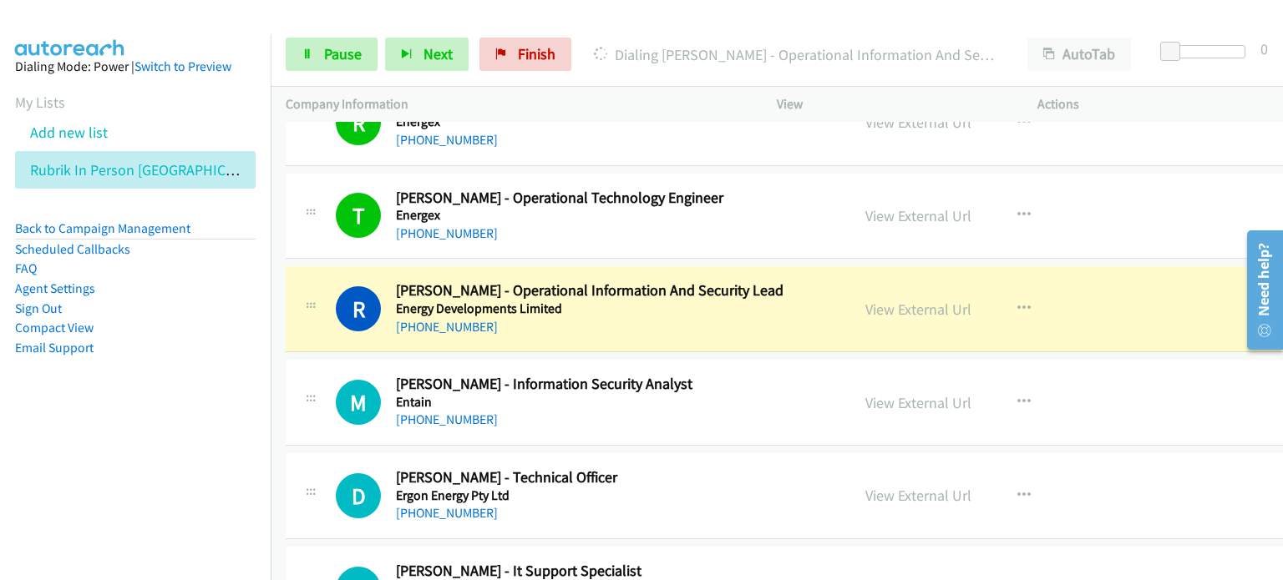
scroll to position [9520, 0]
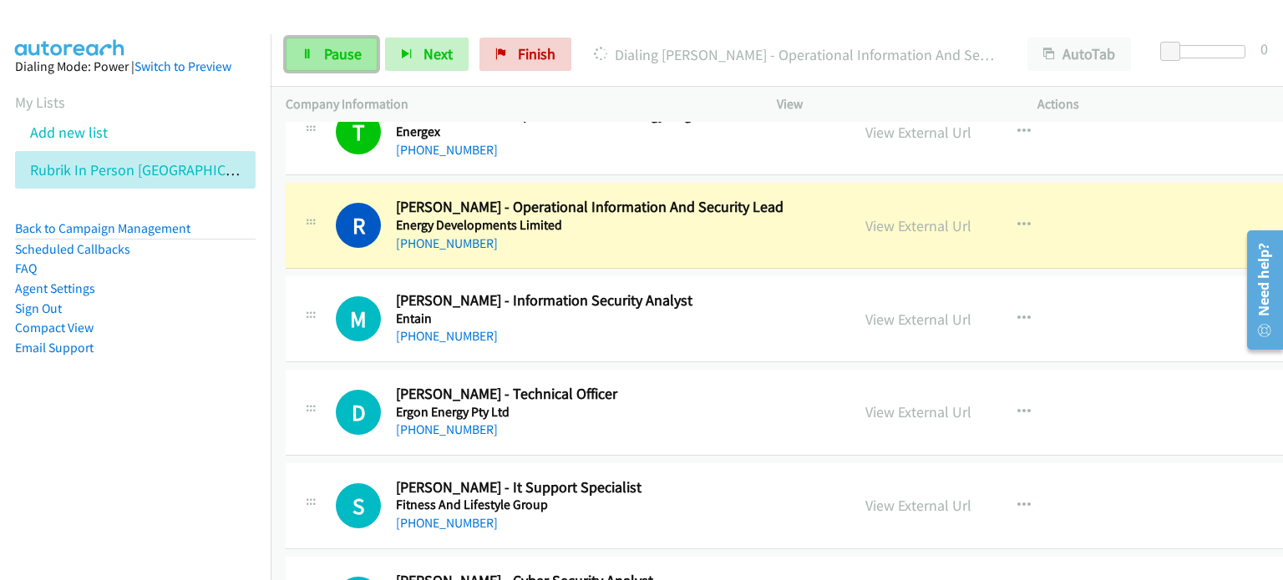
click at [331, 47] on span "Pause" at bounding box center [343, 53] width 38 height 19
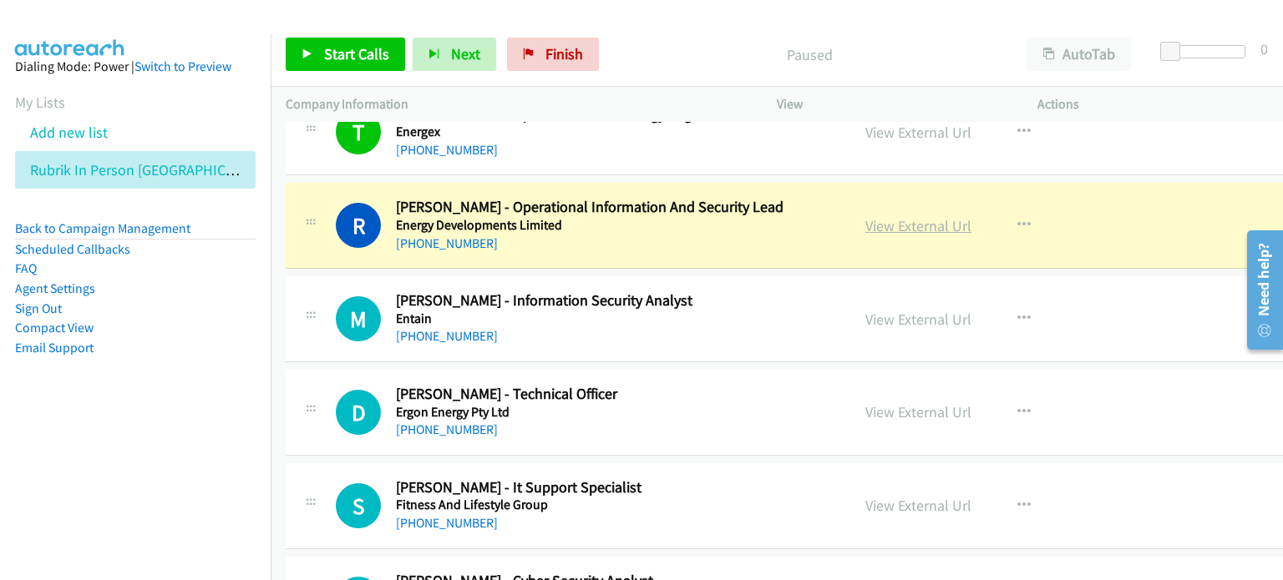
click at [869, 216] on link "View External Url" at bounding box center [918, 225] width 106 height 19
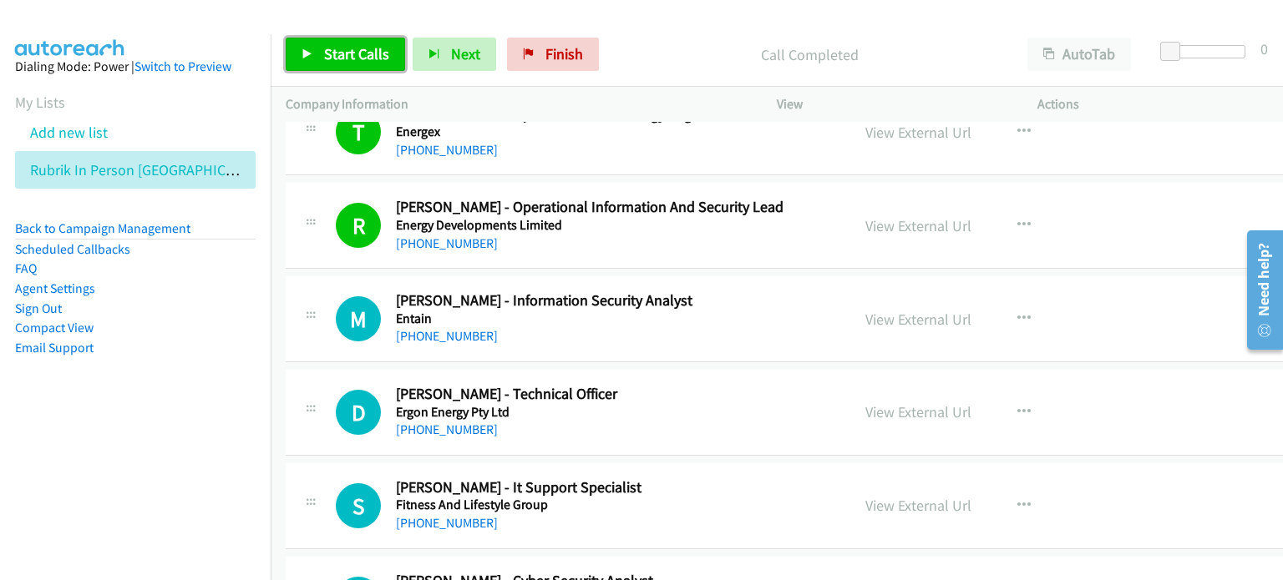
click at [357, 53] on span "Start Calls" at bounding box center [356, 53] width 65 height 19
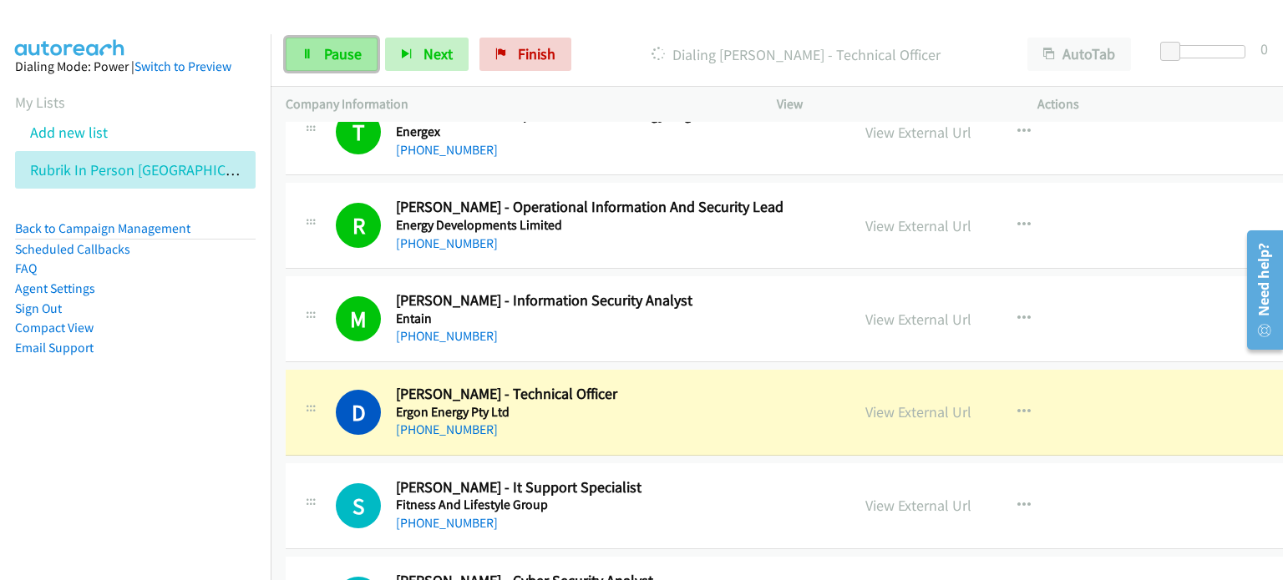
click at [342, 52] on span "Pause" at bounding box center [343, 53] width 38 height 19
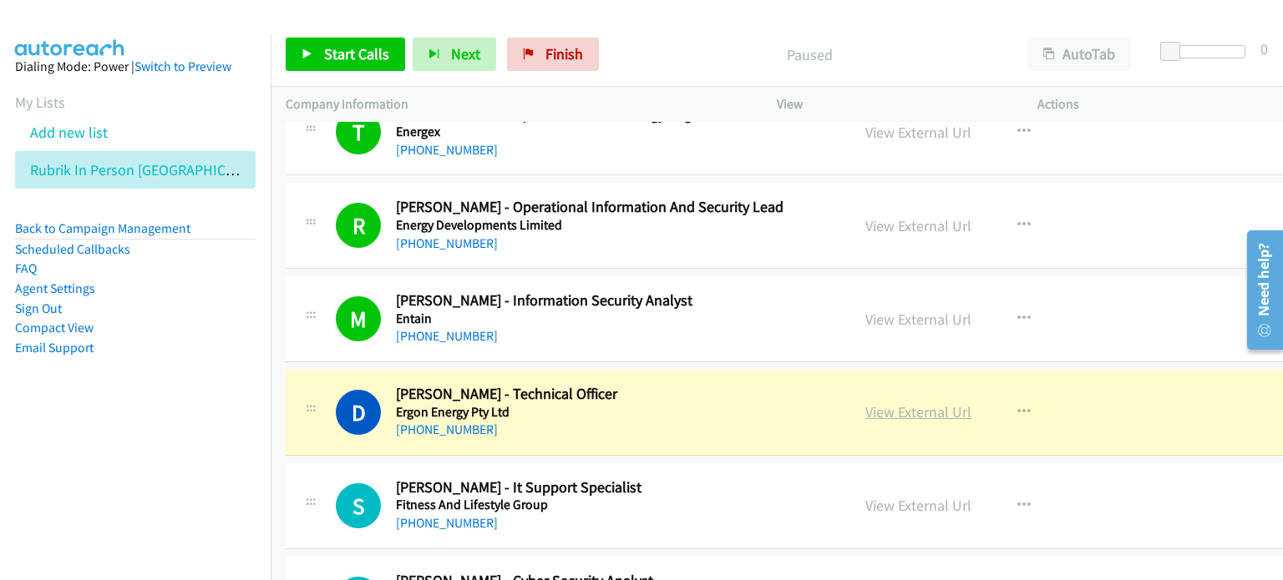
click at [907, 403] on link "View External Url" at bounding box center [918, 412] width 106 height 19
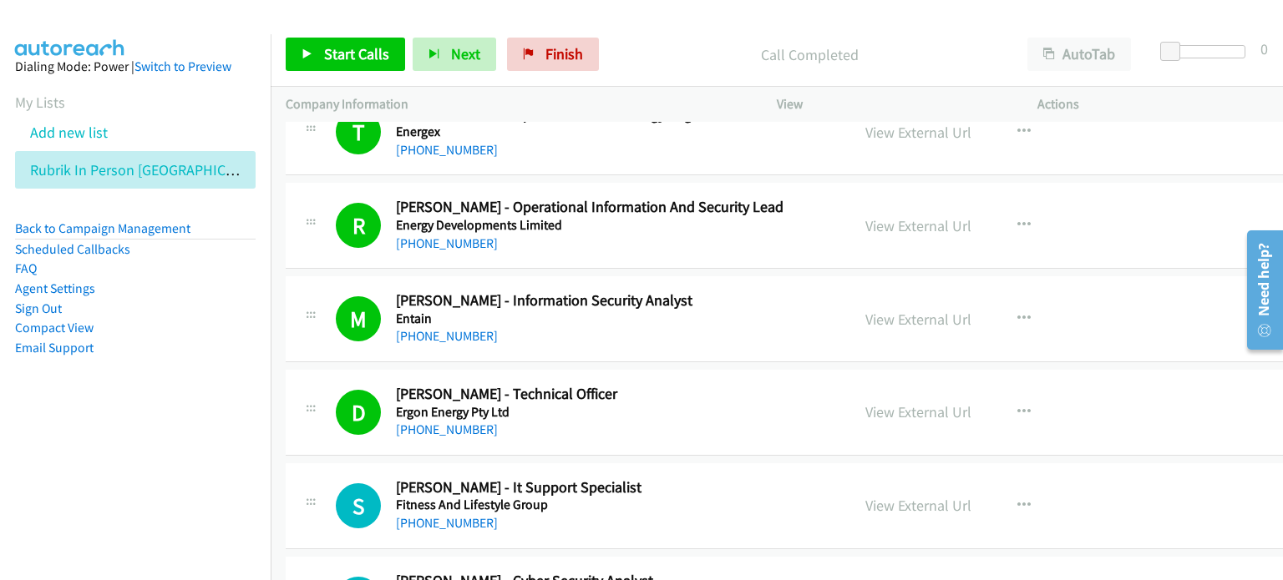
click at [685, 67] on div "Call Completed" at bounding box center [809, 54] width 406 height 33
click at [335, 42] on link "Start Calls" at bounding box center [345, 54] width 119 height 33
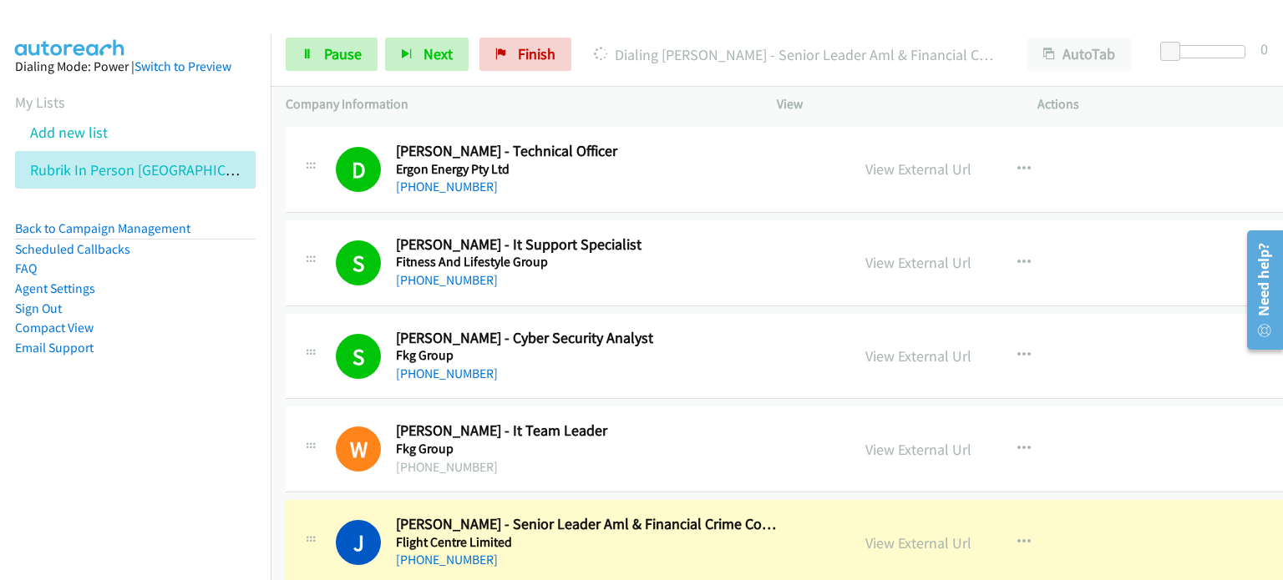
scroll to position [9854, 0]
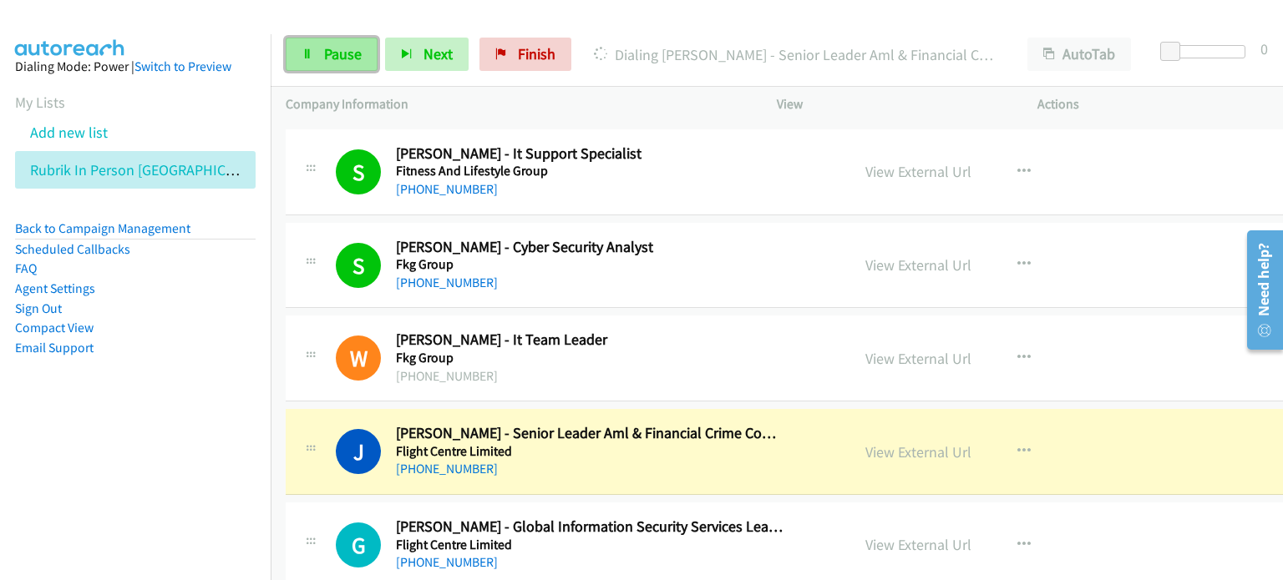
click at [338, 52] on span "Pause" at bounding box center [343, 53] width 38 height 19
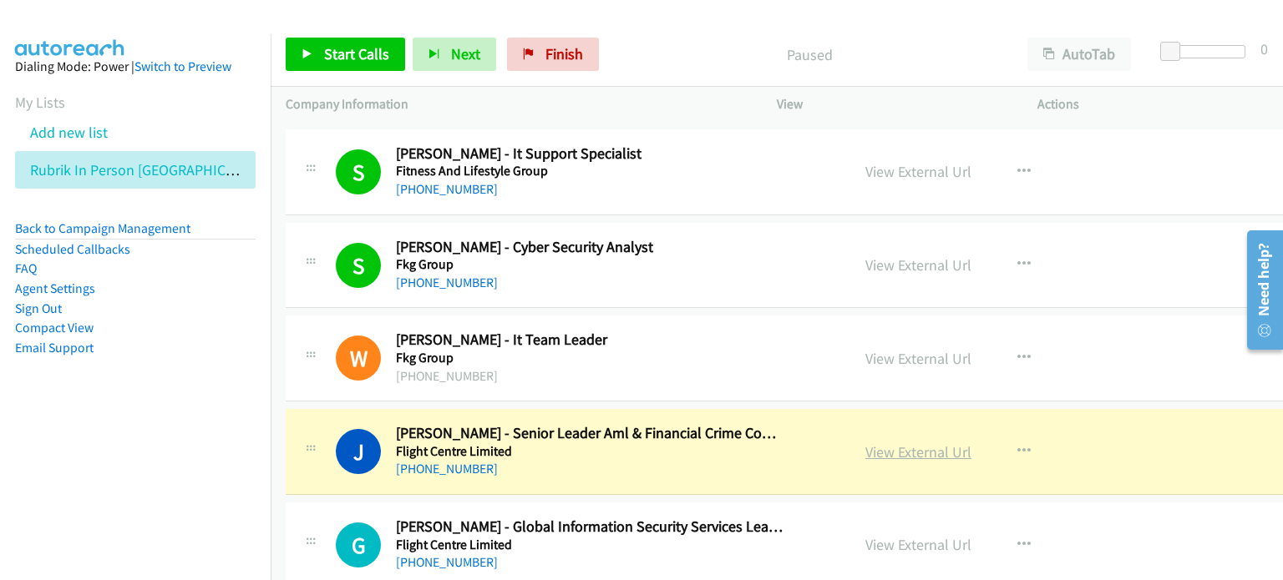
click at [865, 443] on link "View External Url" at bounding box center [918, 452] width 106 height 19
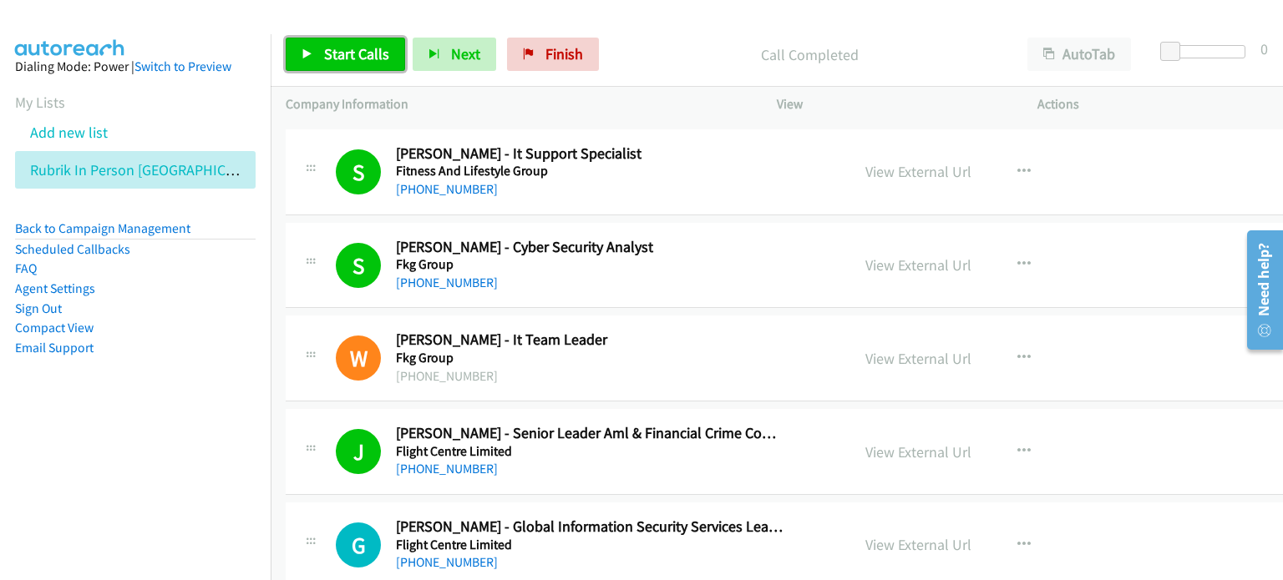
click at [348, 55] on span "Start Calls" at bounding box center [356, 53] width 65 height 19
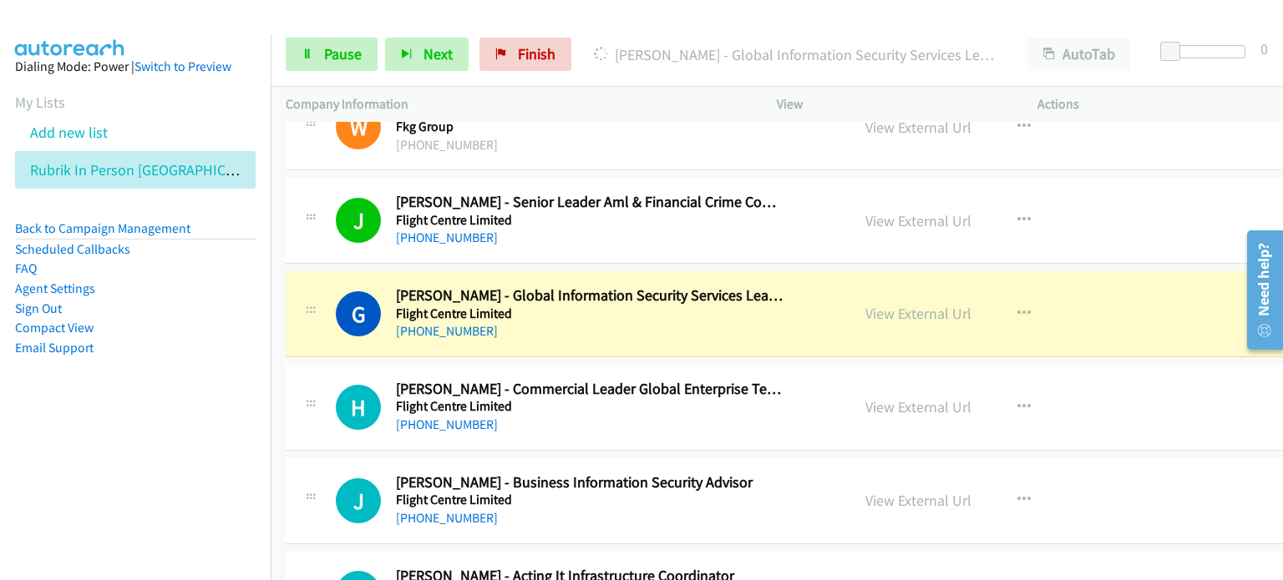
scroll to position [10105, 0]
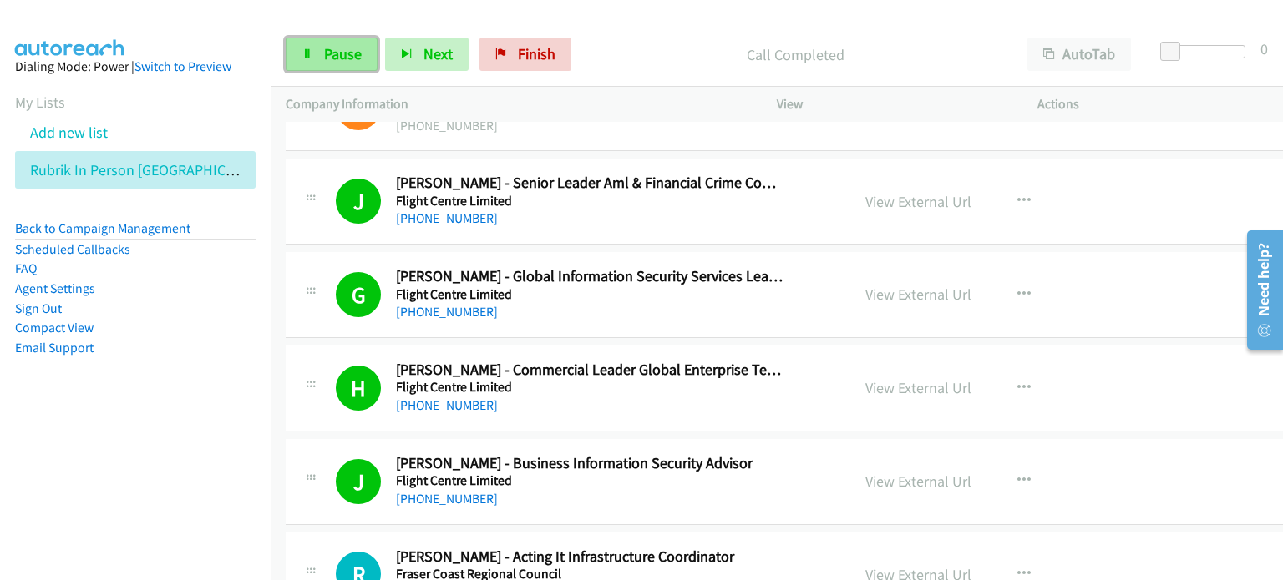
click at [337, 46] on span "Pause" at bounding box center [343, 53] width 38 height 19
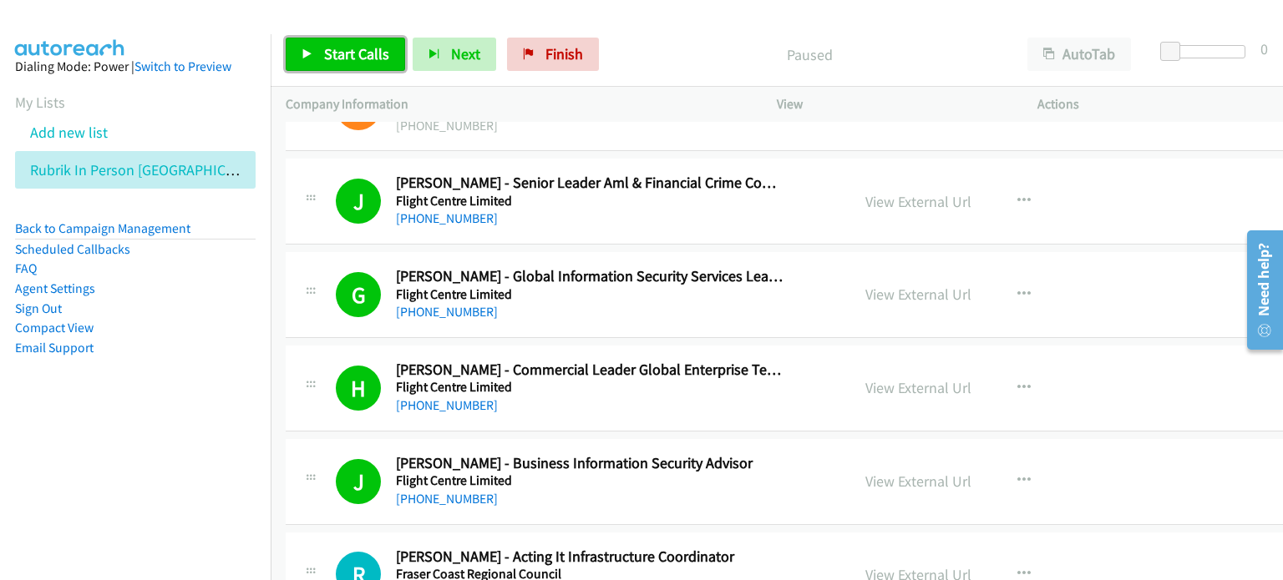
click at [337, 49] on span "Start Calls" at bounding box center [356, 53] width 65 height 19
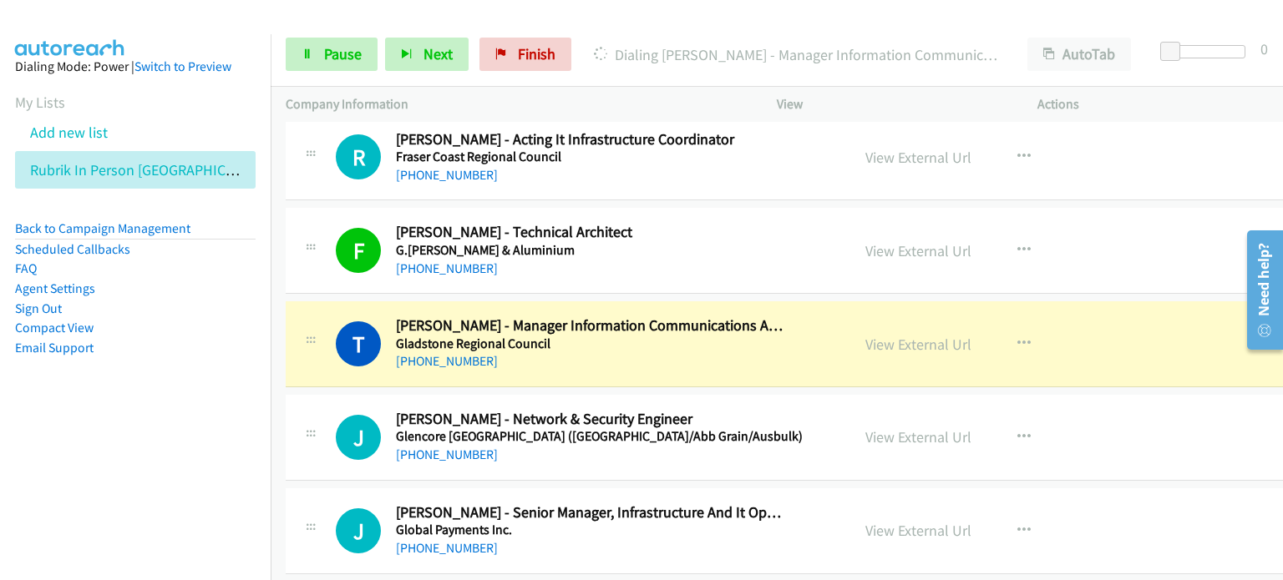
scroll to position [10606, 0]
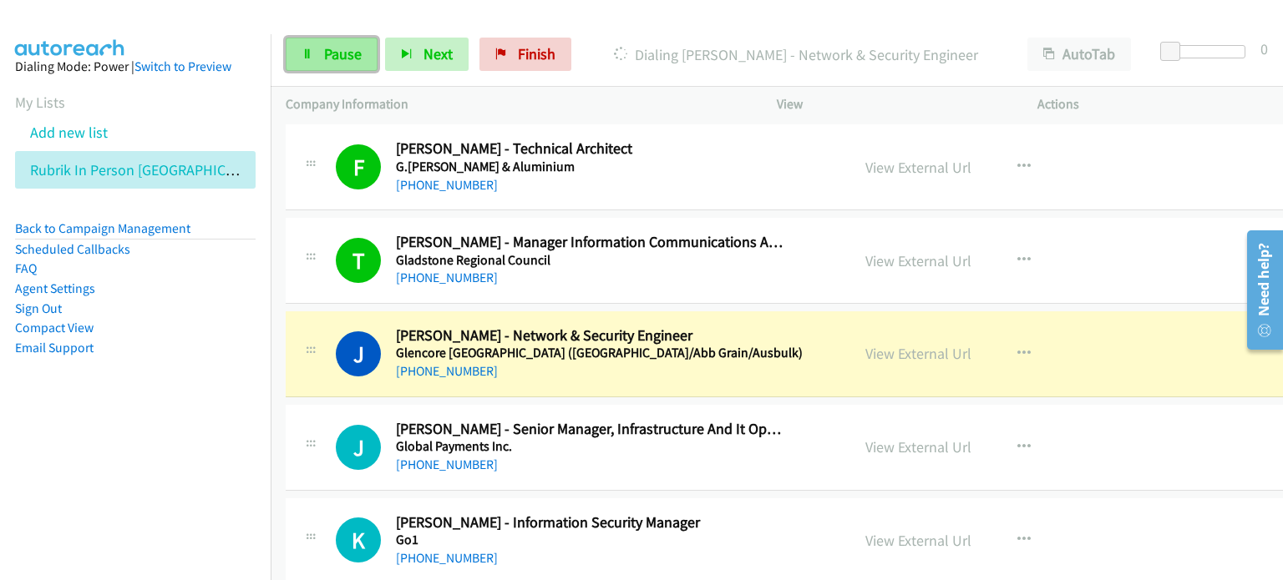
click at [324, 53] on span "Pause" at bounding box center [343, 53] width 38 height 19
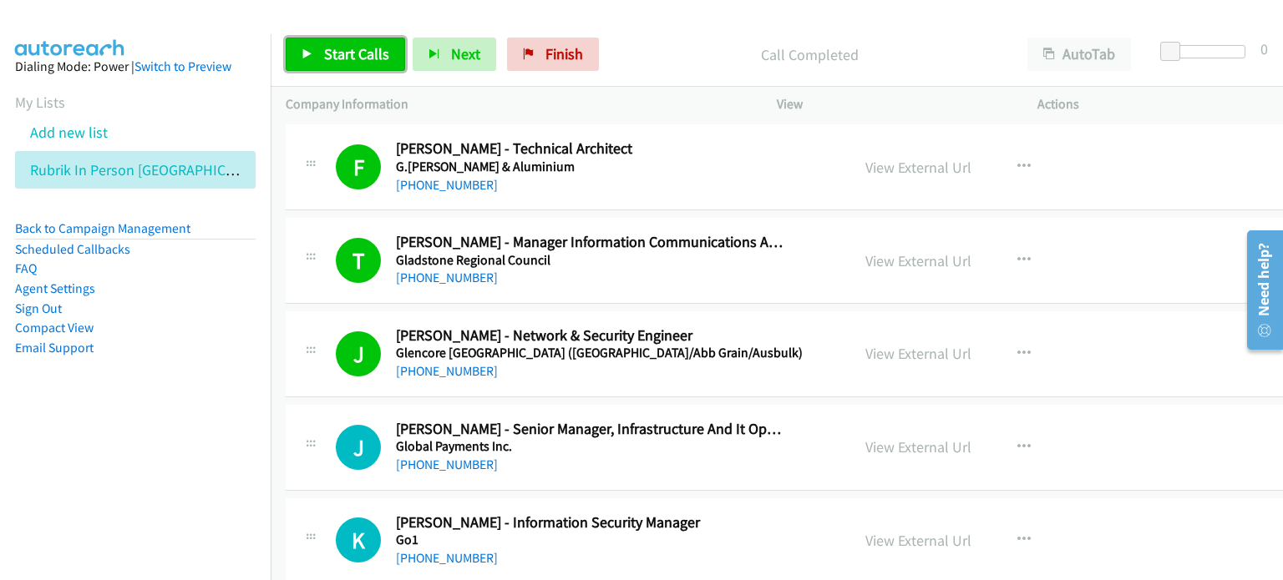
click at [337, 45] on span "Start Calls" at bounding box center [356, 53] width 65 height 19
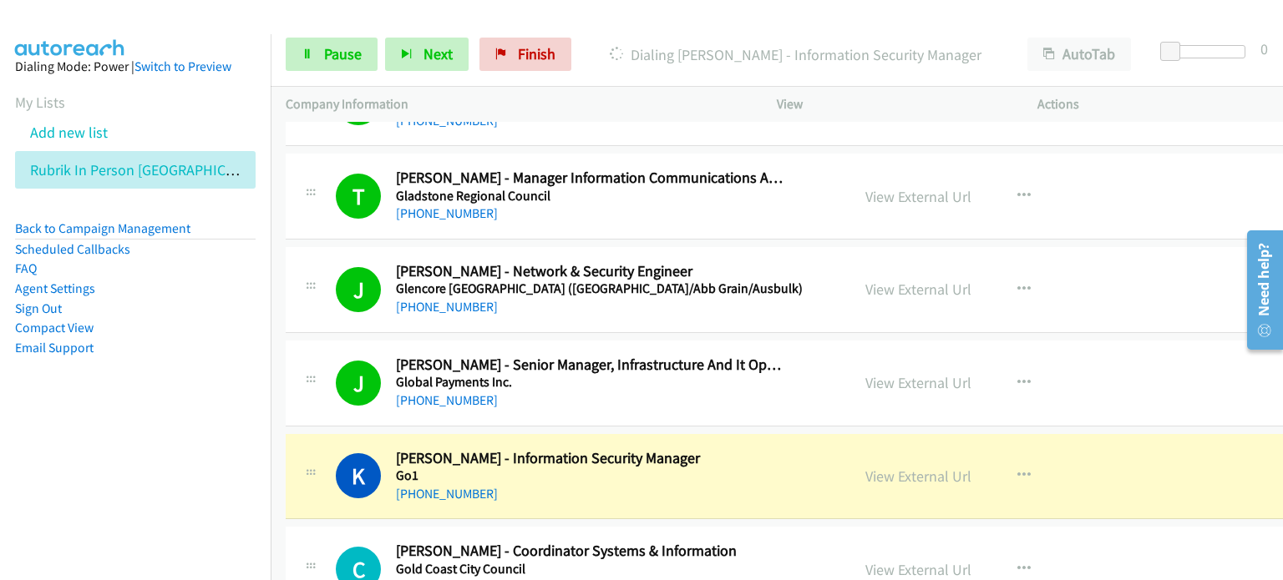
scroll to position [10689, 0]
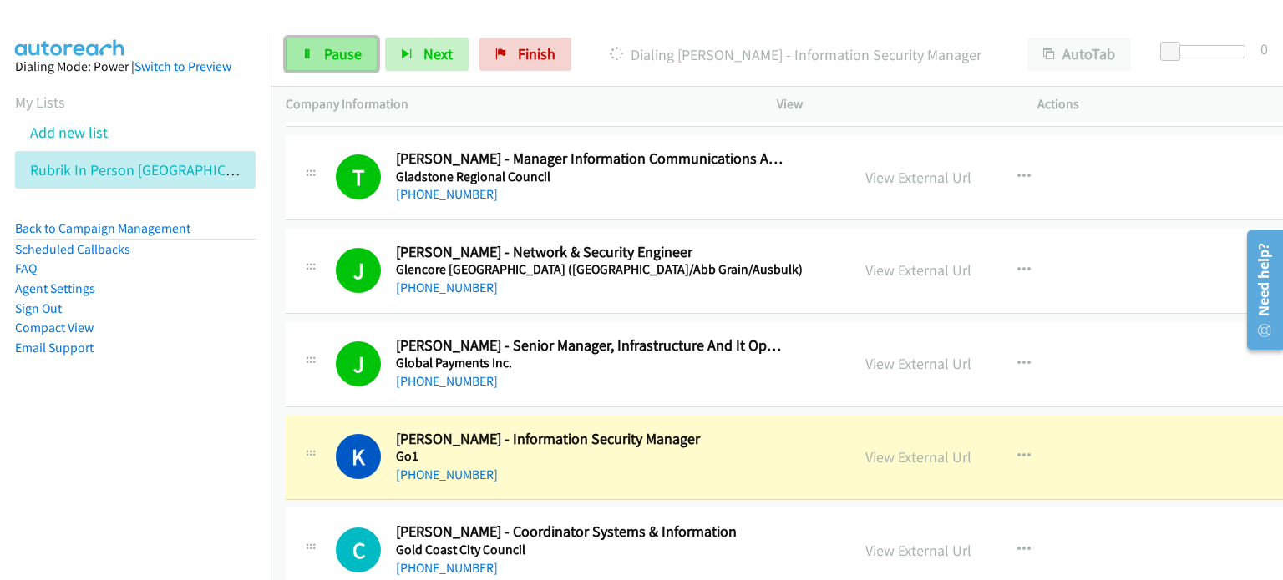
click at [324, 38] on link "Pause" at bounding box center [332, 54] width 92 height 33
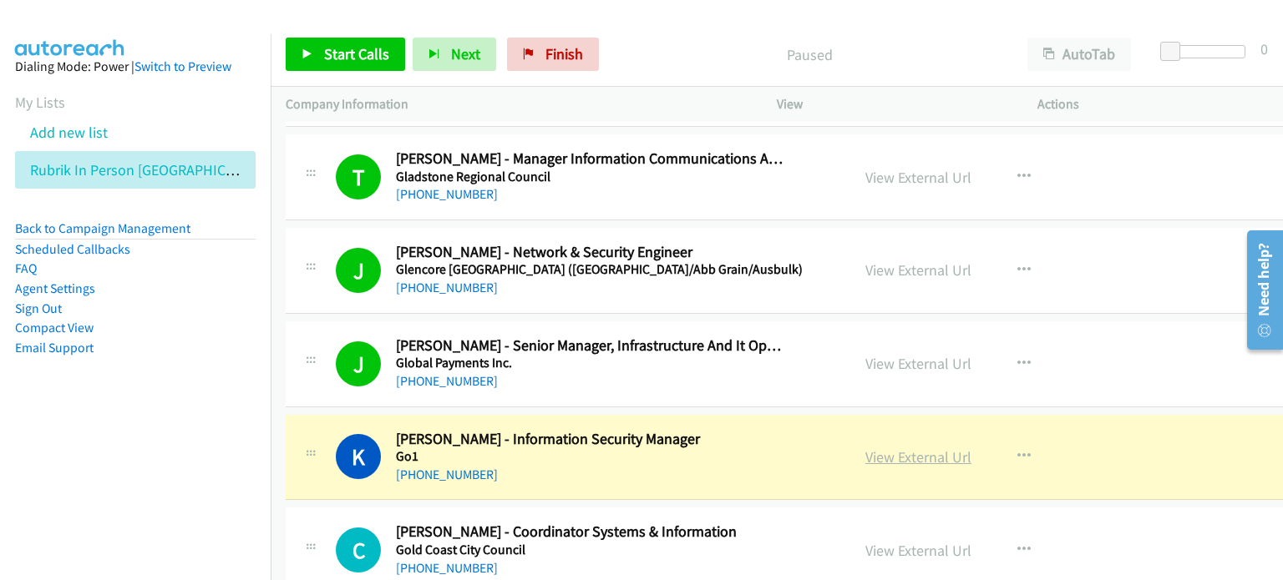
click at [879, 448] on link "View External Url" at bounding box center [918, 457] width 106 height 19
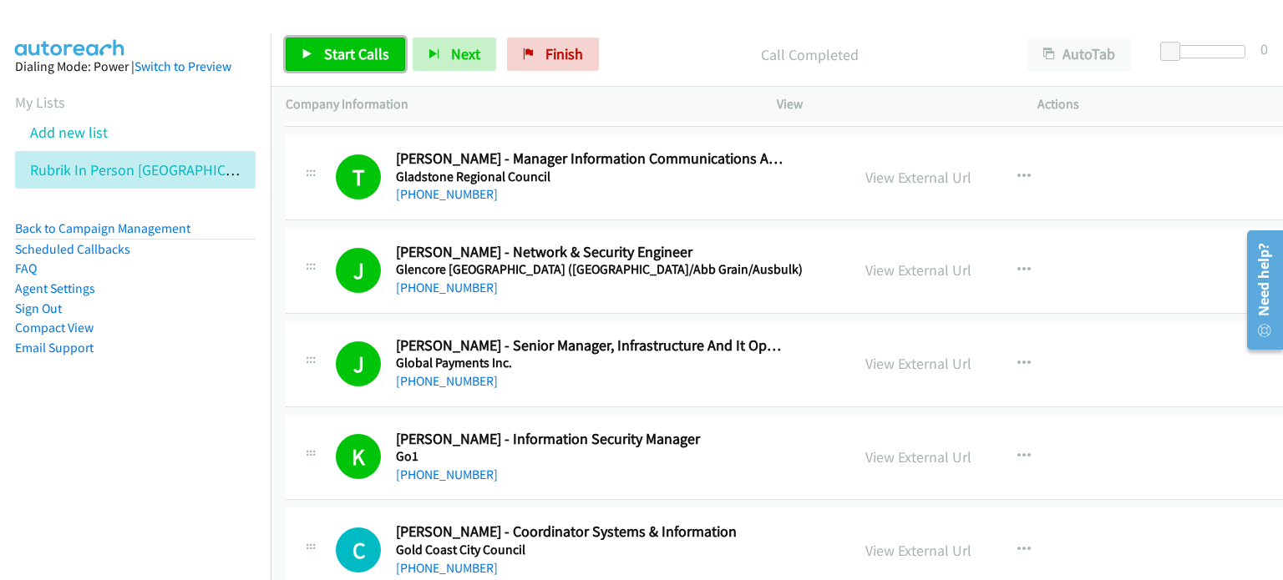
click at [372, 49] on span "Start Calls" at bounding box center [356, 53] width 65 height 19
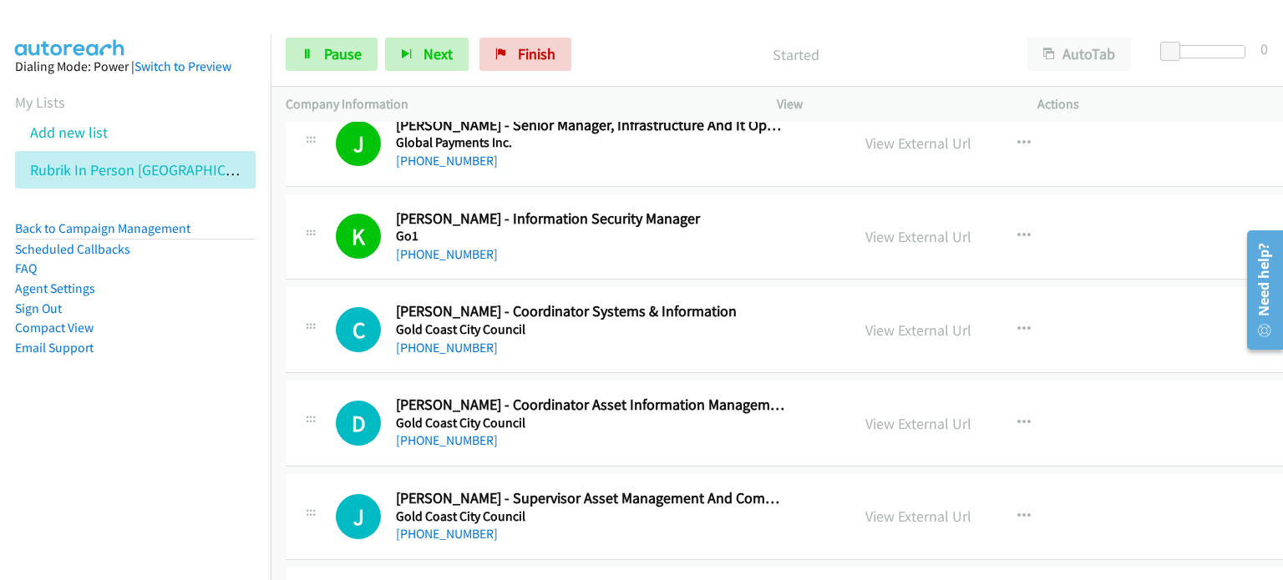
scroll to position [10940, 0]
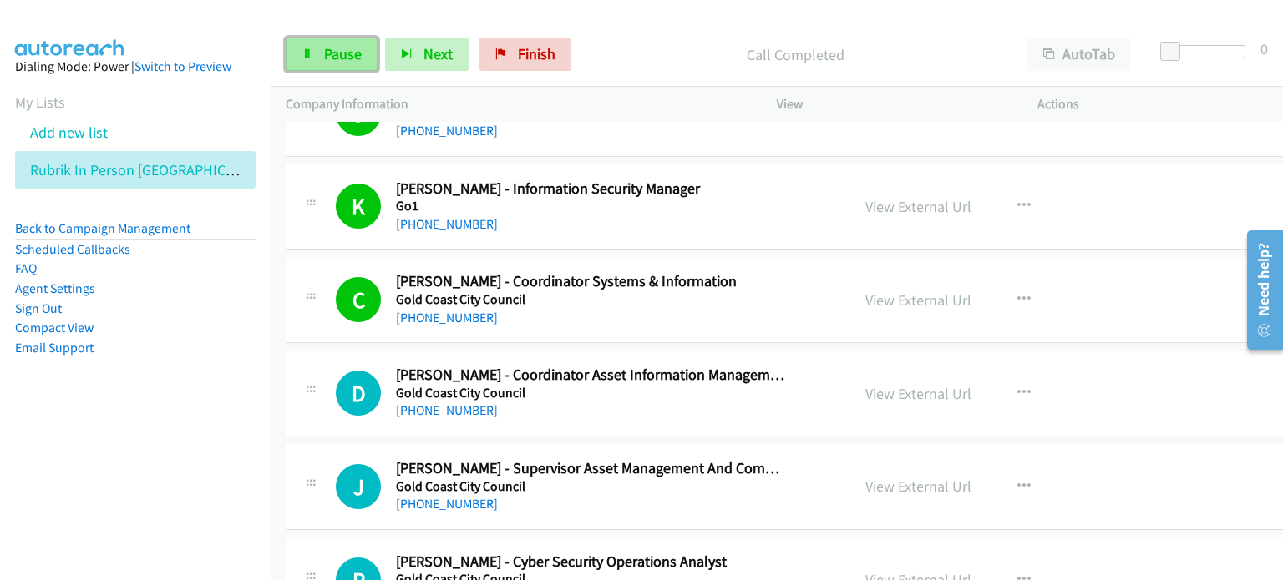
click at [348, 55] on span "Pause" at bounding box center [343, 53] width 38 height 19
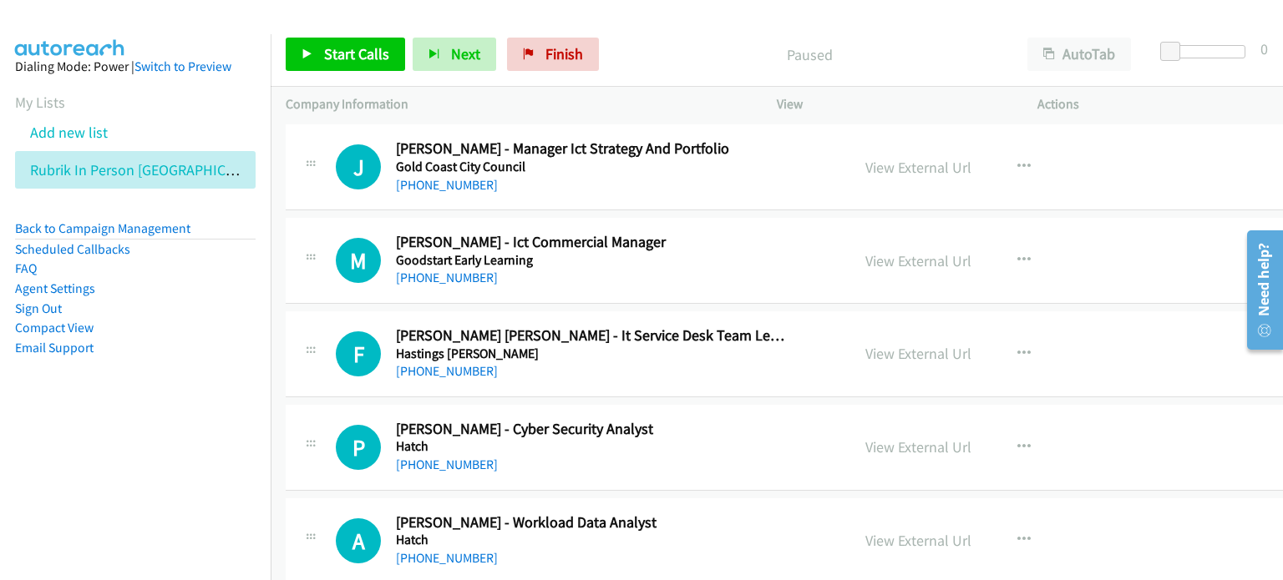
scroll to position [11608, 0]
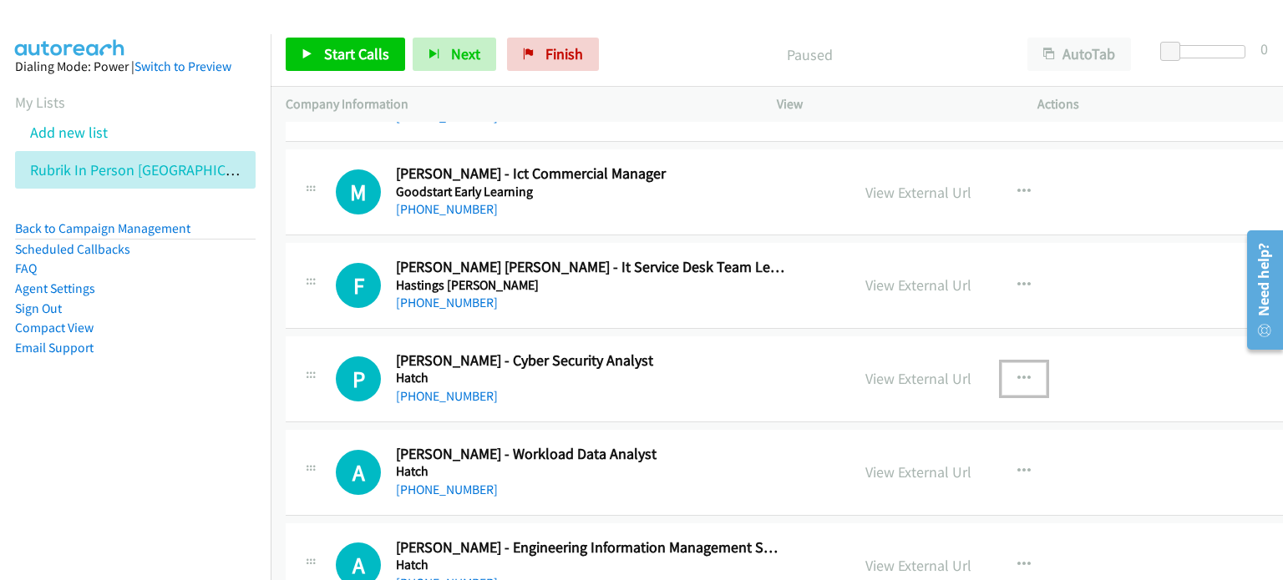
click at [1017, 372] on icon "button" at bounding box center [1023, 378] width 13 height 13
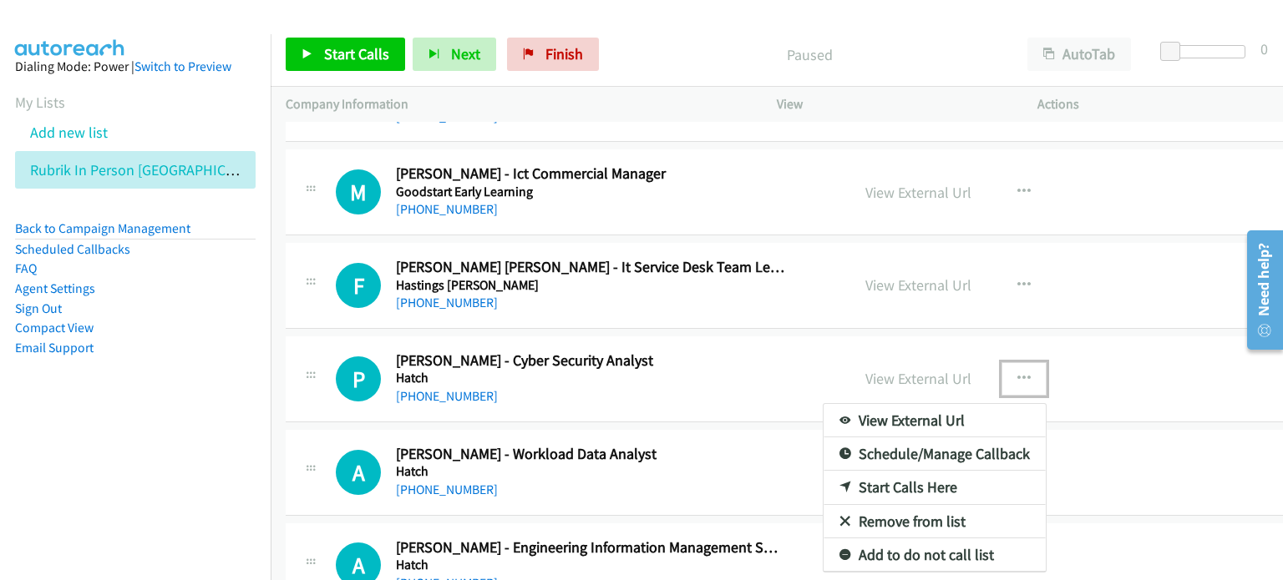
click at [865, 471] on link "Start Calls Here" at bounding box center [934, 487] width 222 height 33
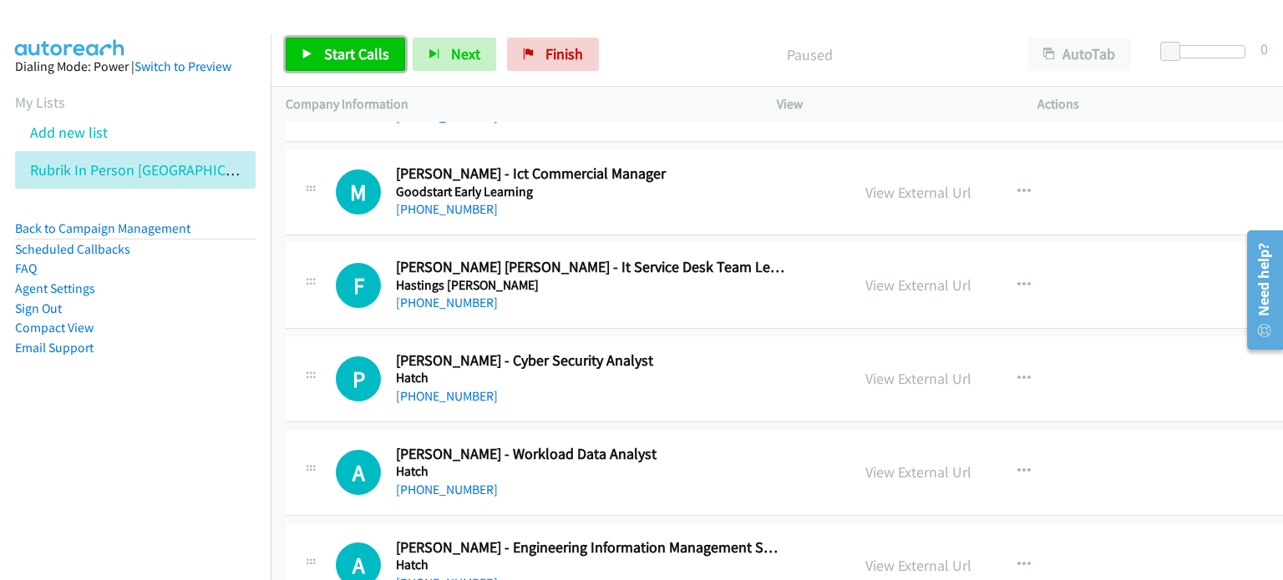
click at [336, 43] on link "Start Calls" at bounding box center [345, 54] width 119 height 33
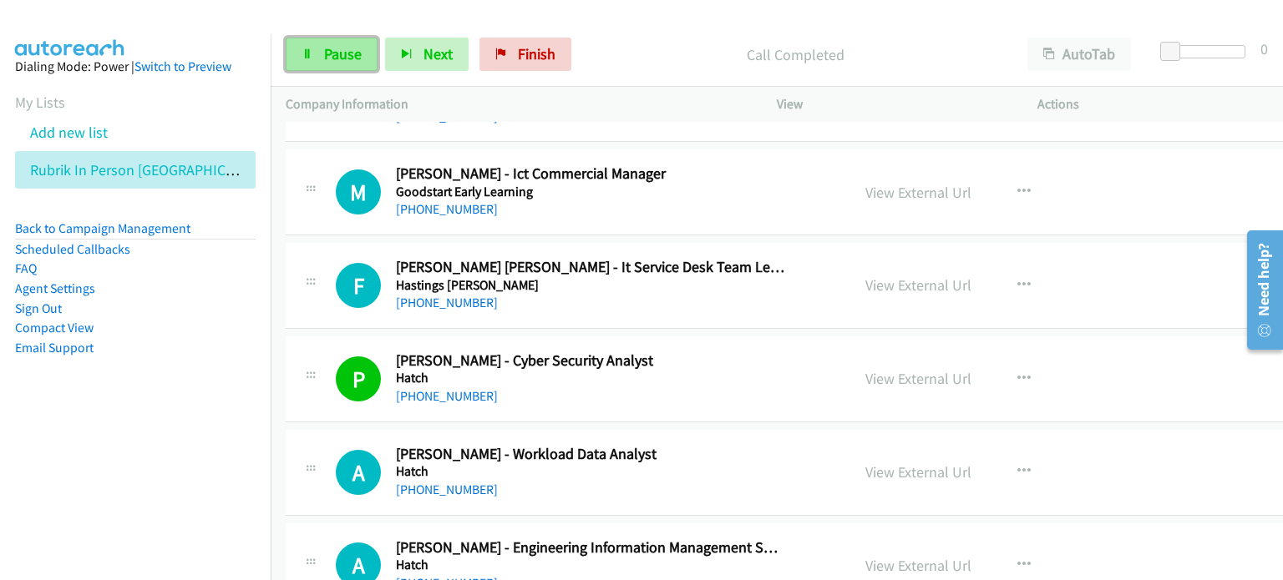
click at [344, 50] on span "Pause" at bounding box center [343, 53] width 38 height 19
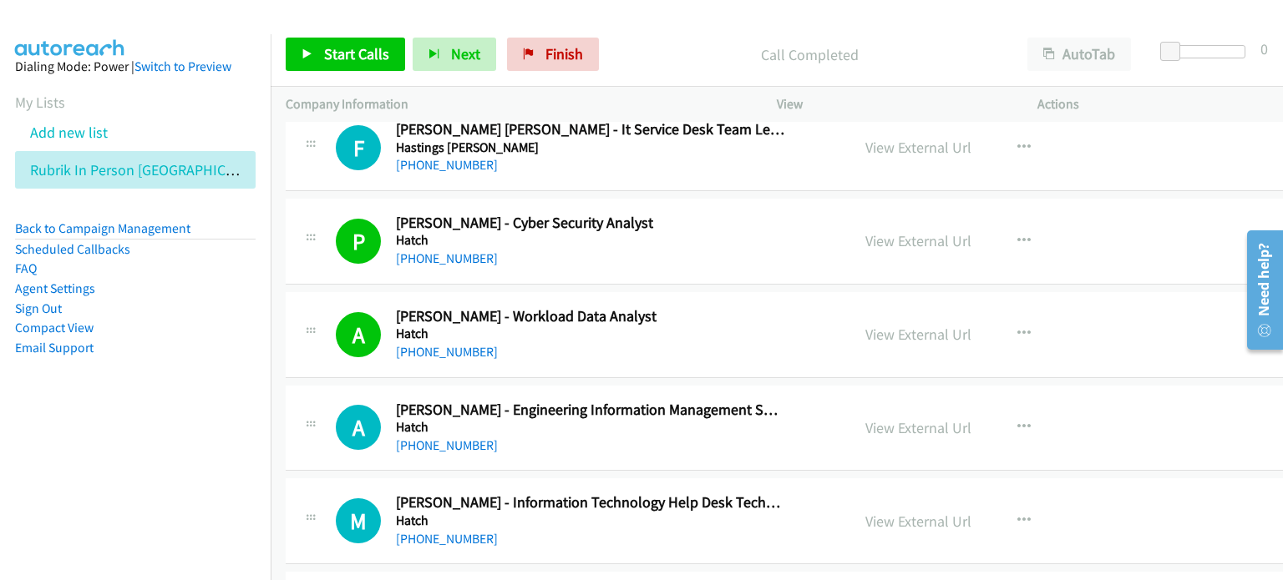
scroll to position [11775, 0]
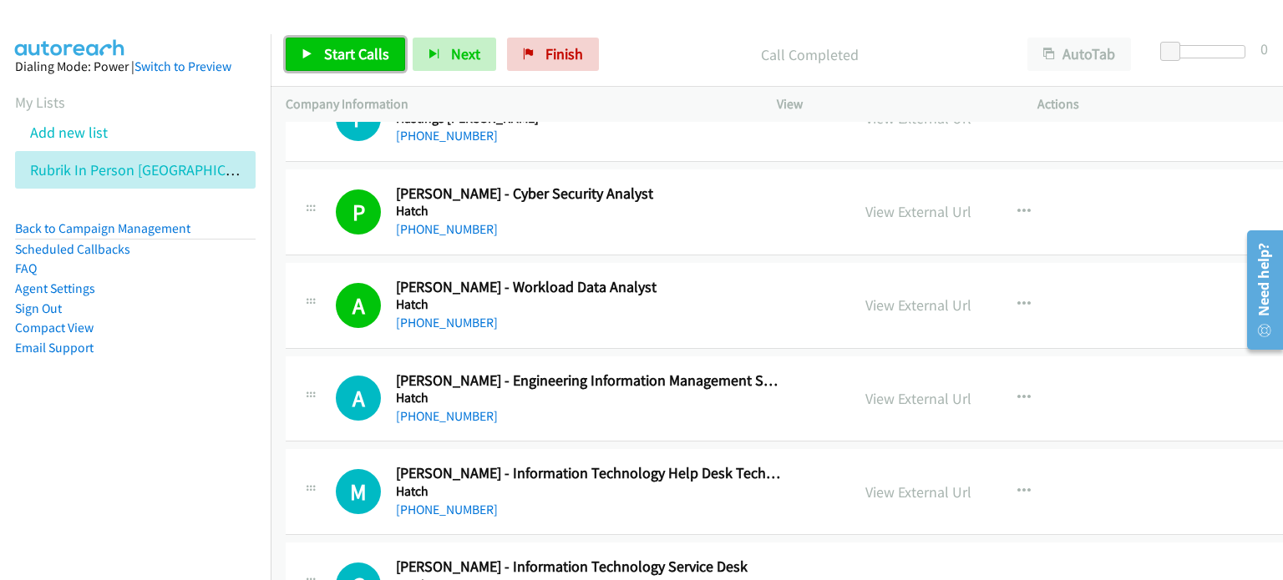
click at [334, 44] on span "Start Calls" at bounding box center [356, 53] width 65 height 19
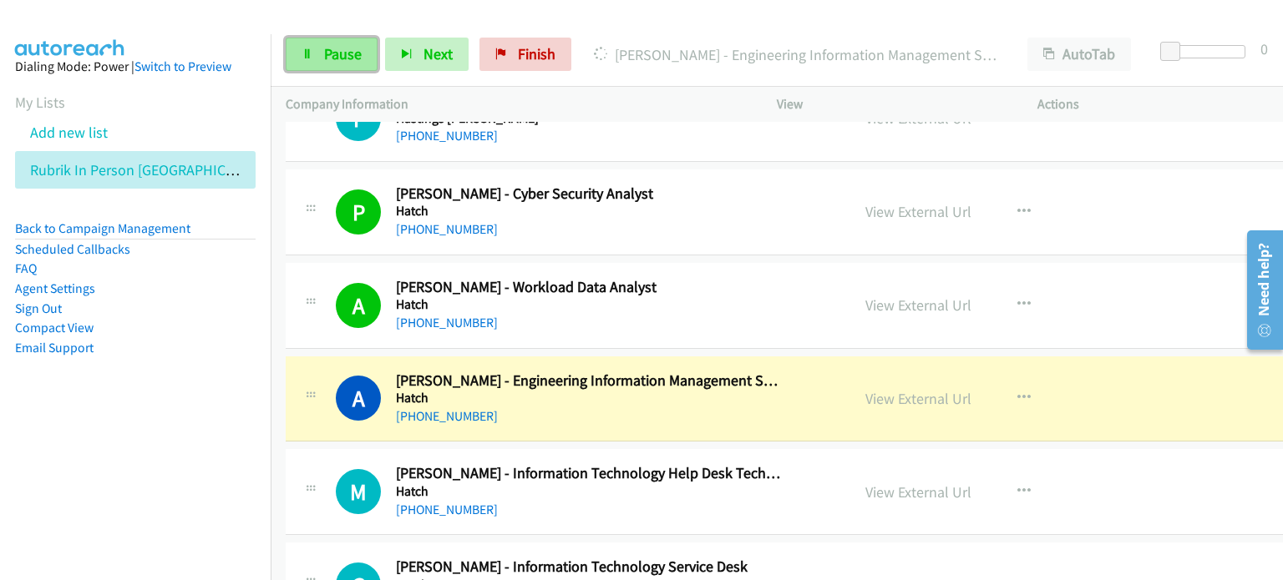
click at [335, 54] on span "Pause" at bounding box center [343, 53] width 38 height 19
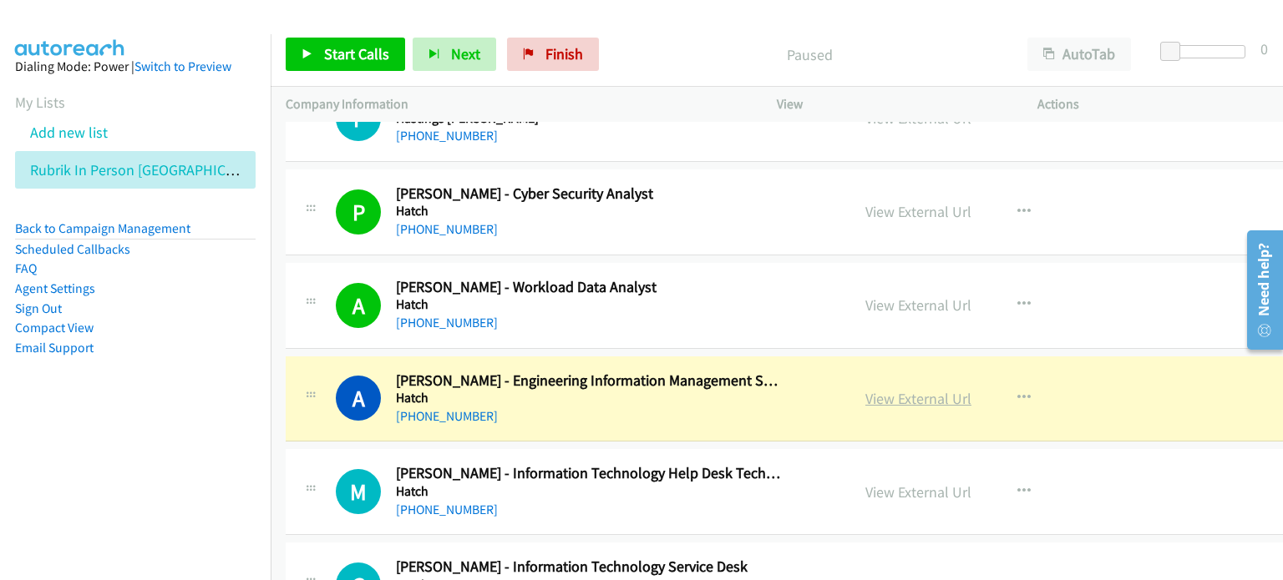
click at [890, 389] on link "View External Url" at bounding box center [918, 398] width 106 height 19
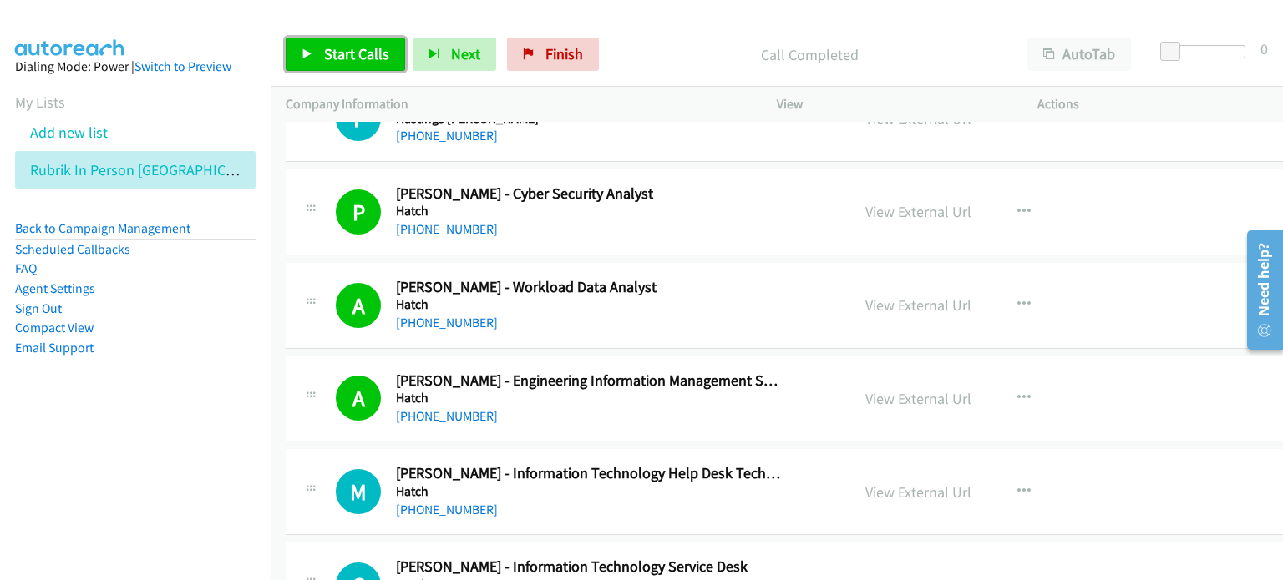
click at [359, 49] on span "Start Calls" at bounding box center [356, 53] width 65 height 19
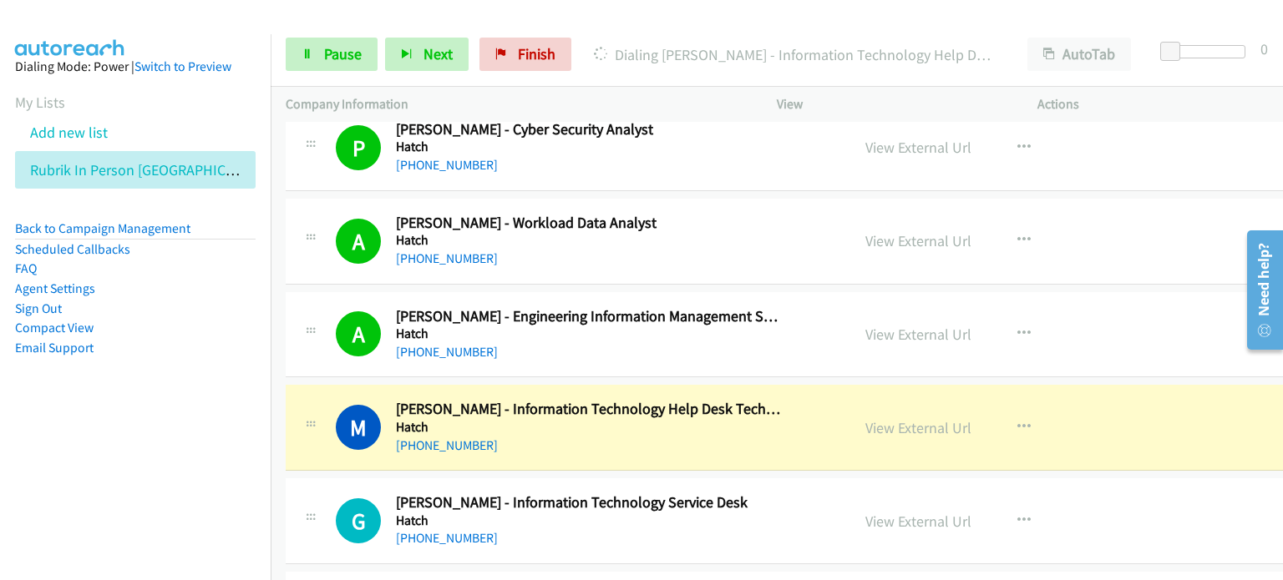
scroll to position [11858, 0]
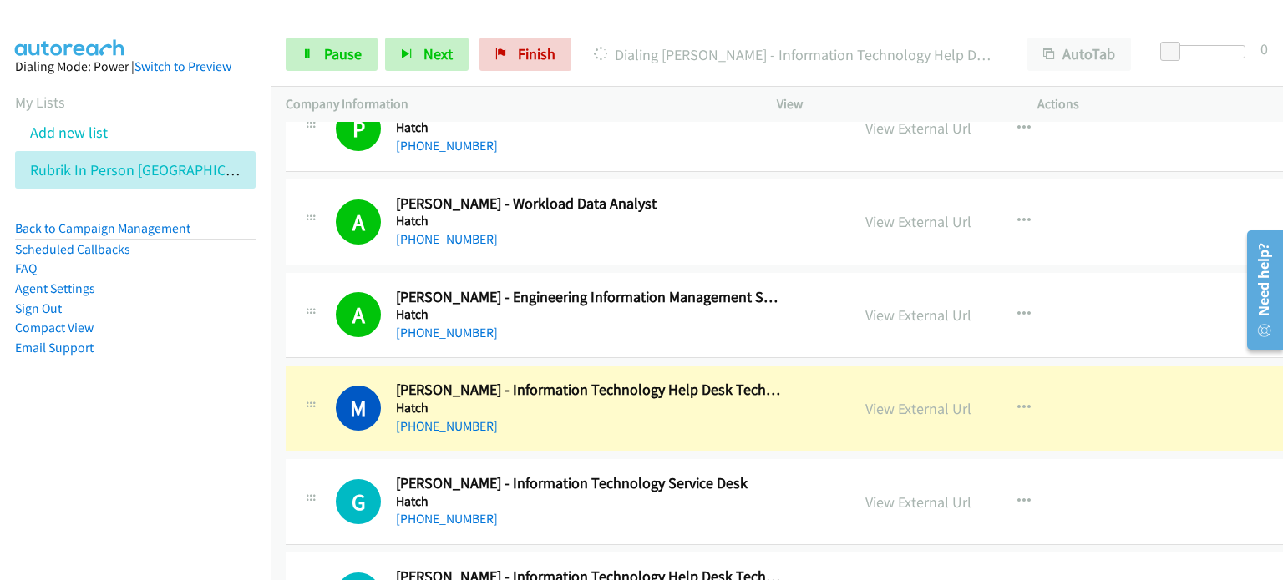
click at [324, 31] on div "Start Calls Pause Next Finish Dialing Matthew Rogan - Information Technology He…" at bounding box center [777, 55] width 1012 height 64
click at [331, 53] on span "Pause" at bounding box center [343, 53] width 38 height 19
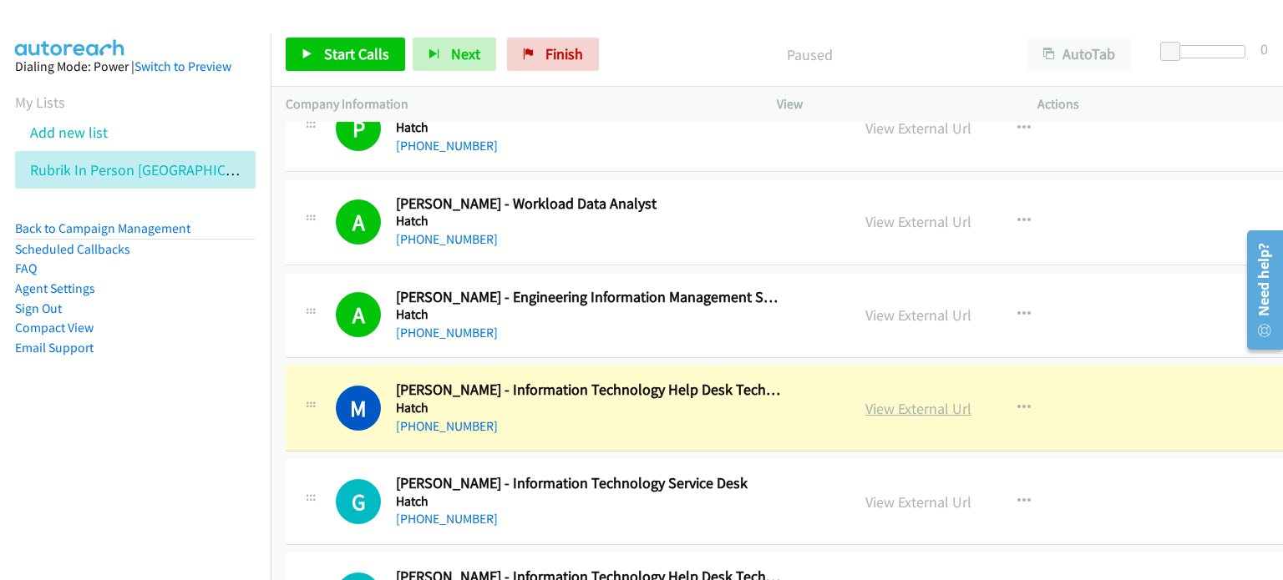
click at [883, 399] on link "View External Url" at bounding box center [918, 408] width 106 height 19
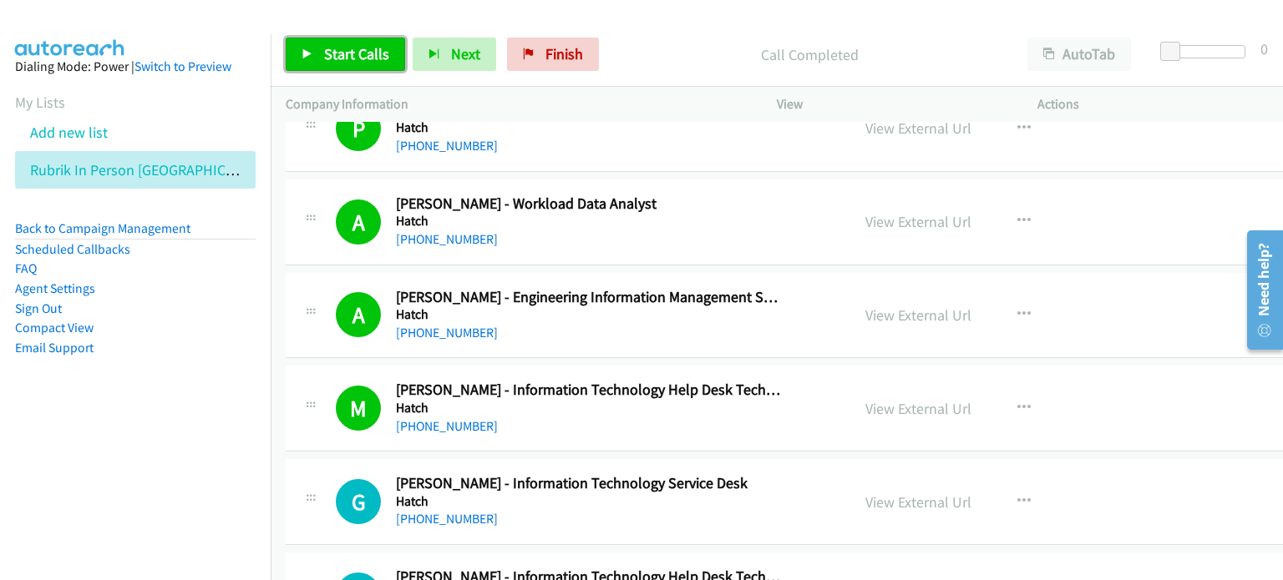
click at [340, 48] on span "Start Calls" at bounding box center [356, 53] width 65 height 19
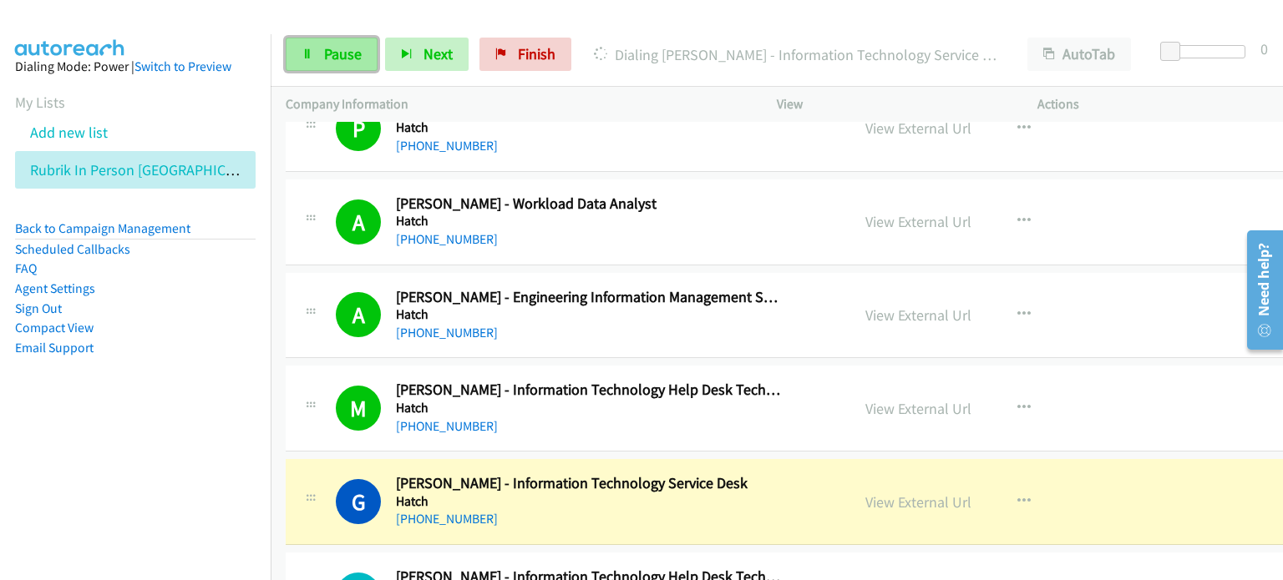
click at [337, 53] on span "Pause" at bounding box center [343, 53] width 38 height 19
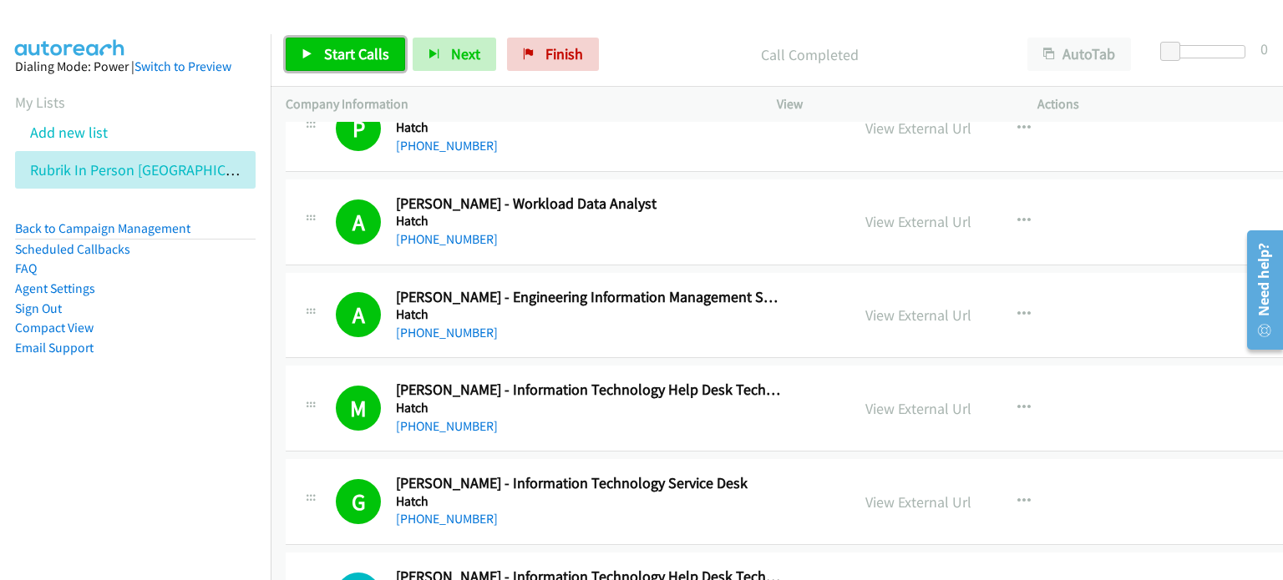
click at [358, 53] on span "Start Calls" at bounding box center [356, 53] width 65 height 19
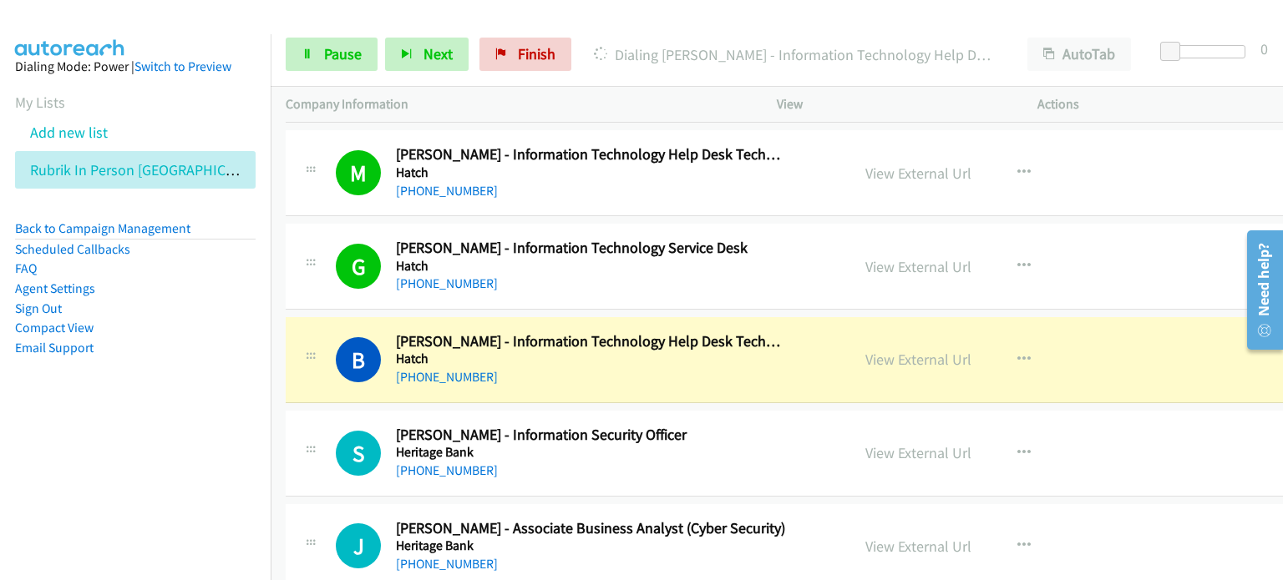
scroll to position [12192, 0]
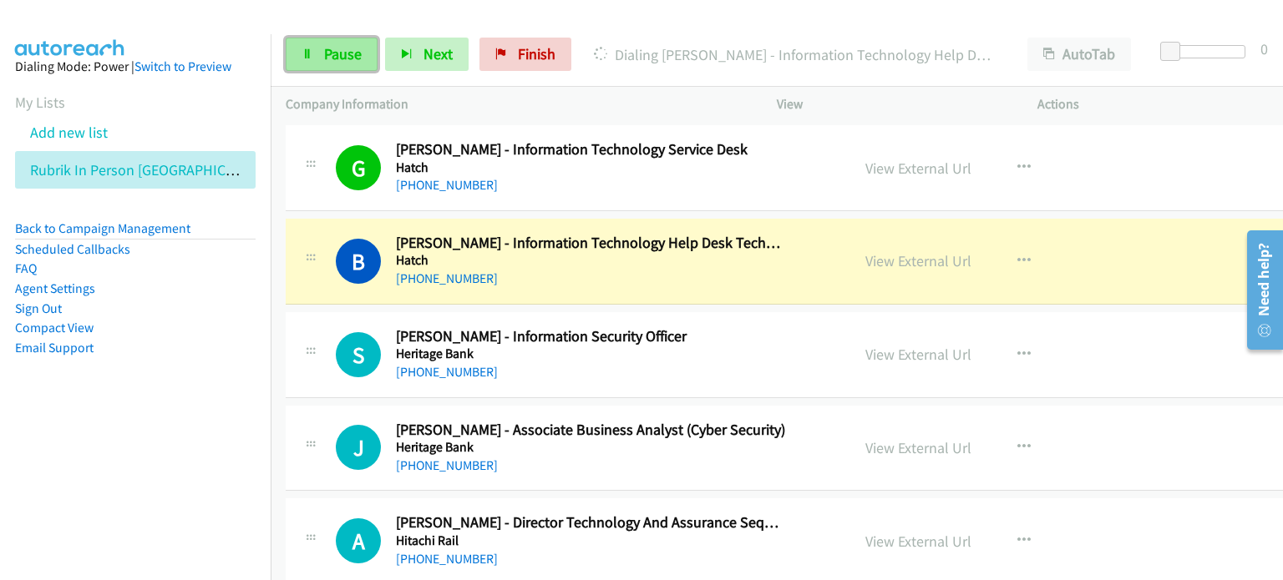
click at [342, 51] on span "Pause" at bounding box center [343, 53] width 38 height 19
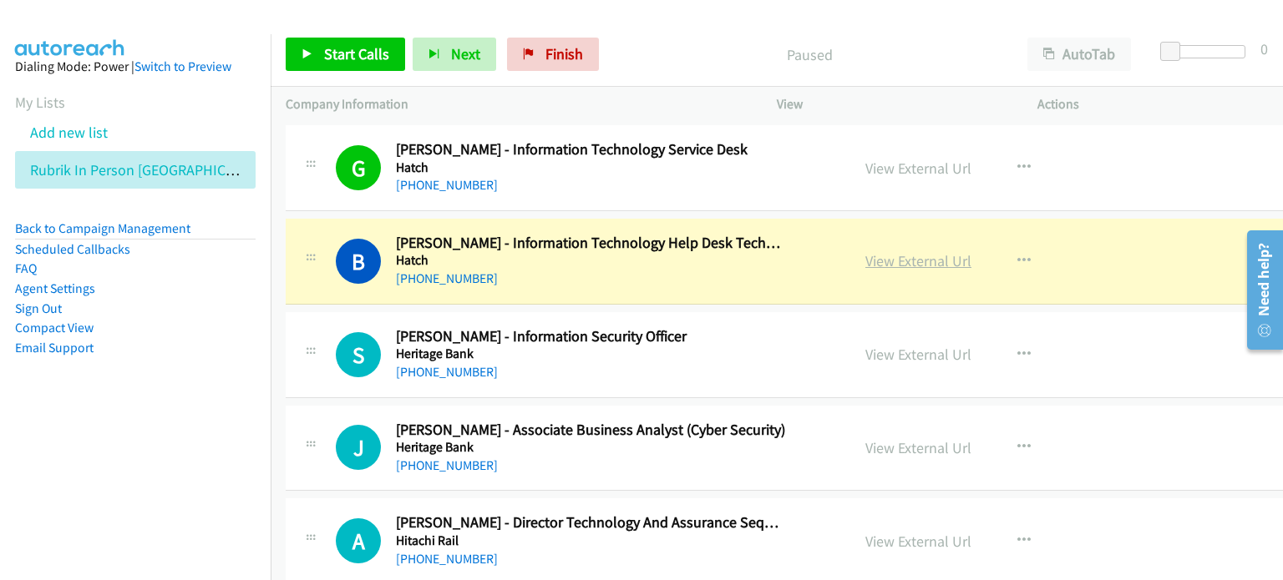
click at [865, 251] on link "View External Url" at bounding box center [918, 260] width 106 height 19
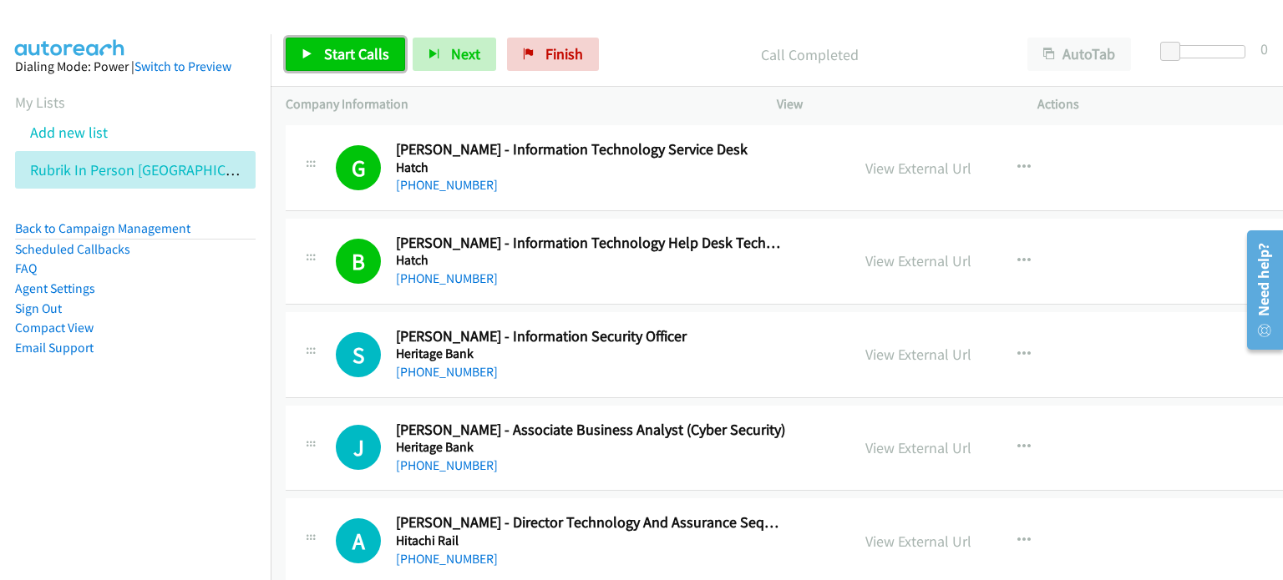
click at [349, 57] on span "Start Calls" at bounding box center [356, 53] width 65 height 19
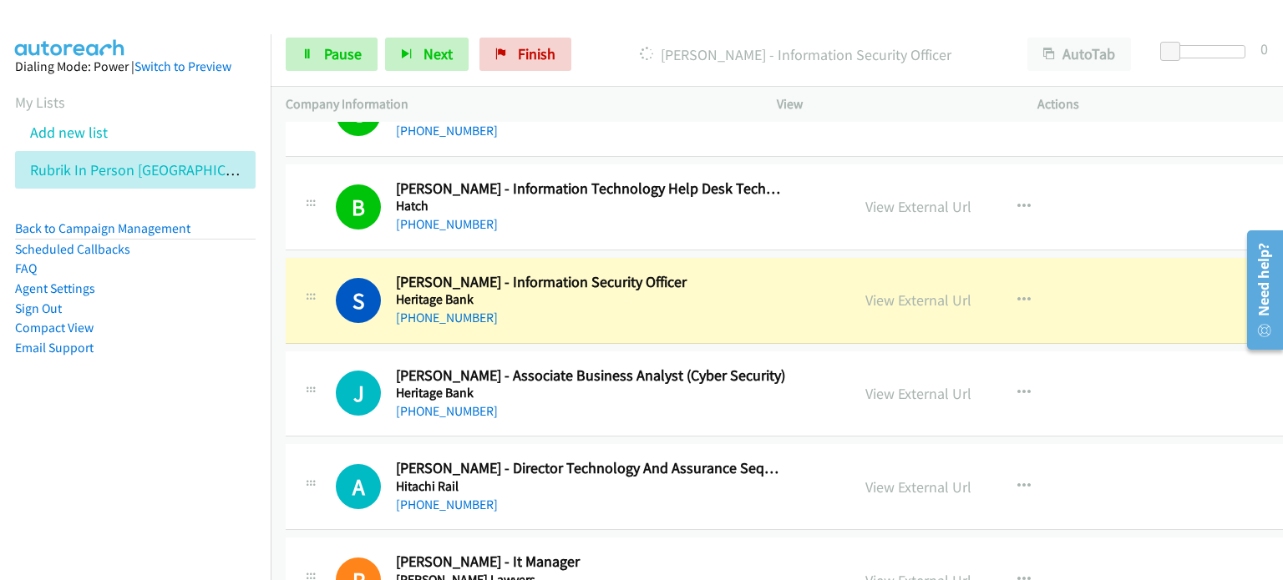
scroll to position [12276, 0]
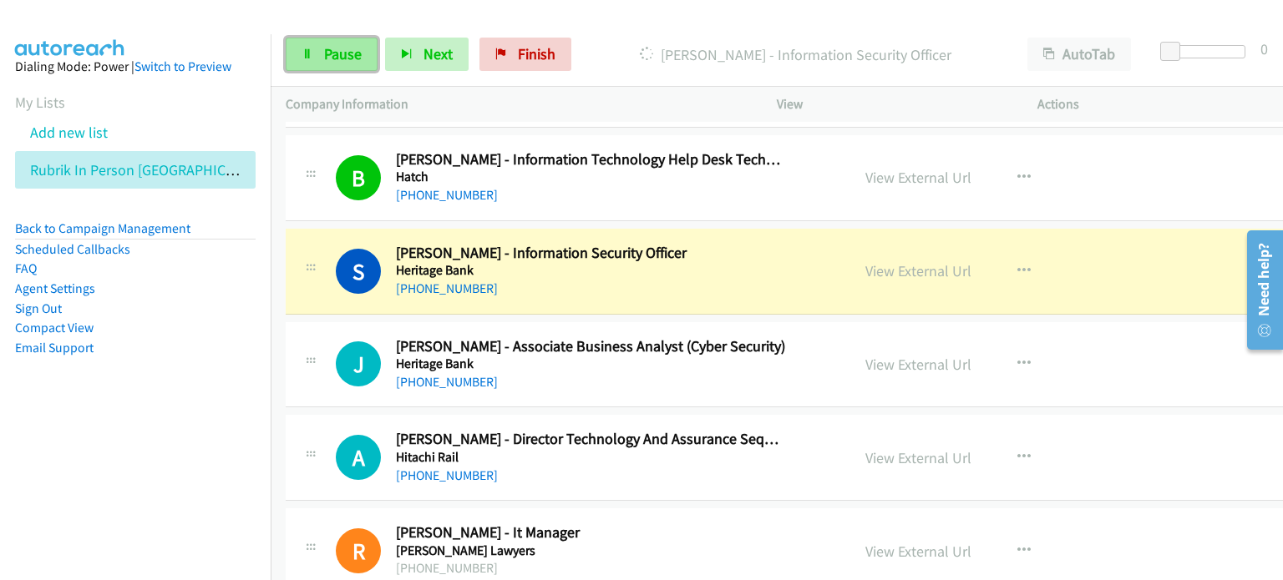
click at [338, 53] on span "Pause" at bounding box center [343, 53] width 38 height 19
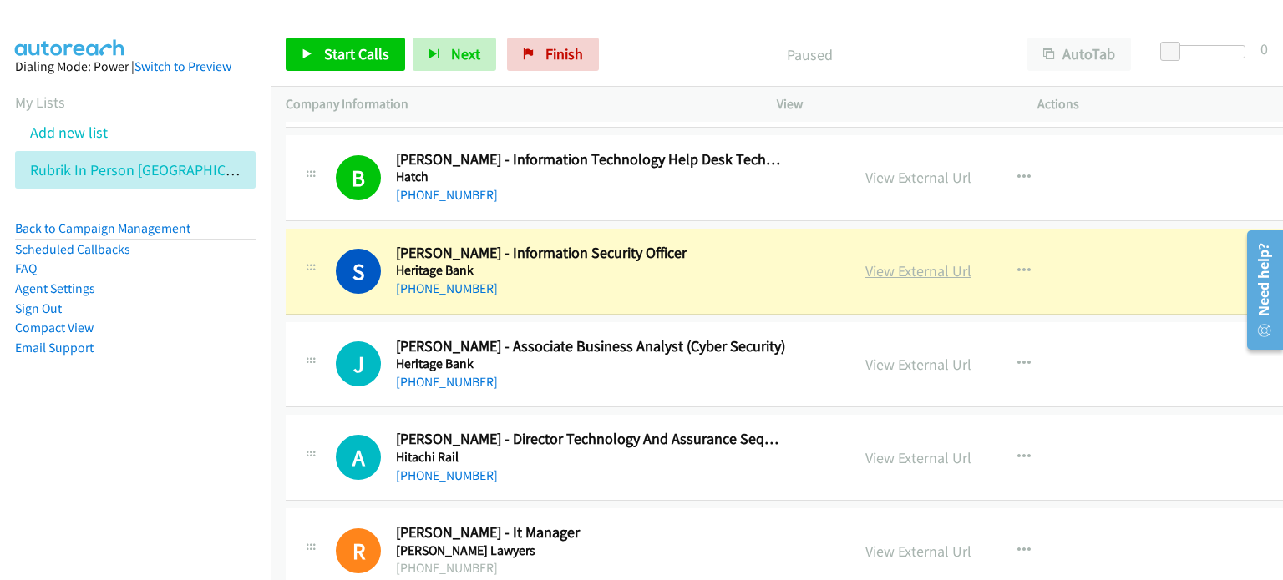
click at [865, 261] on link "View External Url" at bounding box center [918, 270] width 106 height 19
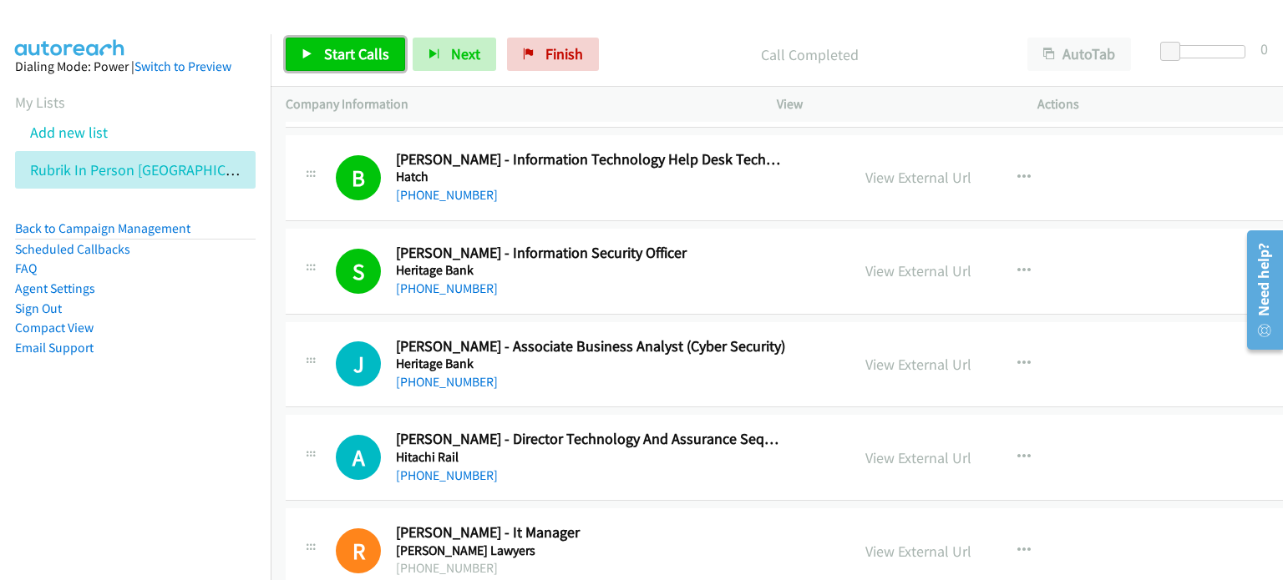
click at [351, 46] on span "Start Calls" at bounding box center [356, 53] width 65 height 19
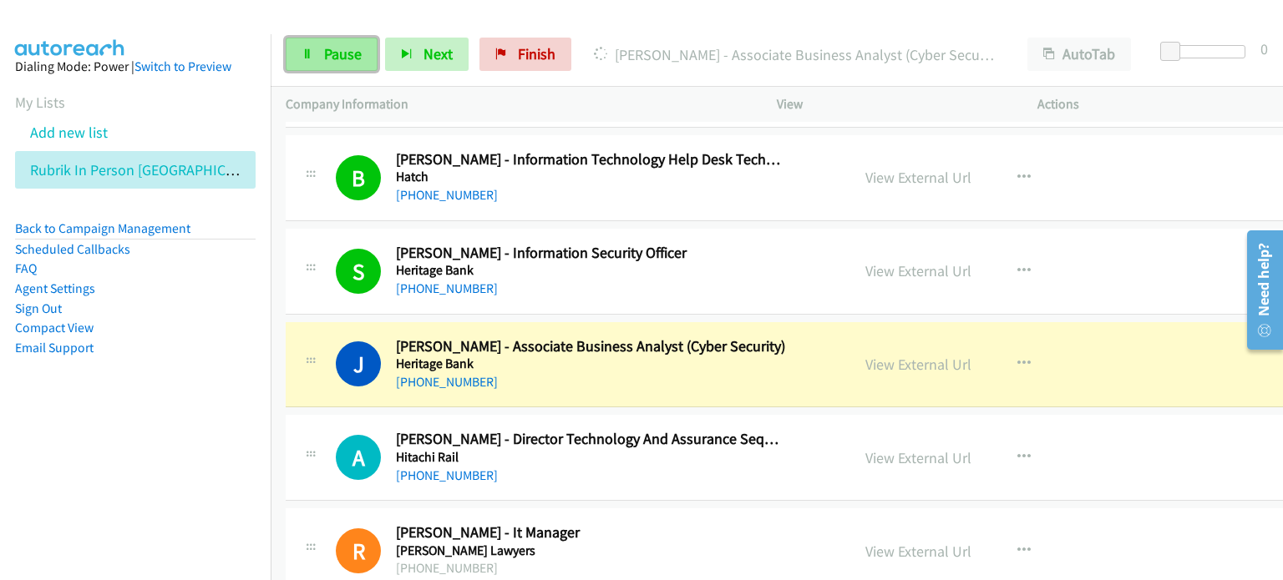
click at [344, 49] on span "Pause" at bounding box center [343, 53] width 38 height 19
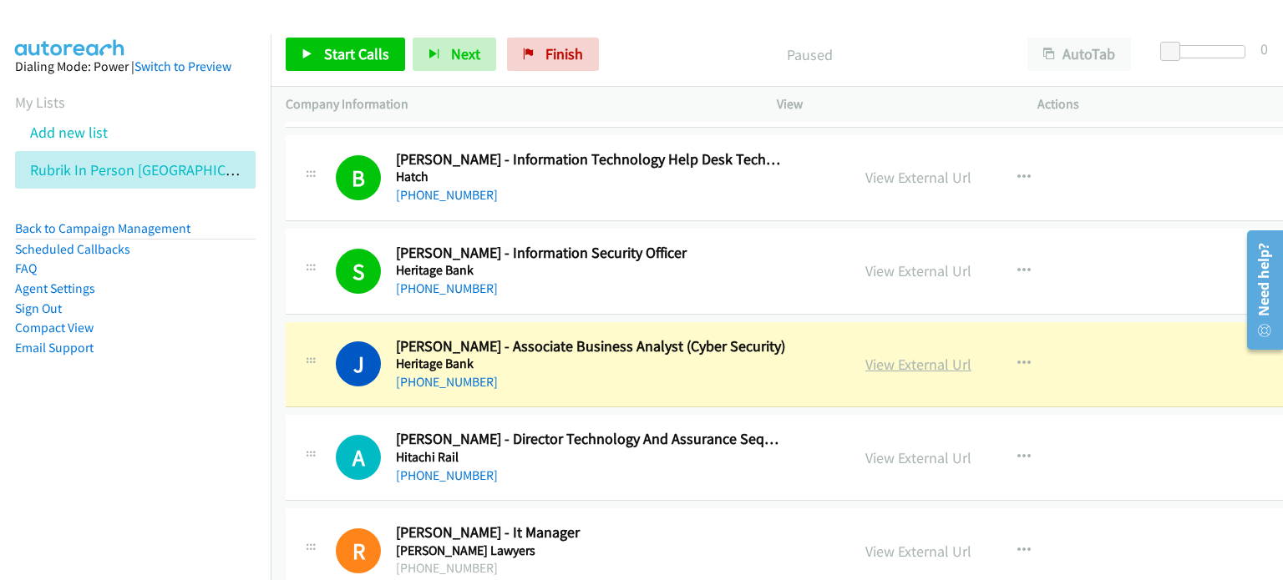
click at [865, 355] on link "View External Url" at bounding box center [918, 364] width 106 height 19
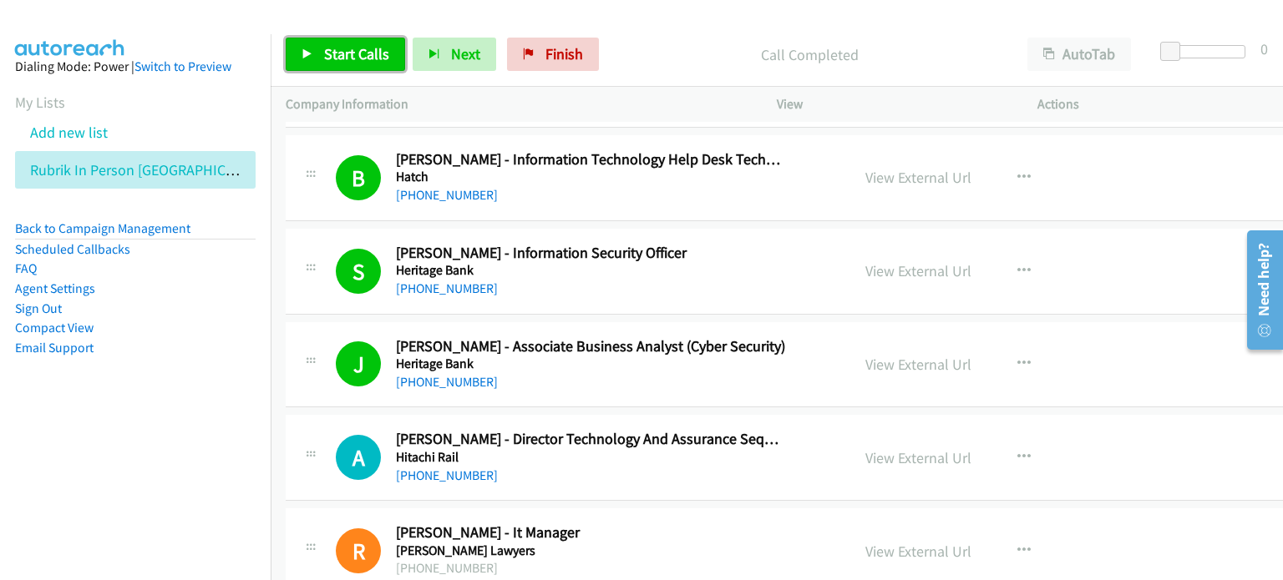
click at [364, 43] on link "Start Calls" at bounding box center [345, 54] width 119 height 33
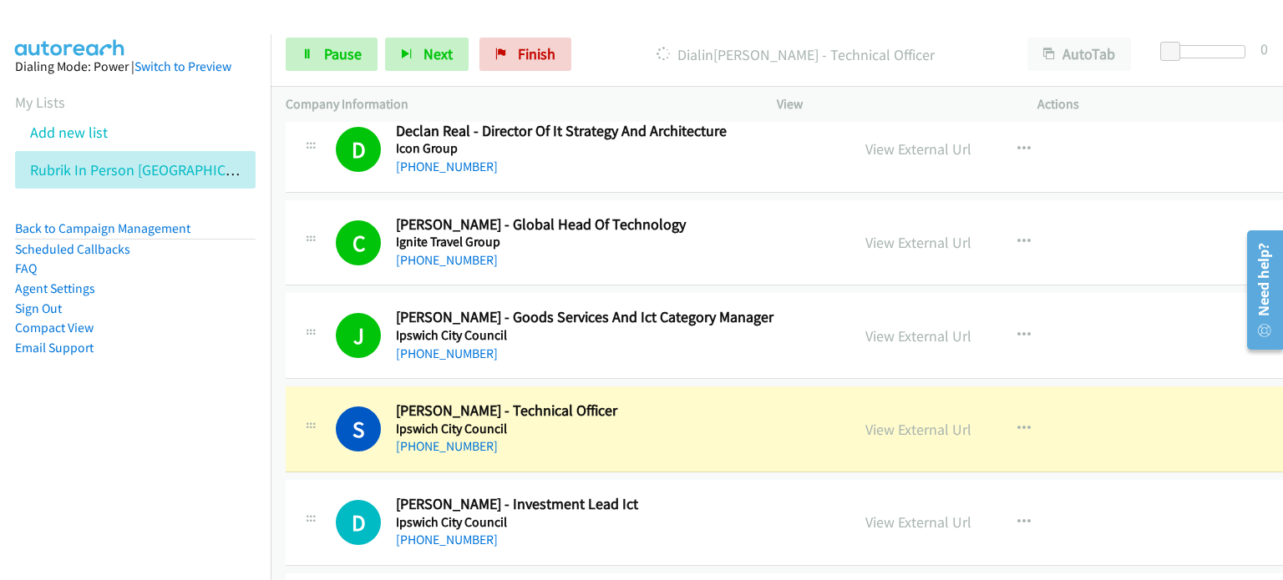
scroll to position [12944, 0]
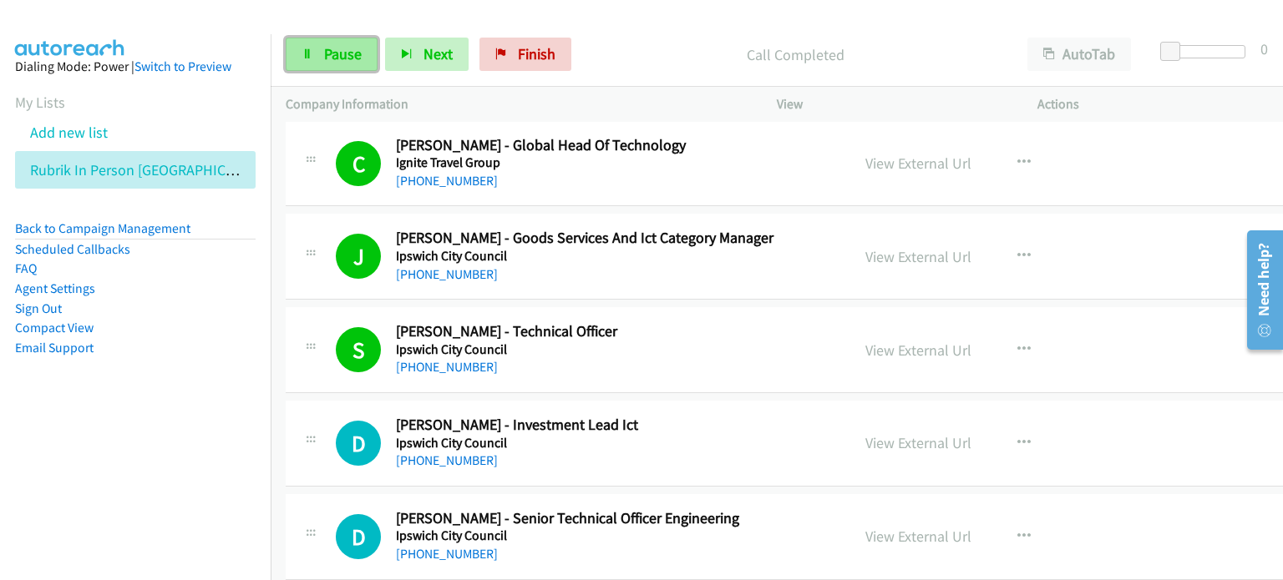
click at [327, 44] on span "Pause" at bounding box center [343, 53] width 38 height 19
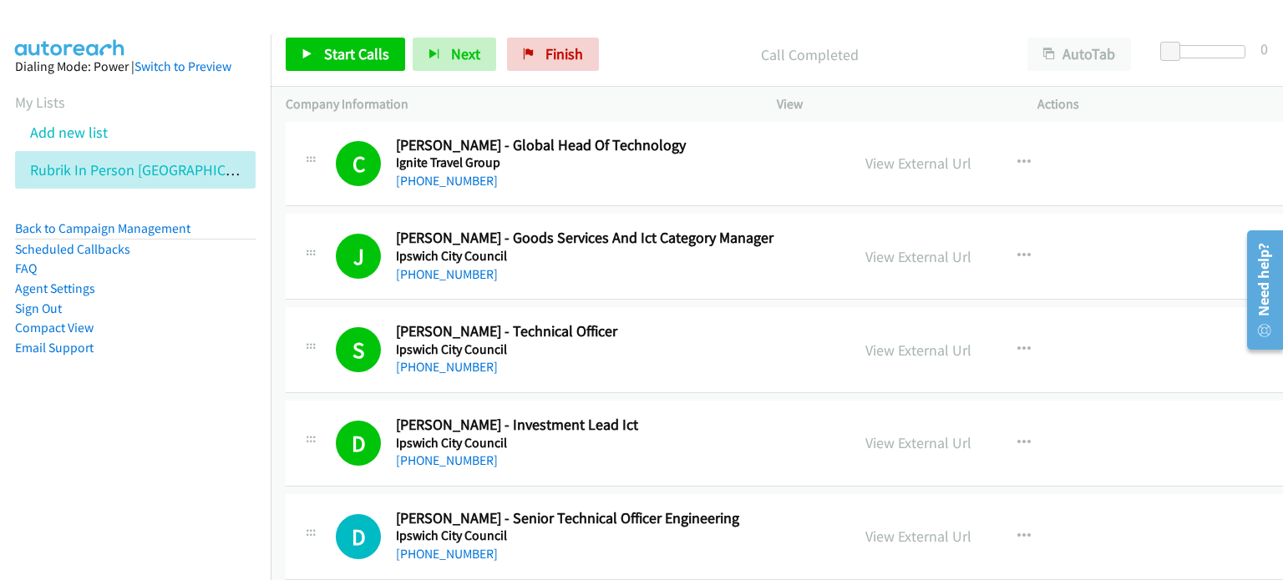
click at [638, 56] on p "Call Completed" at bounding box center [809, 54] width 376 height 23
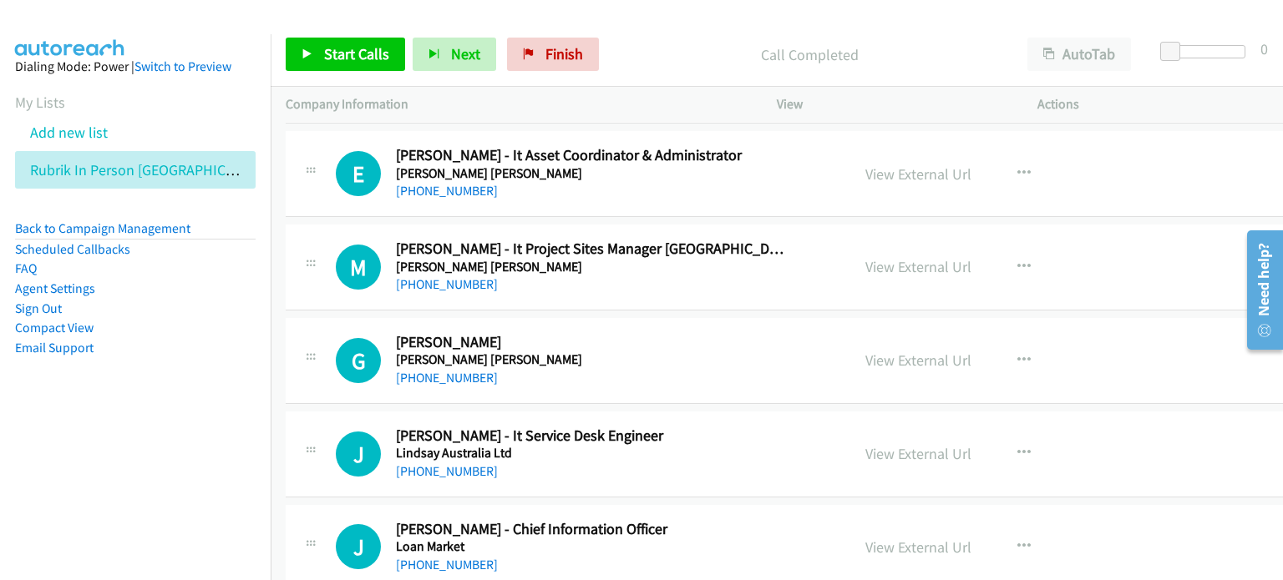
scroll to position [14697, 0]
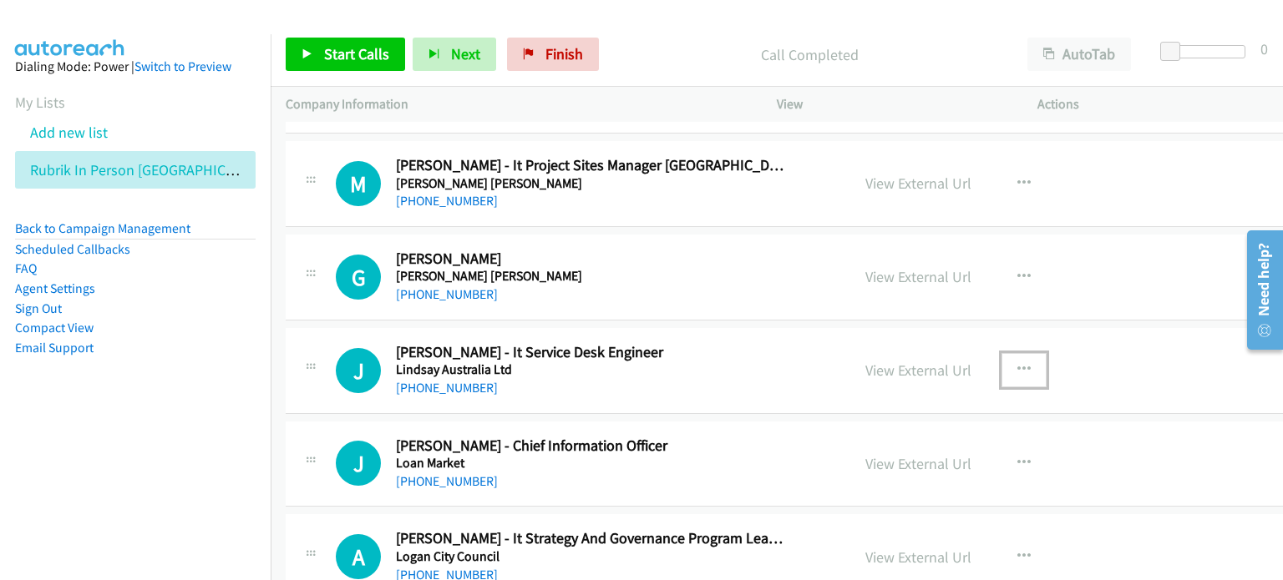
click at [1017, 363] on icon "button" at bounding box center [1023, 369] width 13 height 13
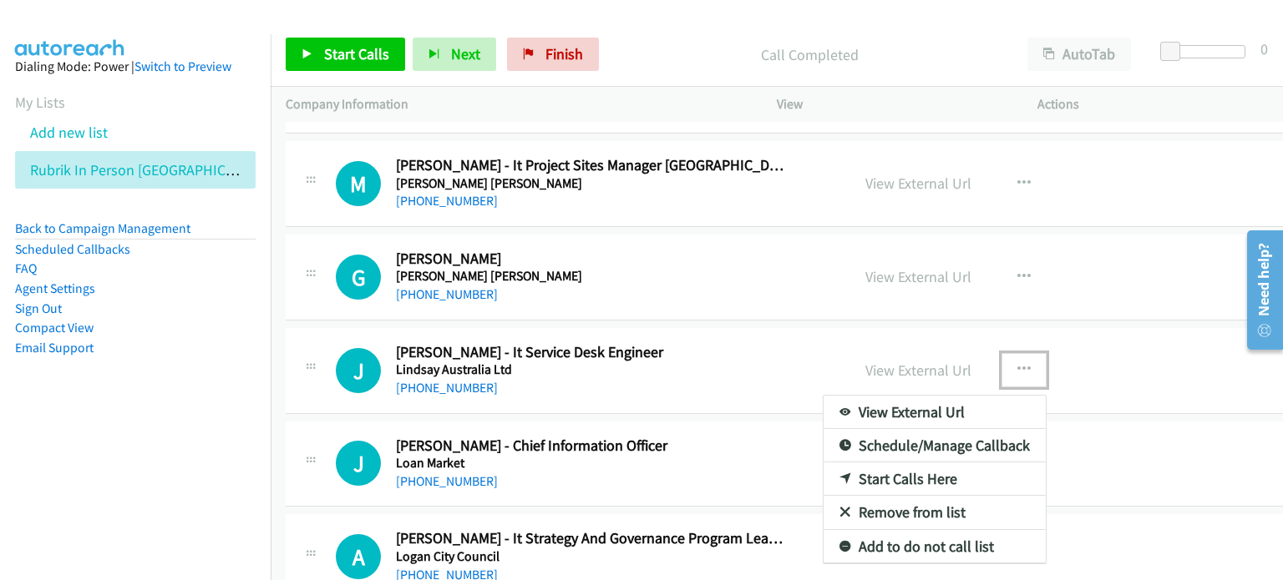
click at [887, 463] on link "Start Calls Here" at bounding box center [934, 479] width 222 height 33
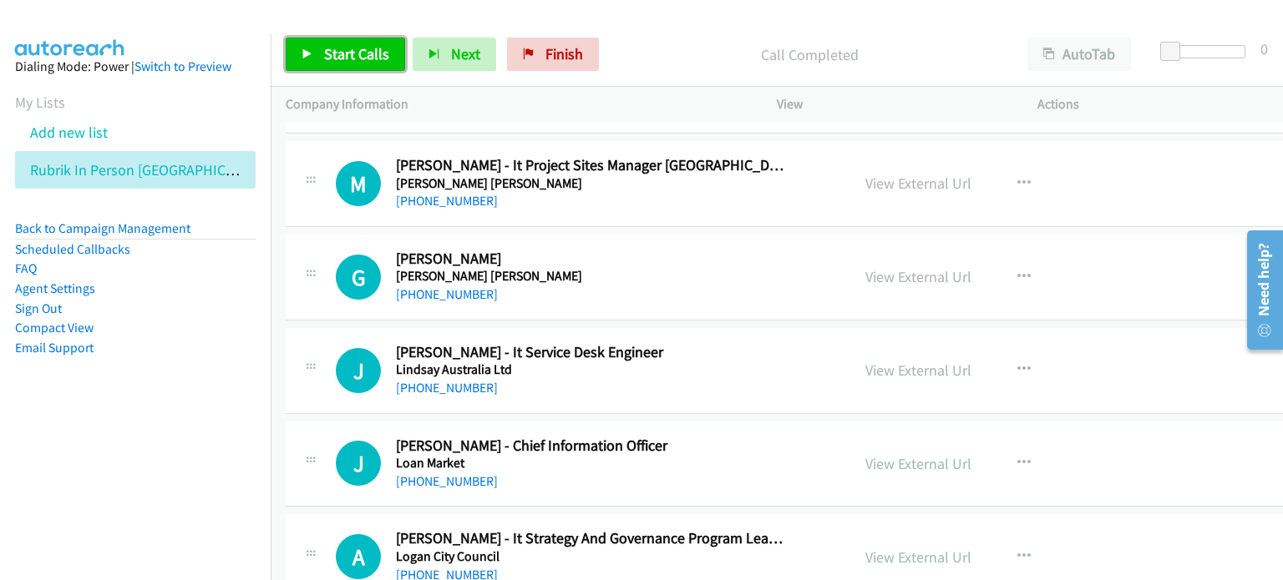
click at [332, 53] on span "Start Calls" at bounding box center [356, 53] width 65 height 19
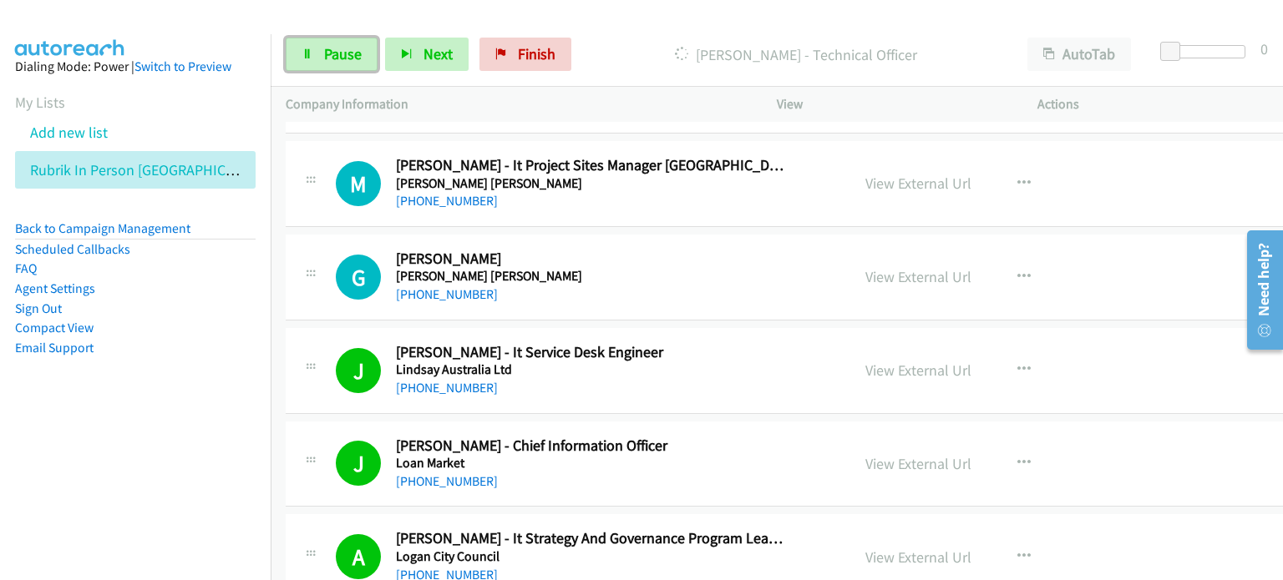
drag, startPoint x: 337, startPoint y: 51, endPoint x: 467, endPoint y: 136, distance: 155.0
click at [337, 52] on span "Pause" at bounding box center [343, 53] width 38 height 19
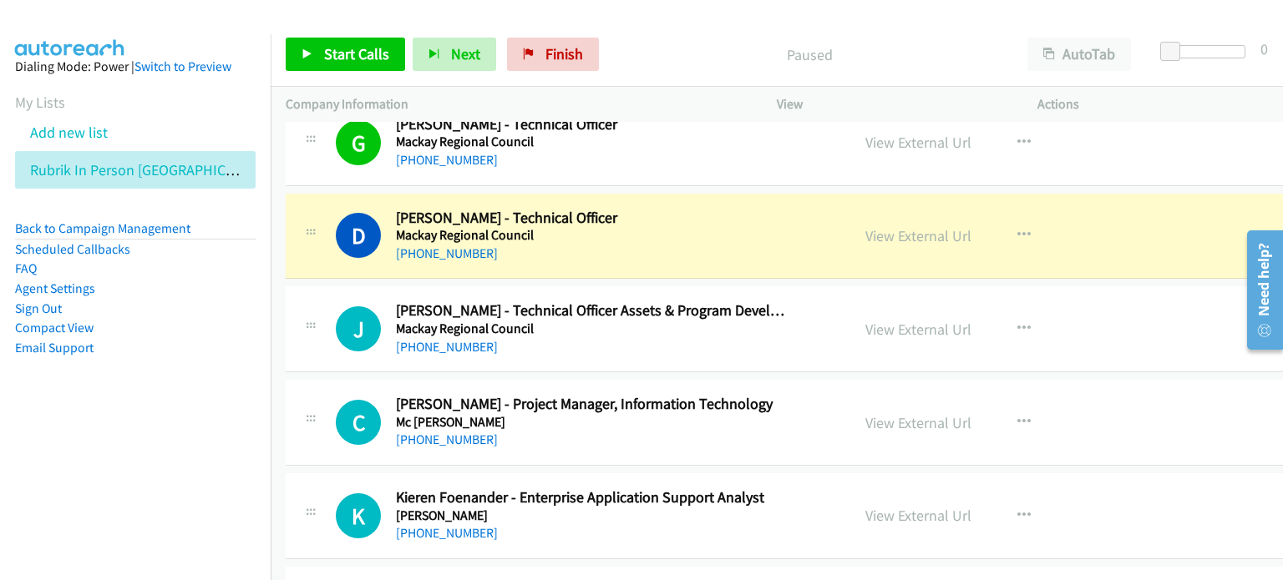
scroll to position [15449, 0]
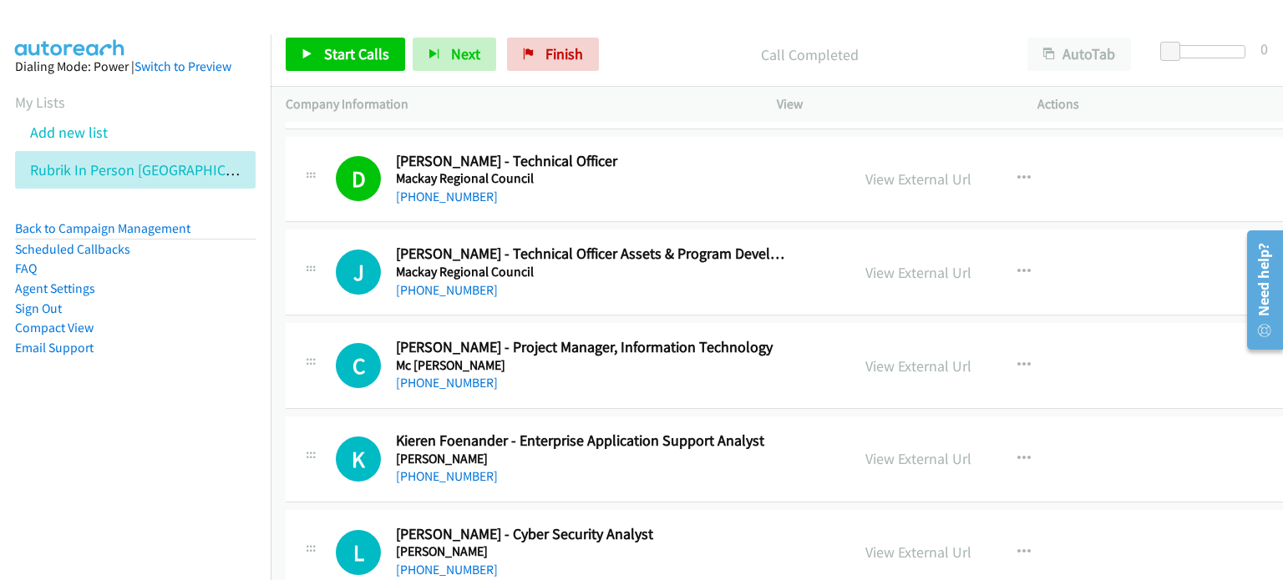
click at [650, 46] on p "Call Completed" at bounding box center [809, 54] width 376 height 23
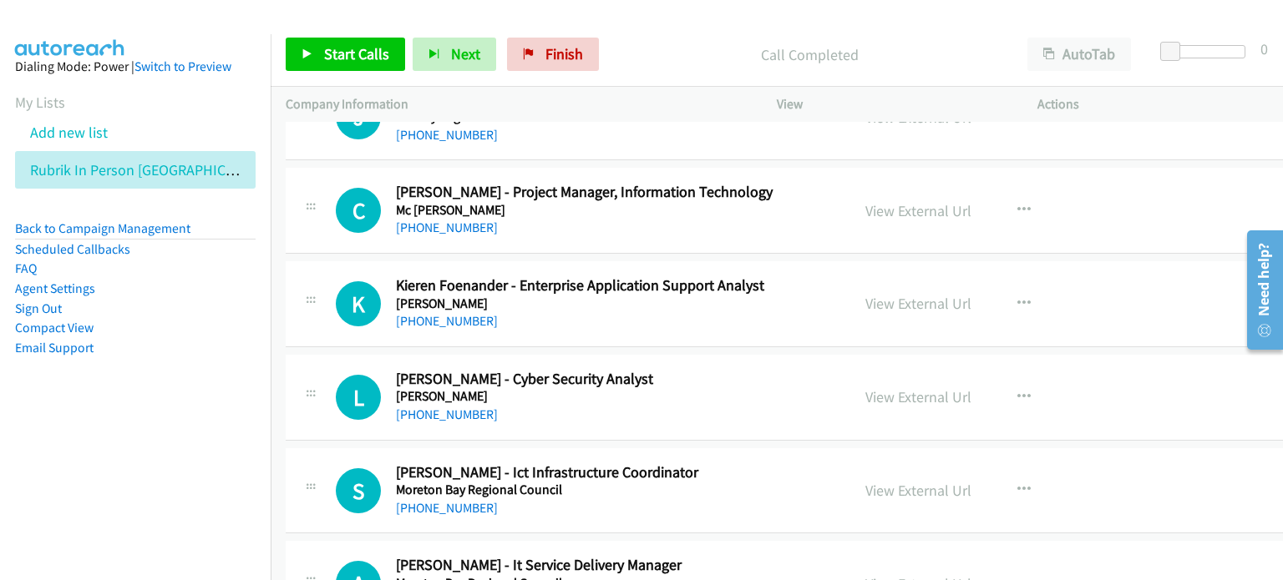
scroll to position [15700, 0]
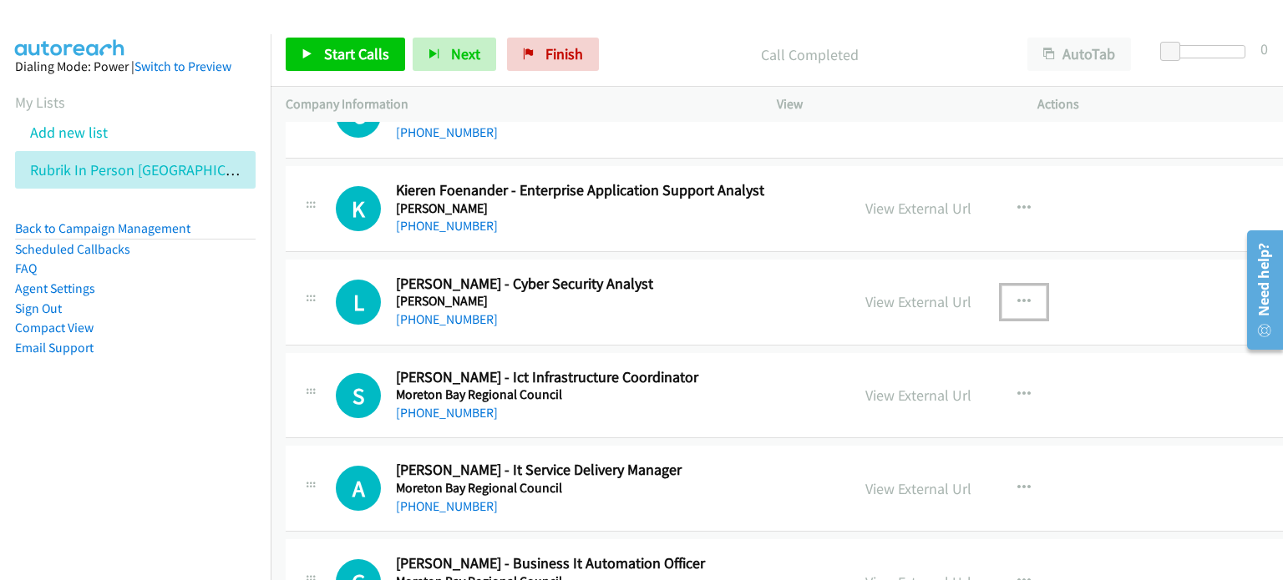
click at [1017, 296] on icon "button" at bounding box center [1023, 302] width 13 height 13
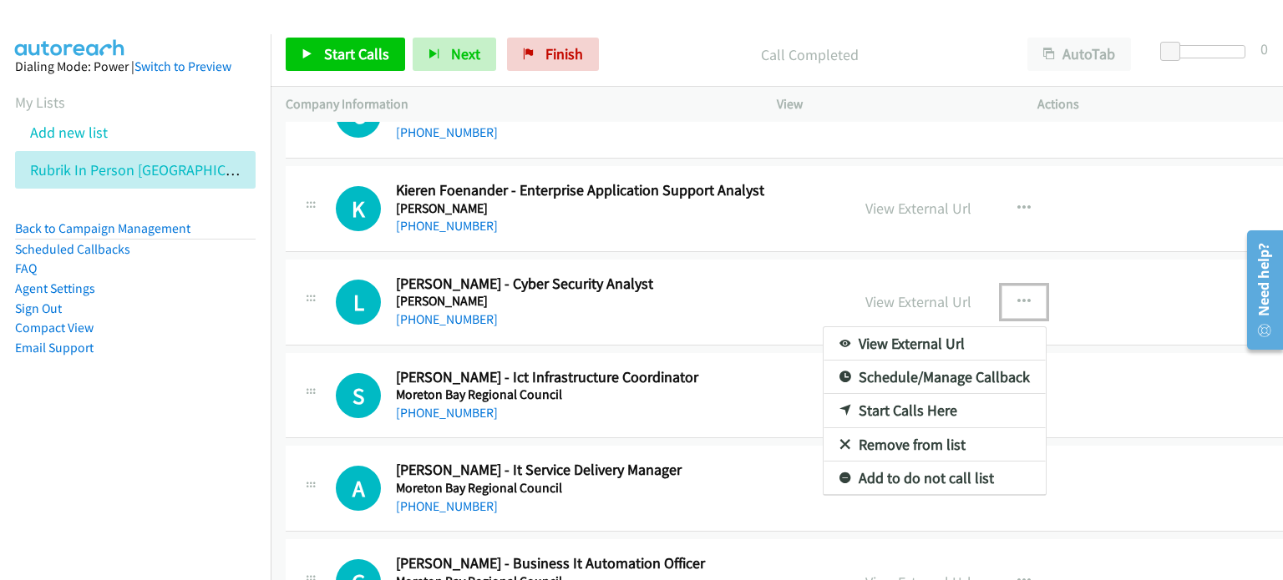
click at [892, 394] on link "Start Calls Here" at bounding box center [934, 410] width 222 height 33
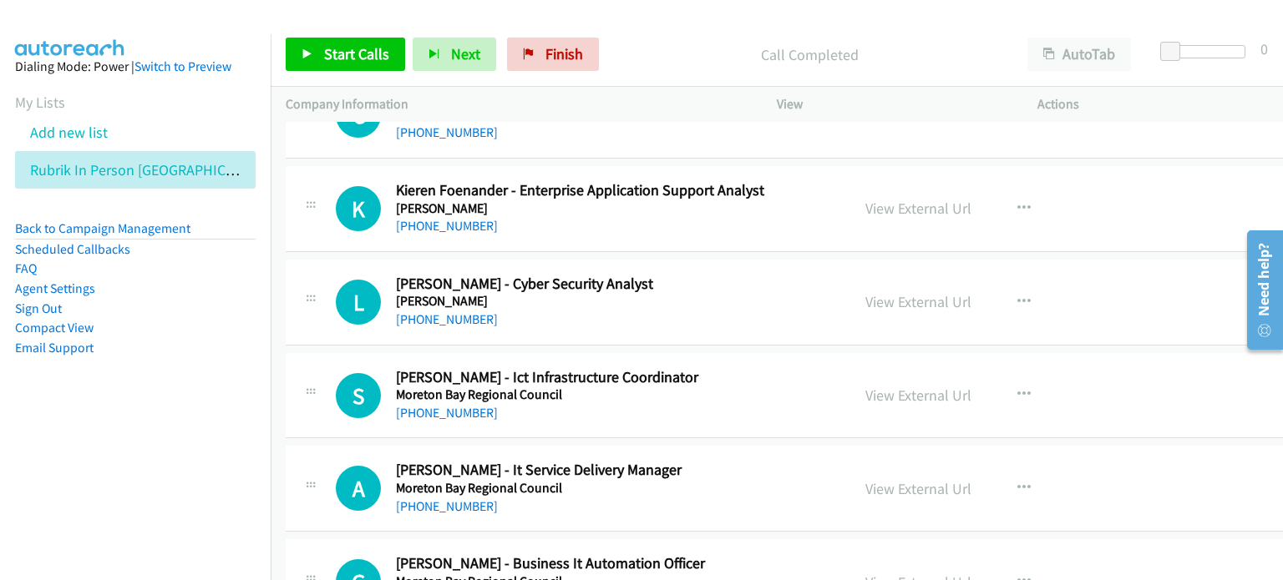
click at [663, 58] on p "Call Completed" at bounding box center [809, 54] width 376 height 23
click at [1001, 286] on button "button" at bounding box center [1023, 302] width 45 height 33
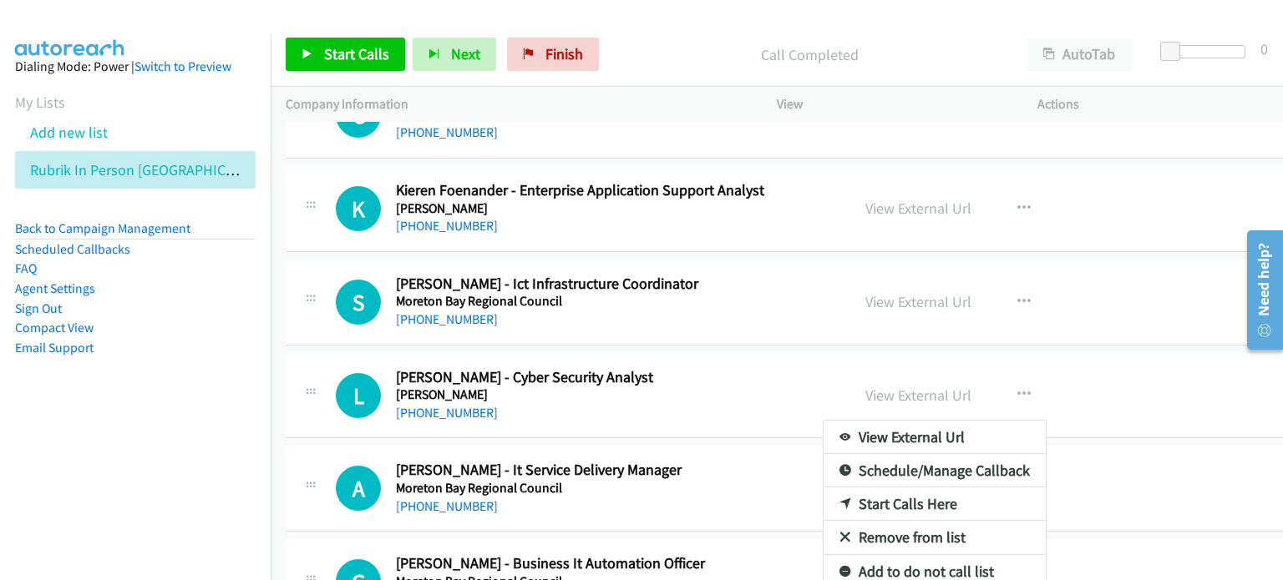
click at [357, 53] on div at bounding box center [641, 290] width 1283 height 580
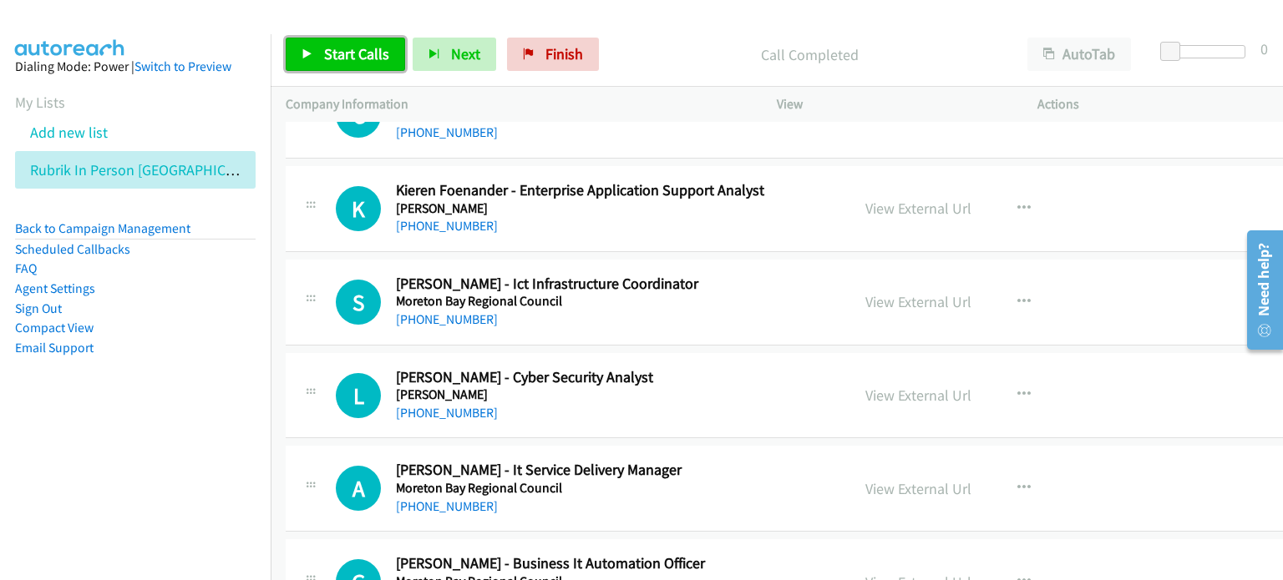
click at [357, 54] on span "Start Calls" at bounding box center [356, 53] width 65 height 19
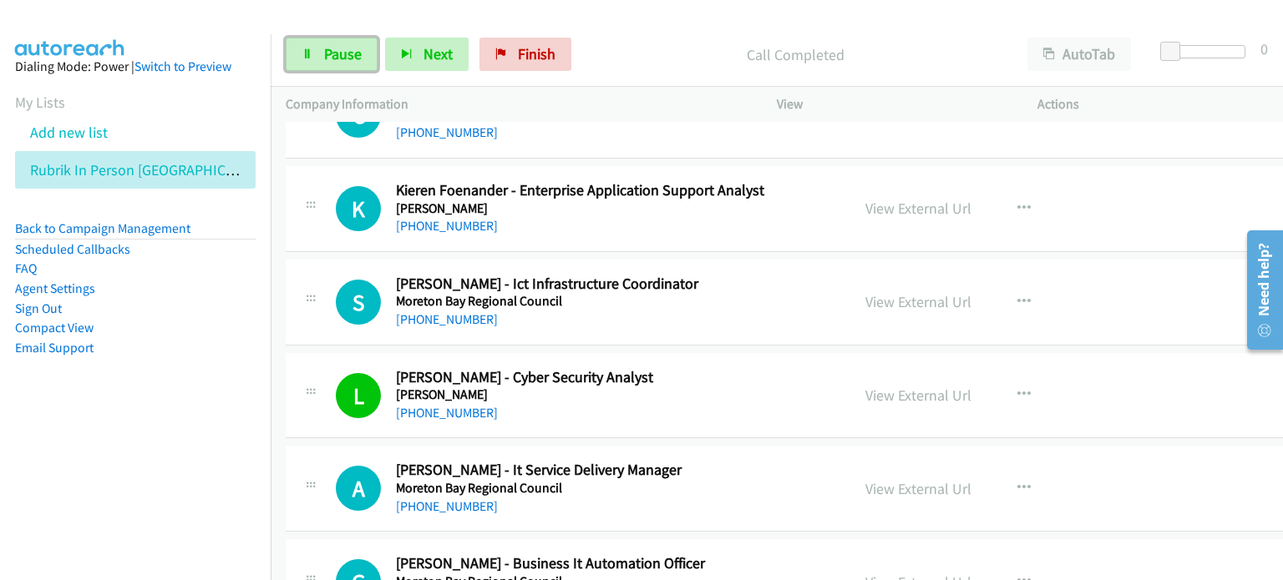
drag, startPoint x: 351, startPoint y: 54, endPoint x: 380, endPoint y: 53, distance: 29.3
click at [351, 54] on span "Pause" at bounding box center [343, 53] width 38 height 19
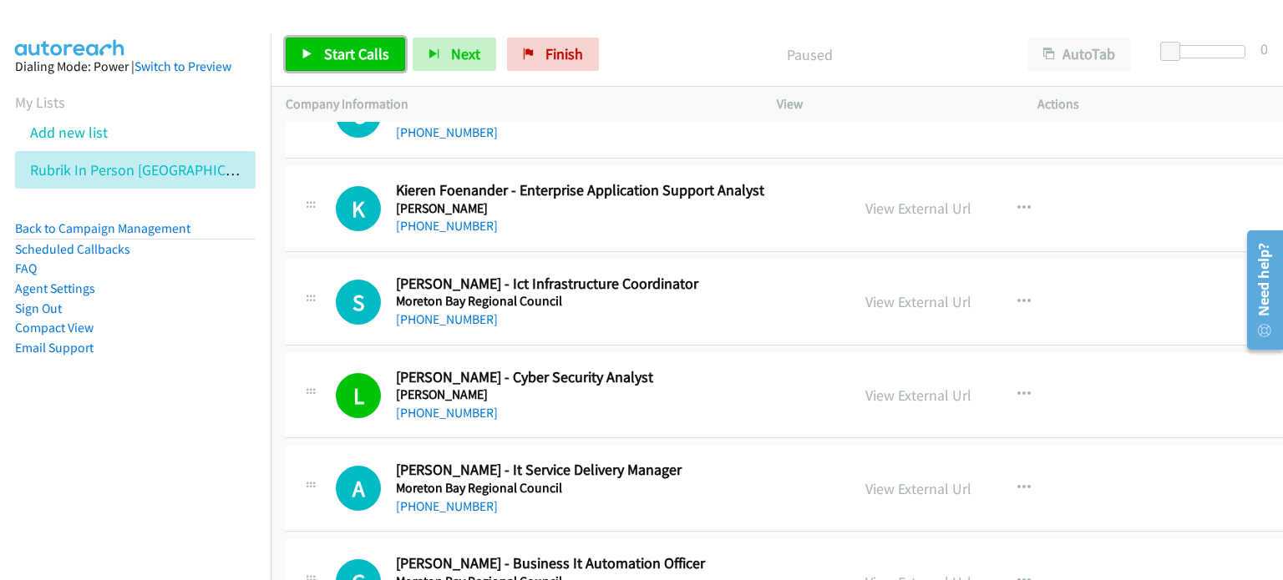
click at [321, 53] on link "Start Calls" at bounding box center [345, 54] width 119 height 33
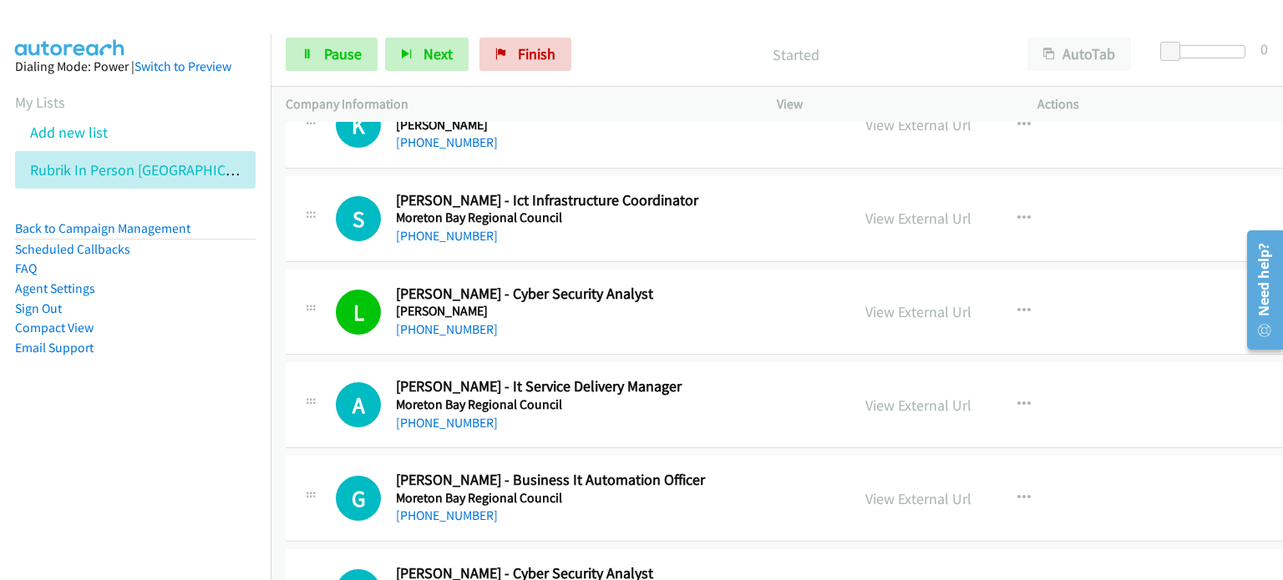
scroll to position [15867, 0]
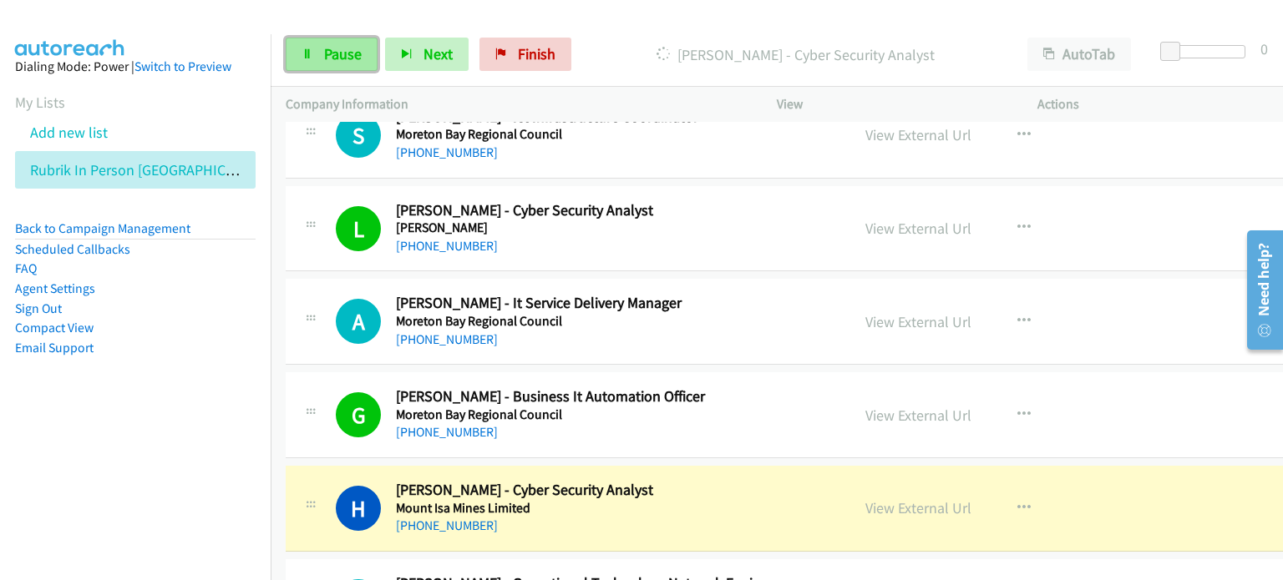
click at [347, 59] on span "Pause" at bounding box center [343, 53] width 38 height 19
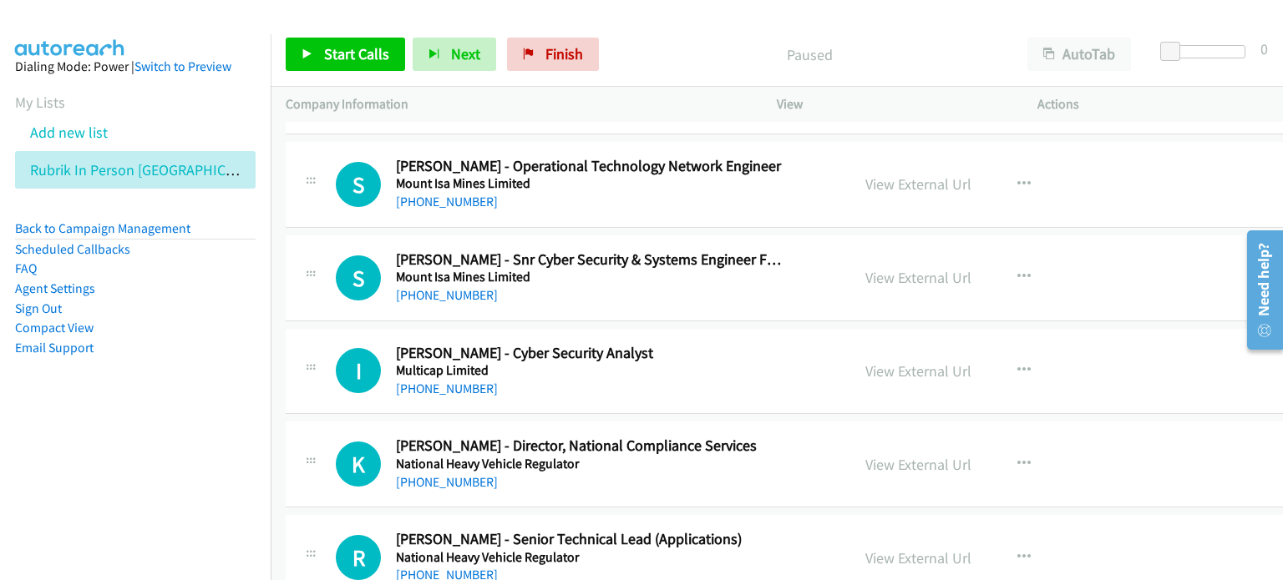
scroll to position [16368, 0]
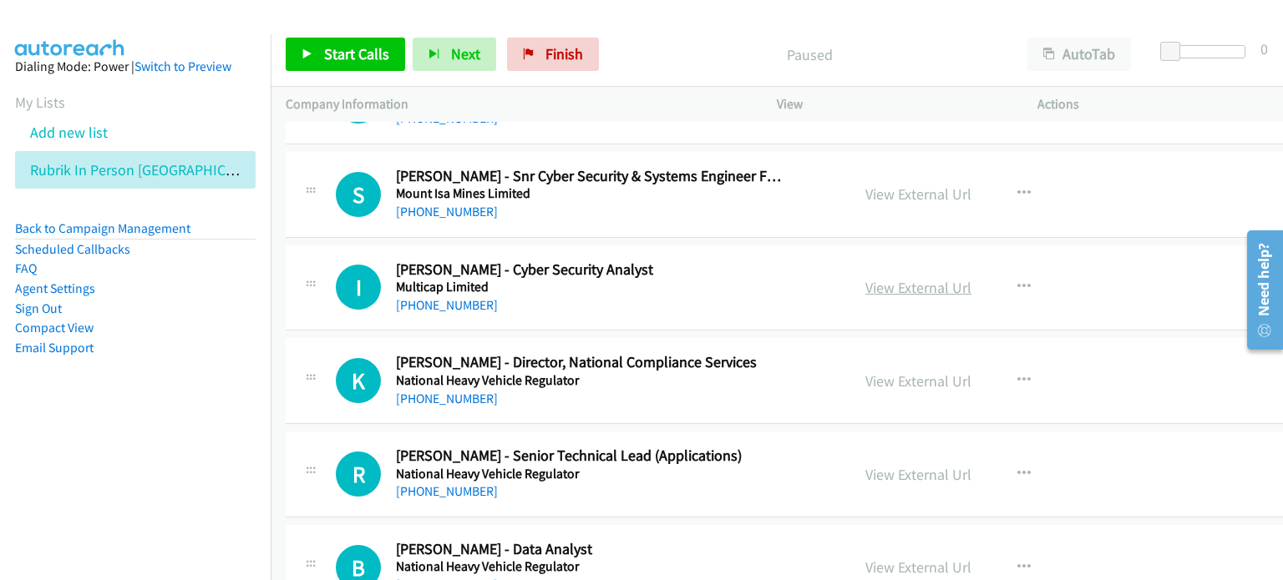
click at [904, 278] on link "View External Url" at bounding box center [918, 287] width 106 height 19
